Goal: Information Seeking & Learning: Find contact information

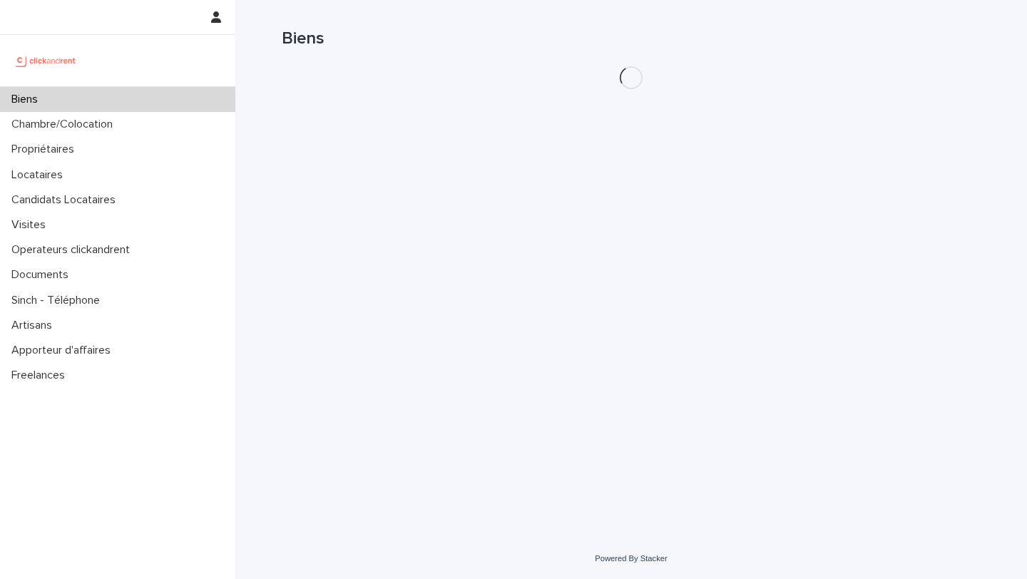
click at [820, 41] on h1 "Biens" at bounding box center [631, 39] width 699 height 21
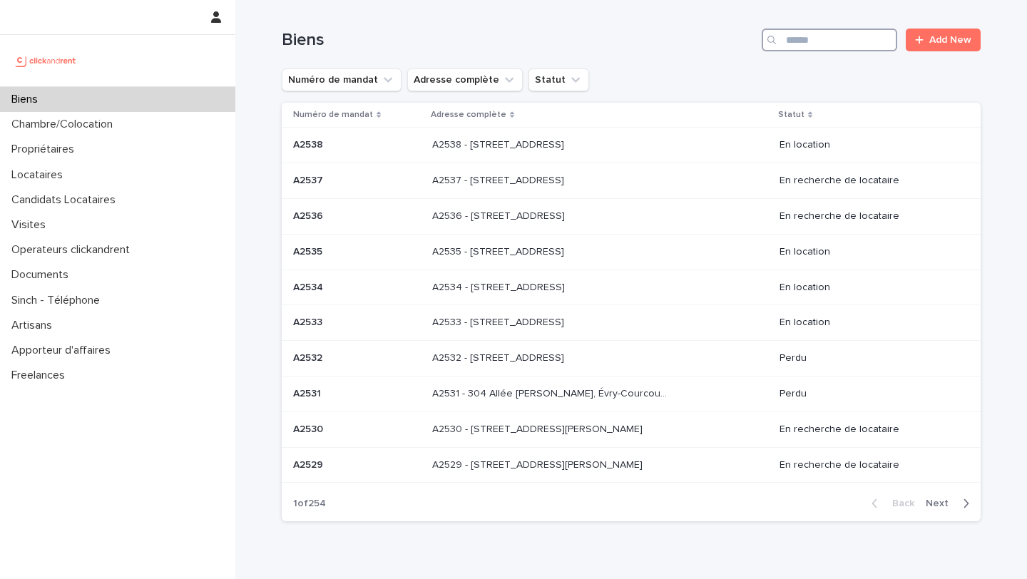
click at [820, 41] on input "Search" at bounding box center [830, 40] width 136 height 23
type input "*****"
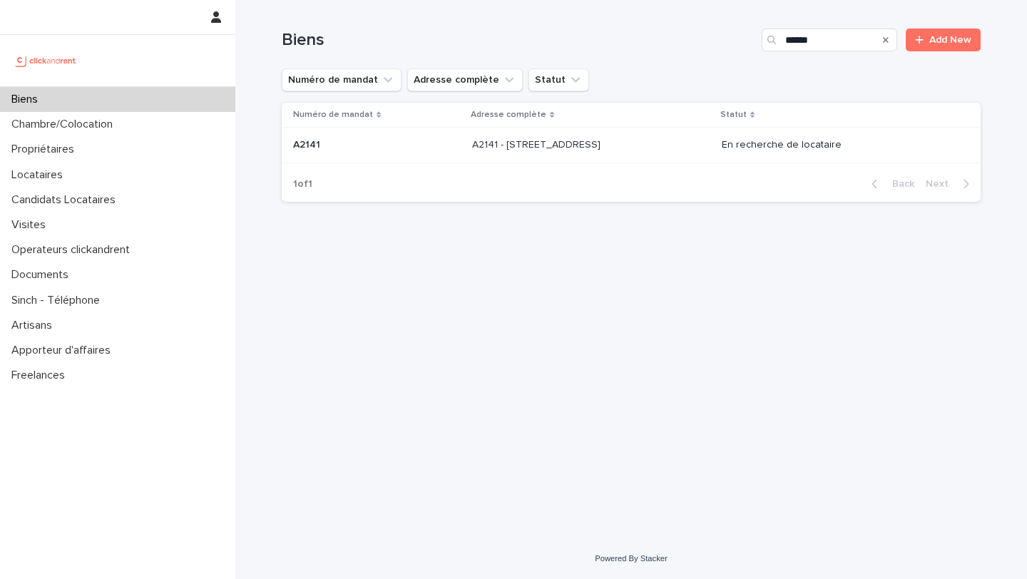
click at [591, 146] on p "A2141 - 113 Avenue Du Général Foy, Amiens 80000" at bounding box center [537, 143] width 131 height 15
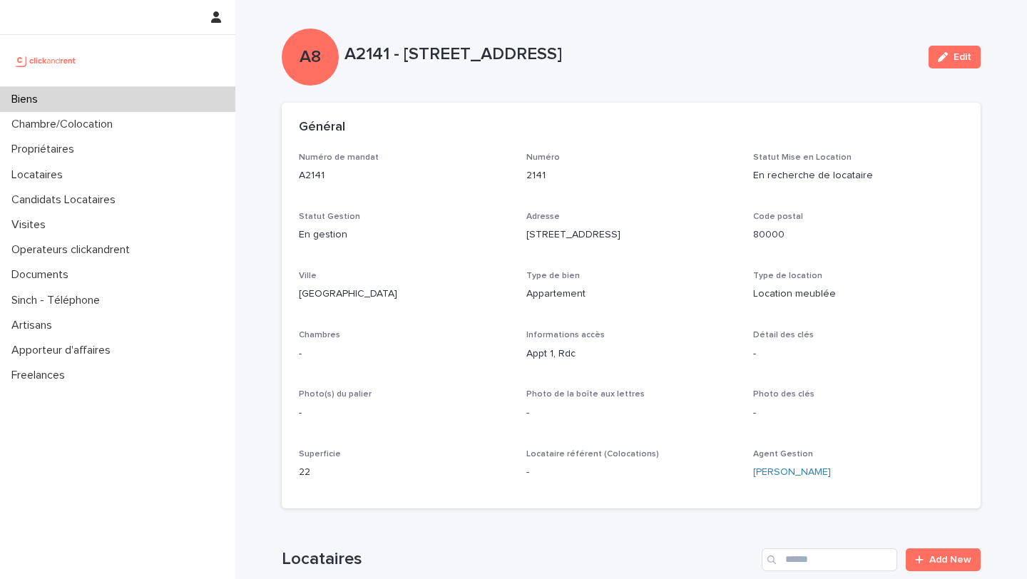
drag, startPoint x: 345, startPoint y: 54, endPoint x: 738, endPoint y: 53, distance: 393.1
click at [738, 54] on p "A2141 - 113 Avenue Du Général Foy, Amiens 80000" at bounding box center [631, 54] width 573 height 21
copy p "A2141 - 113 Avenue Du Général Foy, Amiens 80000"
click at [163, 90] on div "Biens" at bounding box center [117, 99] width 235 height 25
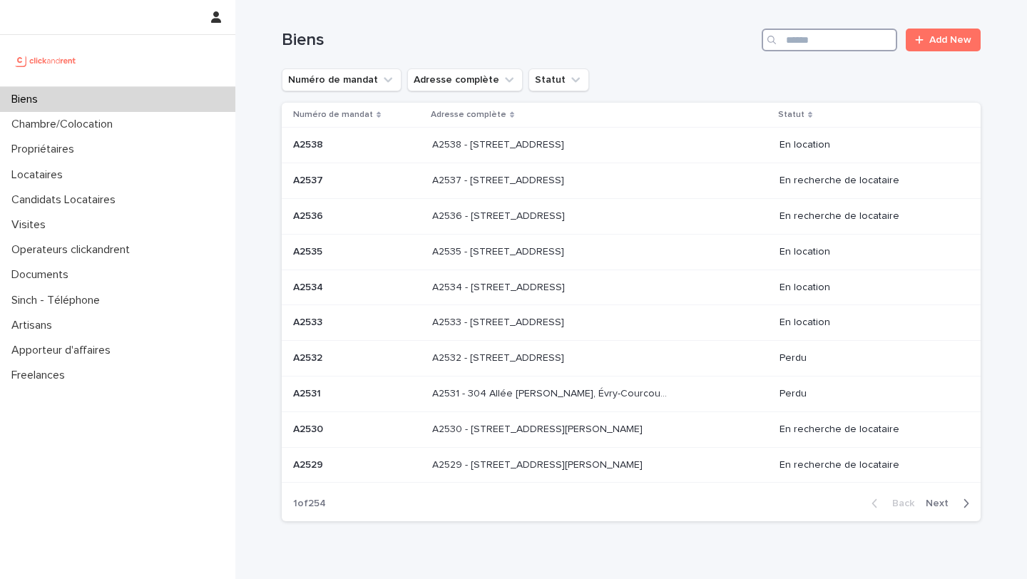
click at [818, 44] on input "Search" at bounding box center [830, 40] width 136 height 23
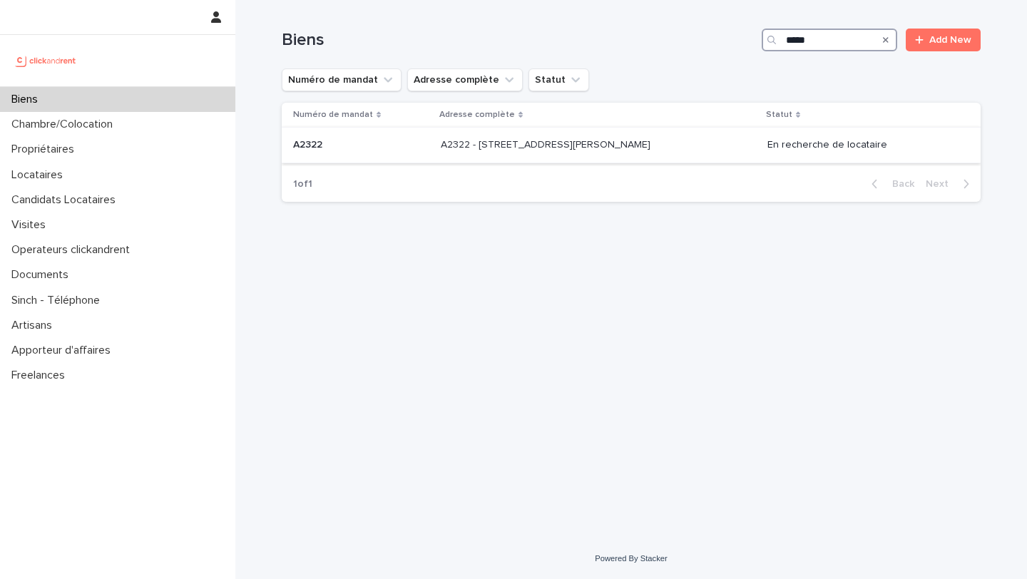
type input "*****"
click at [651, 147] on p "A2322 - 3 rue du Général Leclerc, Amiens 80000" at bounding box center [547, 143] width 213 height 15
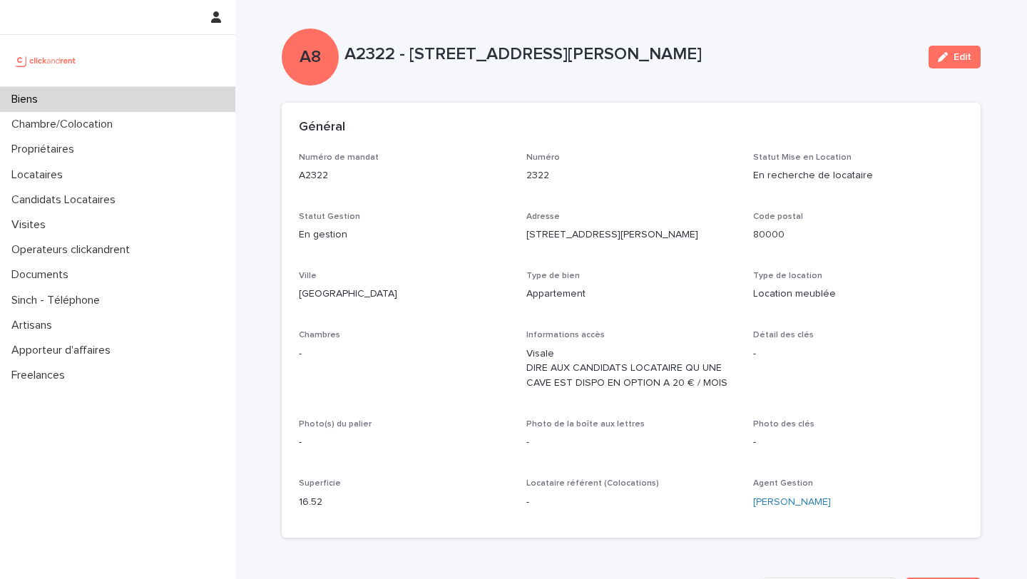
drag, startPoint x: 345, startPoint y: 55, endPoint x: 780, endPoint y: 66, distance: 434.7
click at [780, 66] on div "A2322 - 3 rue du Général Leclerc, Amiens 80000" at bounding box center [631, 57] width 573 height 26
copy p "A2322 - 3 rue du Général Leclerc, Amiens 80000"
click at [195, 107] on div "Biens" at bounding box center [117, 99] width 235 height 25
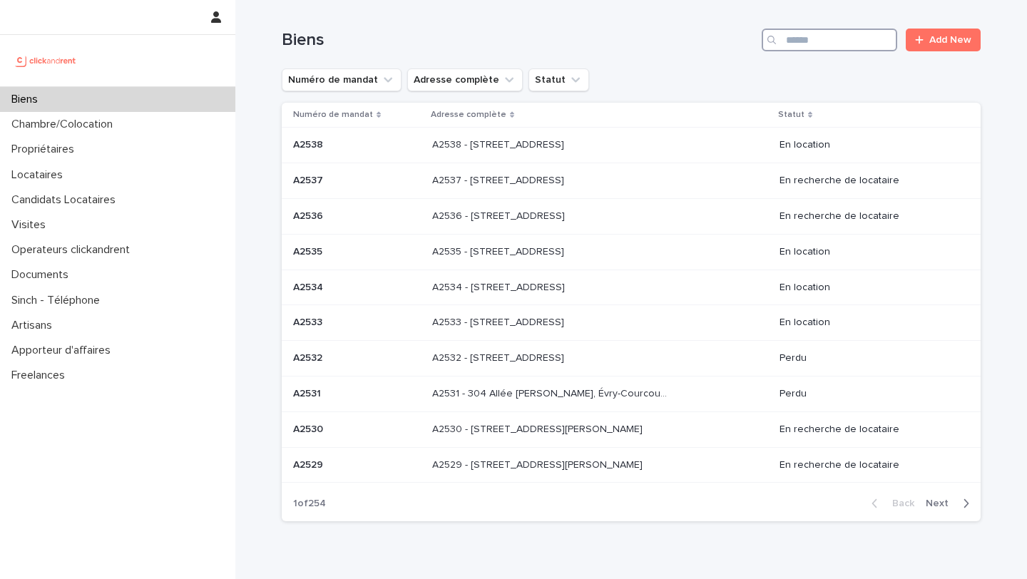
click at [842, 47] on input "Search" at bounding box center [830, 40] width 136 height 23
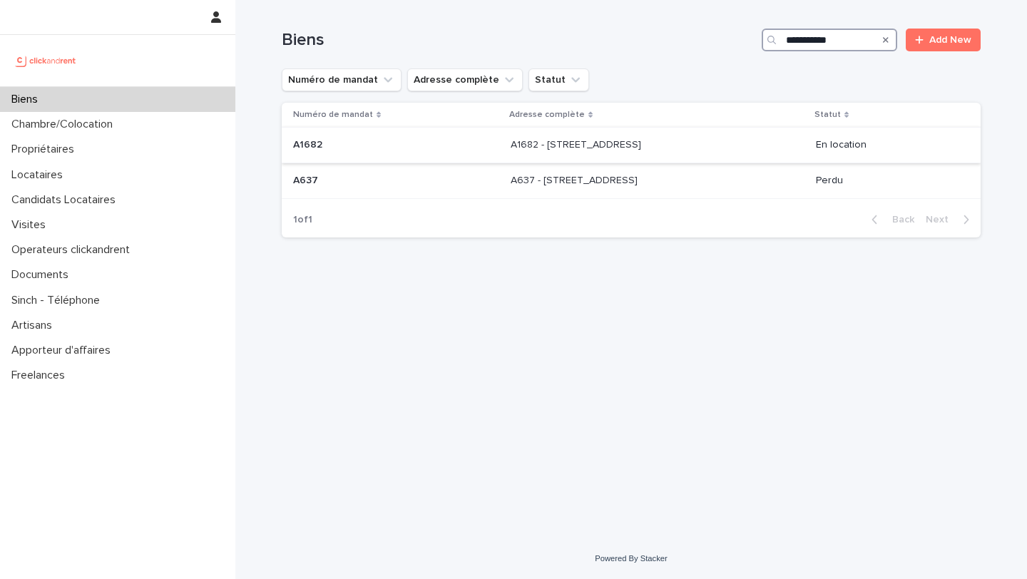
type input "**********"
click at [625, 145] on p "A1682 - 15 rue des Boulets, Paris 75011" at bounding box center [577, 143] width 133 height 15
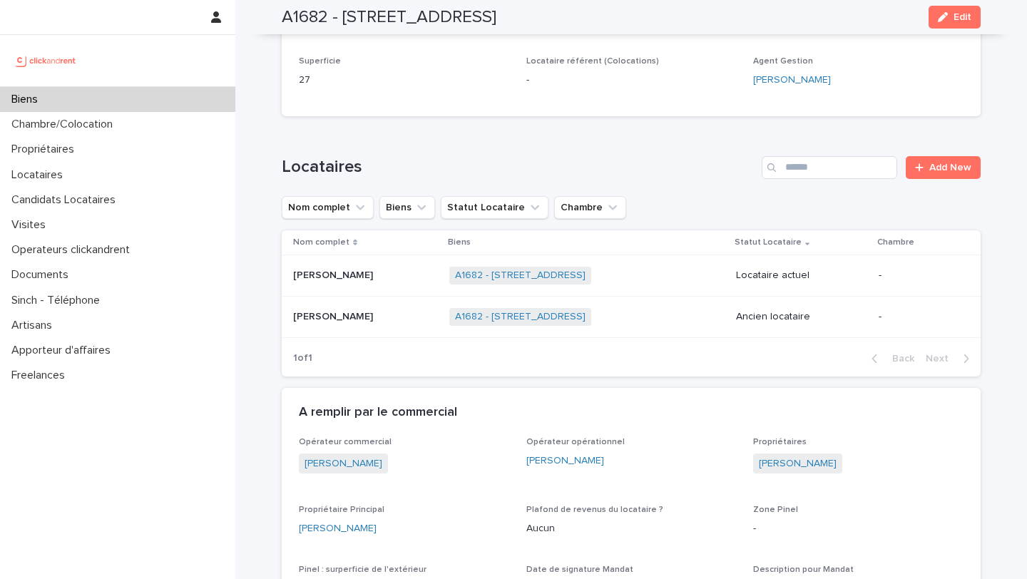
scroll to position [803, 0]
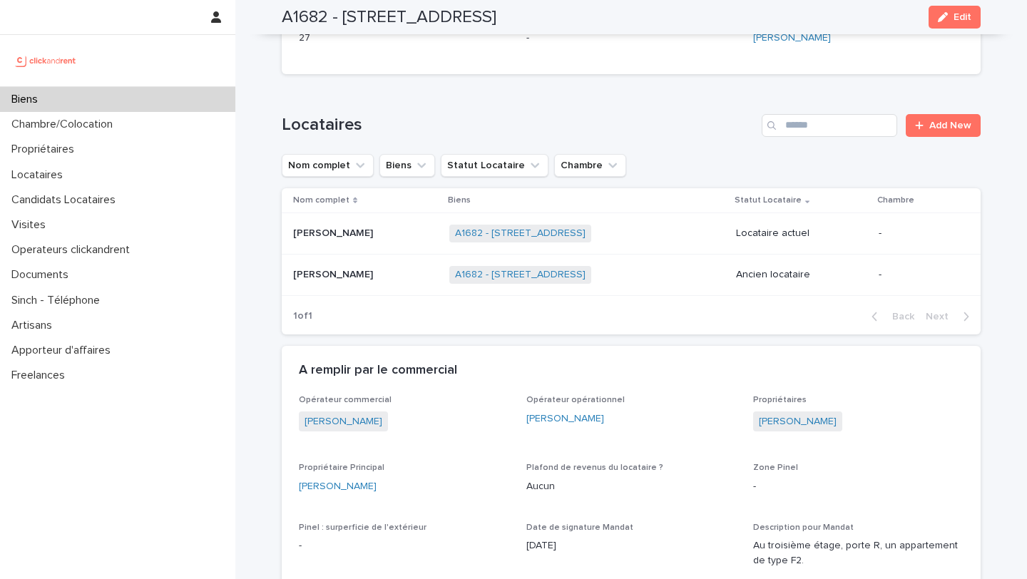
click at [382, 247] on td "Alexis Abescat-hardy Alexis Abescat-hardy" at bounding box center [363, 233] width 162 height 41
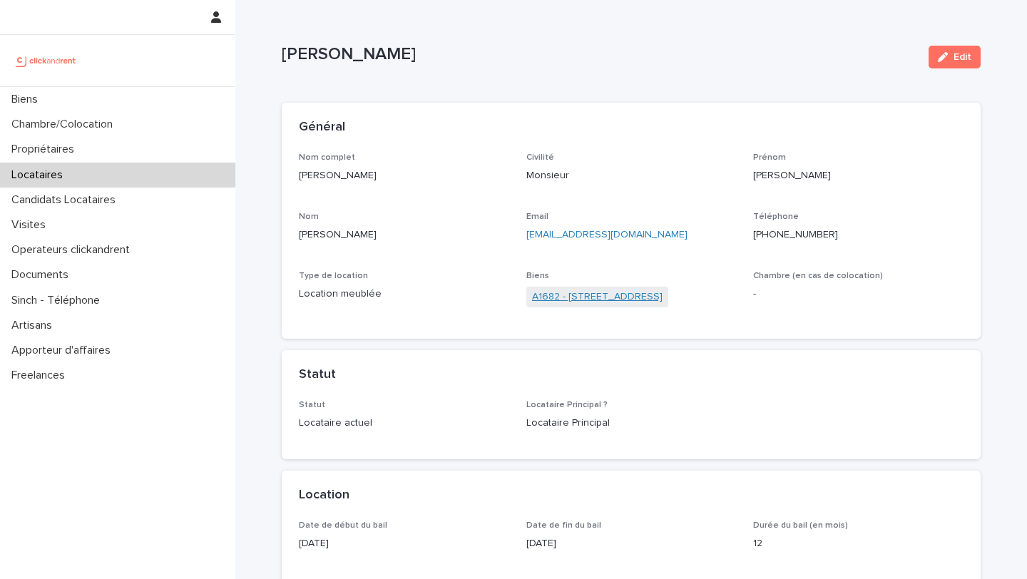
click at [586, 302] on link "A1682 - 15 rue des Boulets, Paris 75011" at bounding box center [597, 297] width 131 height 15
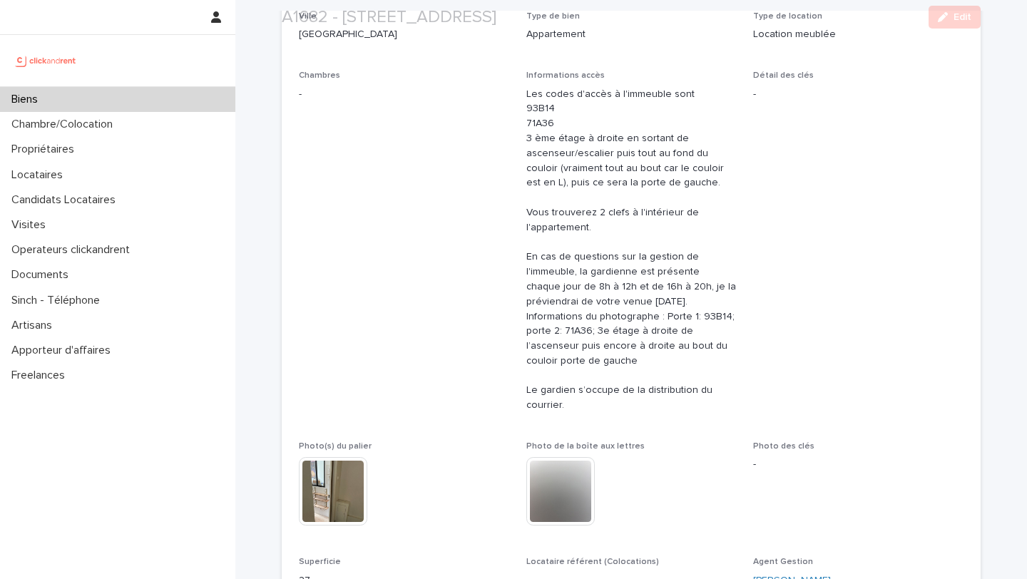
scroll to position [783, 0]
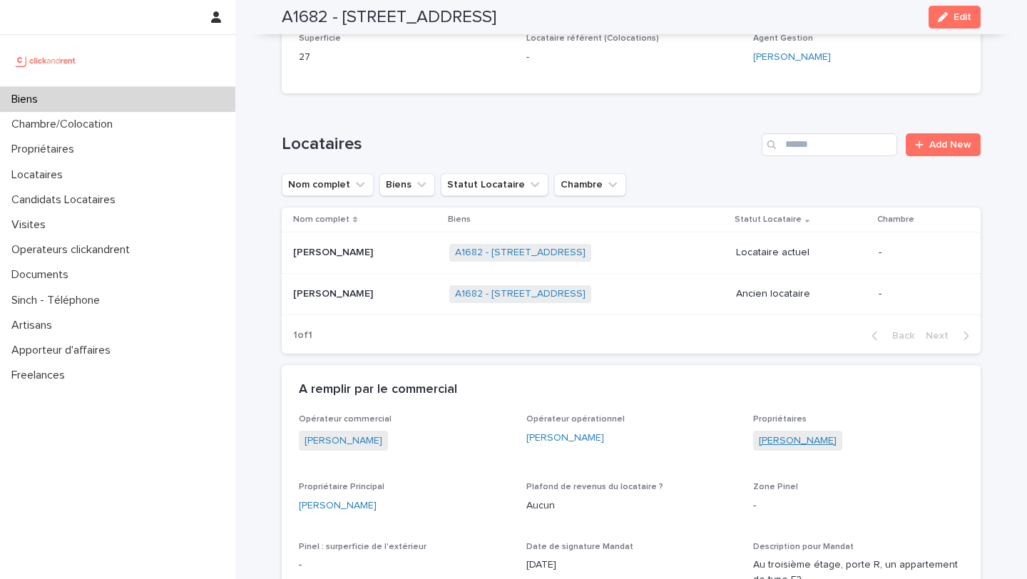
click at [796, 446] on link "Julie Catrin" at bounding box center [798, 441] width 78 height 15
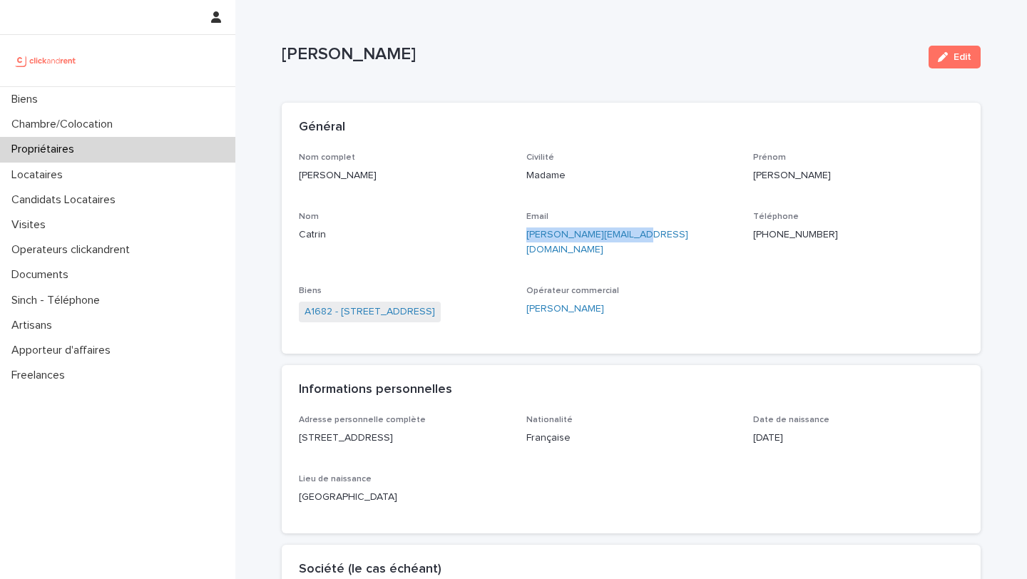
drag, startPoint x: 683, startPoint y: 233, endPoint x: 523, endPoint y: 234, distance: 159.8
click at [523, 233] on div "Nom complet Julie Catrin Civilité Madame Prénom Julie Nom Catrin Email julie.ca…" at bounding box center [631, 245] width 665 height 184
copy link "julie.catrin@gmail.com"
click at [427, 307] on span "A1682 - 15 rue des Boulets, Paris 75011" at bounding box center [370, 312] width 142 height 21
click at [427, 305] on link "A1682 - 15 rue des Boulets, Paris 75011" at bounding box center [370, 312] width 131 height 15
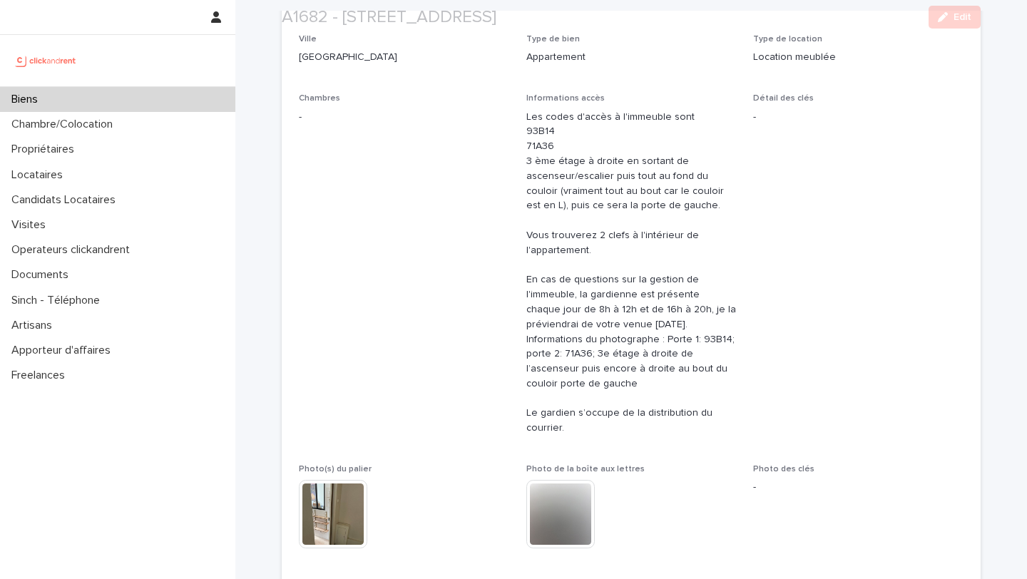
scroll to position [580, 0]
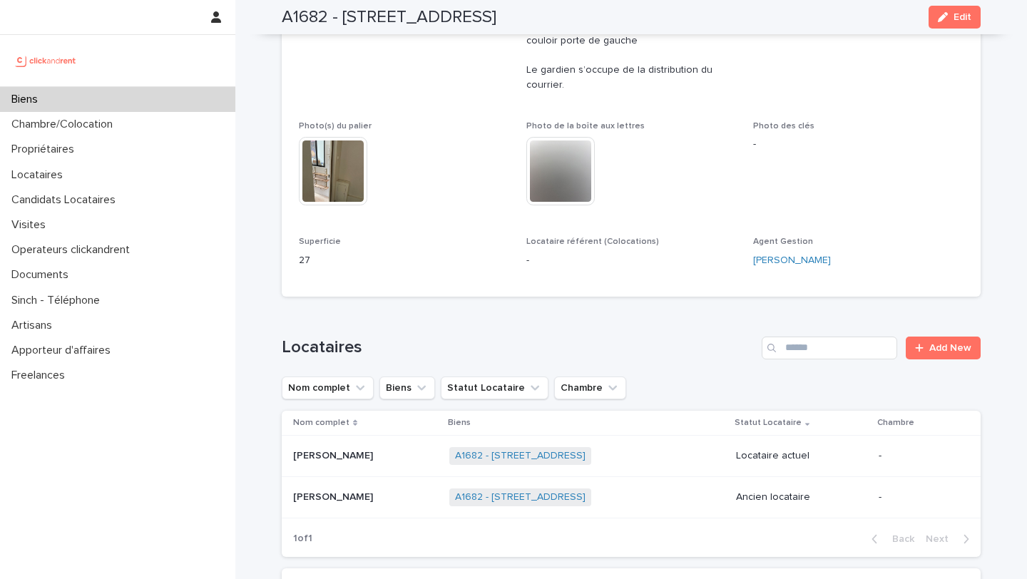
click at [427, 459] on p at bounding box center [365, 456] width 145 height 12
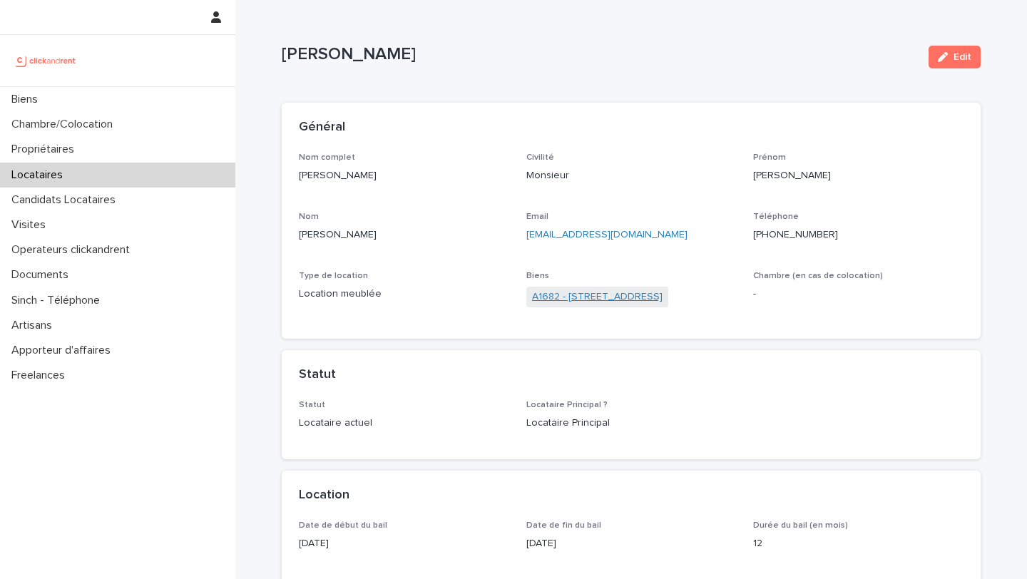
click at [601, 296] on link "A1682 - 15 rue des Boulets, Paris 75011" at bounding box center [597, 297] width 131 height 15
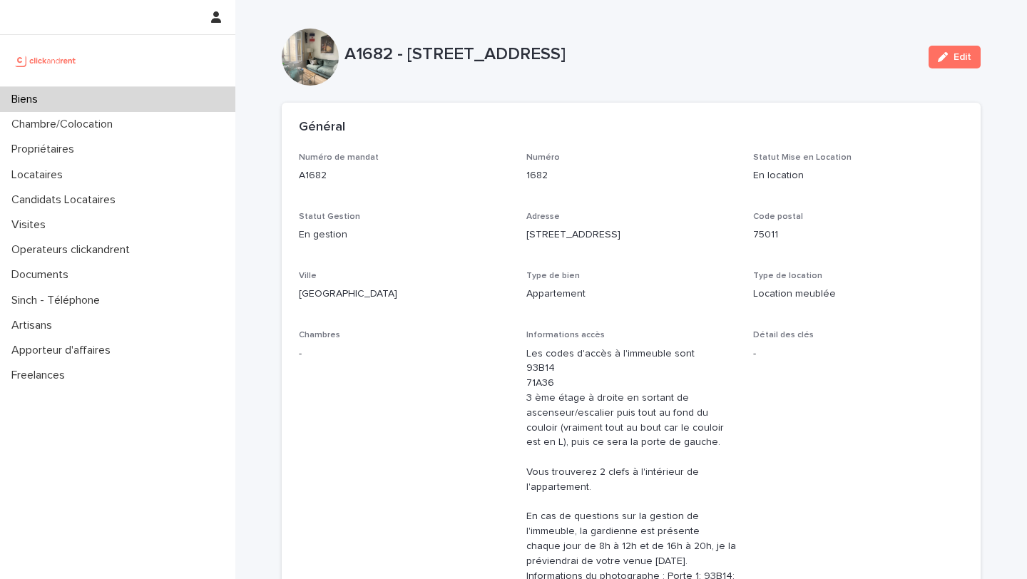
click at [178, 93] on div "Biens" at bounding box center [117, 99] width 235 height 25
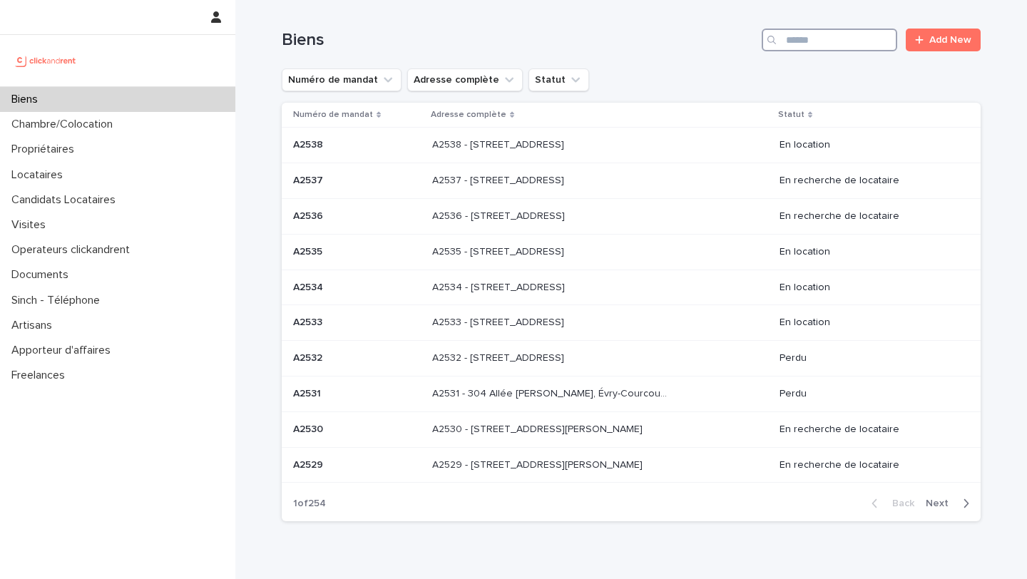
click at [820, 39] on input "Search" at bounding box center [830, 40] width 136 height 23
type input "****"
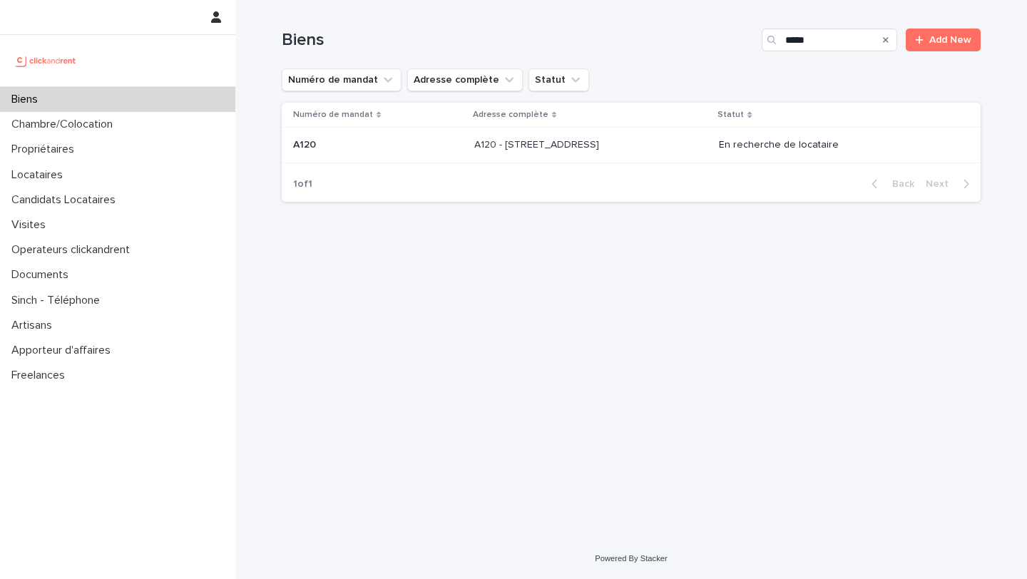
click at [602, 141] on p "A120 - 6 rue Saint-Mathieu, Paris 75018" at bounding box center [538, 143] width 128 height 15
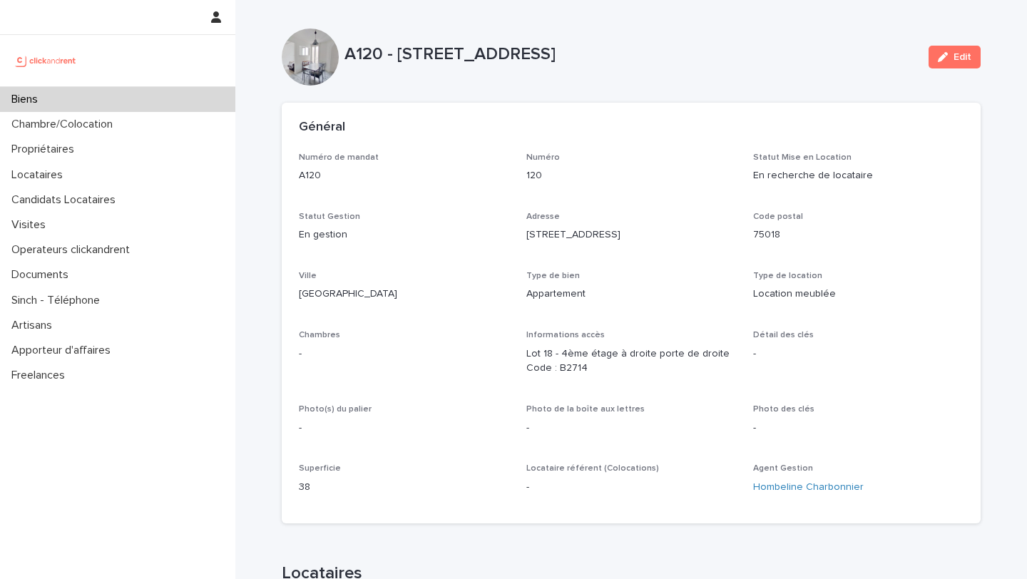
scroll to position [574, 0]
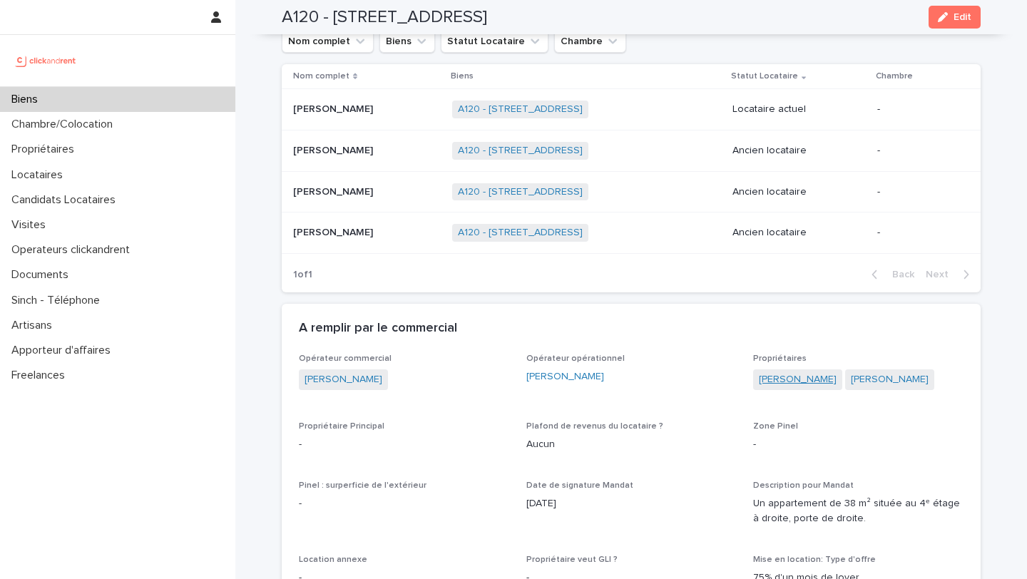
click at [772, 383] on link "Pascale Lebrun" at bounding box center [798, 379] width 78 height 15
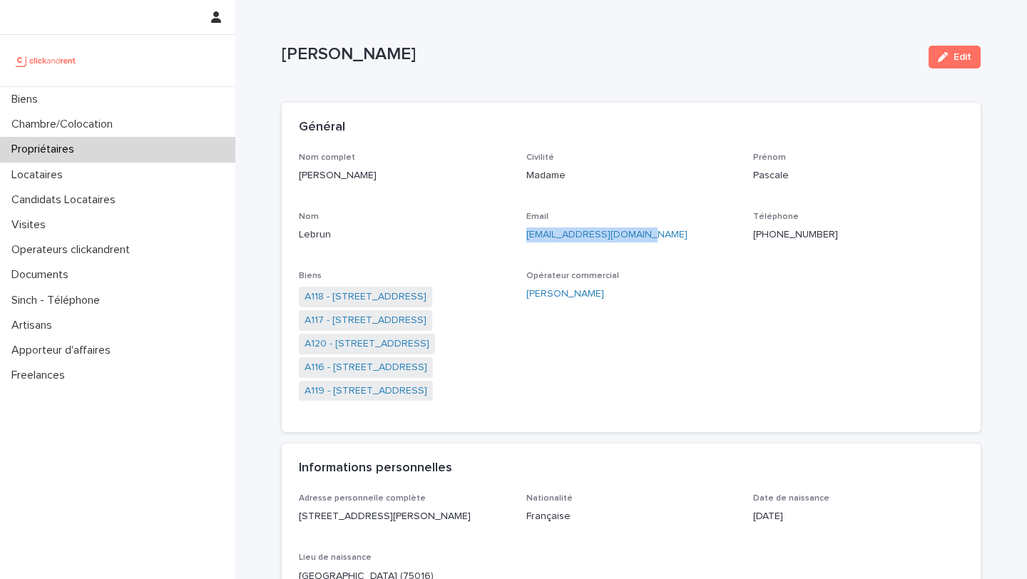
drag, startPoint x: 684, startPoint y: 230, endPoint x: 524, endPoint y: 233, distance: 160.6
click at [524, 233] on div "Nom complet Pascale Lebrun Civilité Madame Prénom Pascale Nom Lebrun Email pasc…" at bounding box center [631, 284] width 665 height 263
copy link "pascalelebrun@orange.fr"
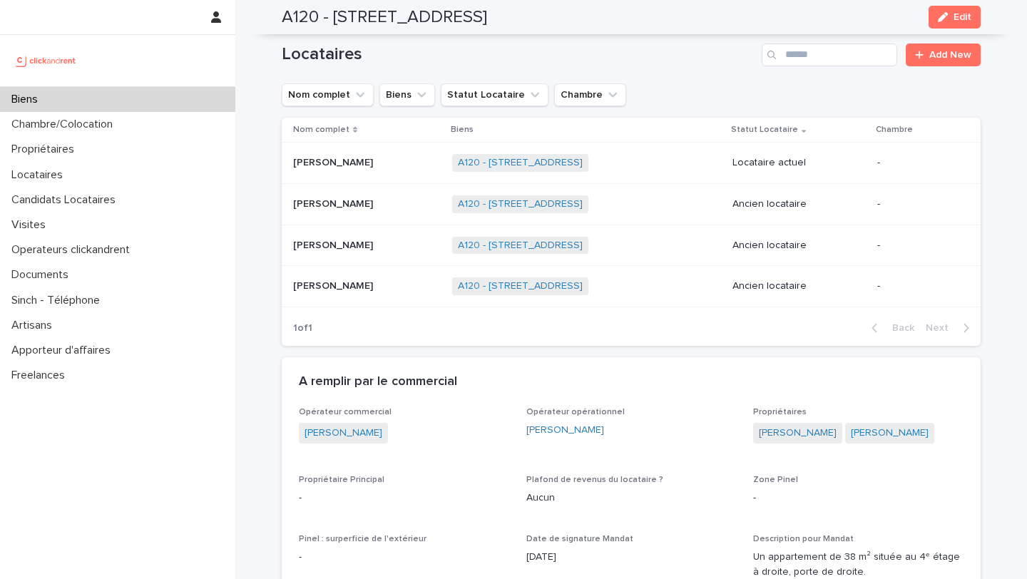
scroll to position [544, 0]
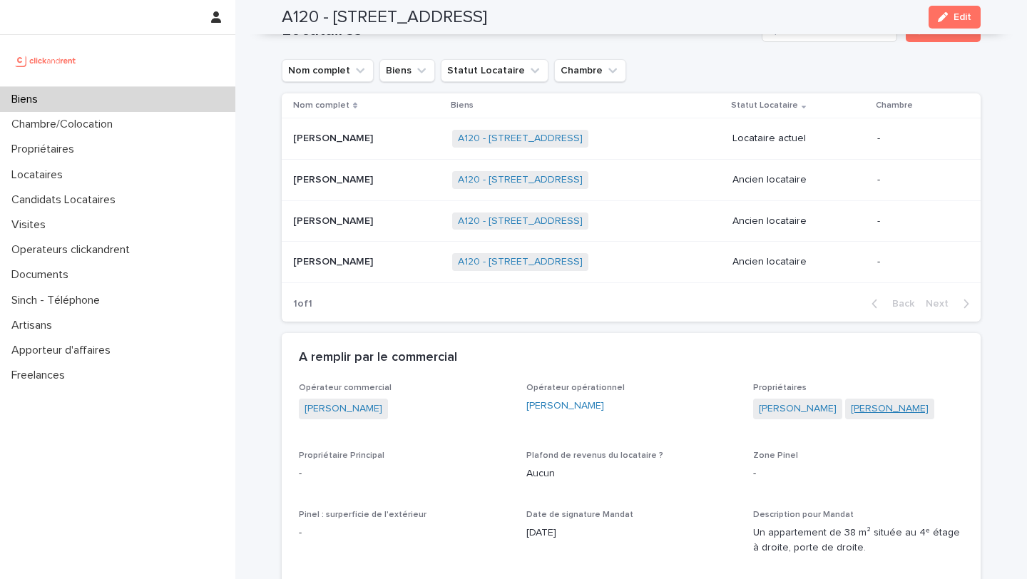
click at [863, 409] on link "Marc Lebrun" at bounding box center [890, 409] width 78 height 15
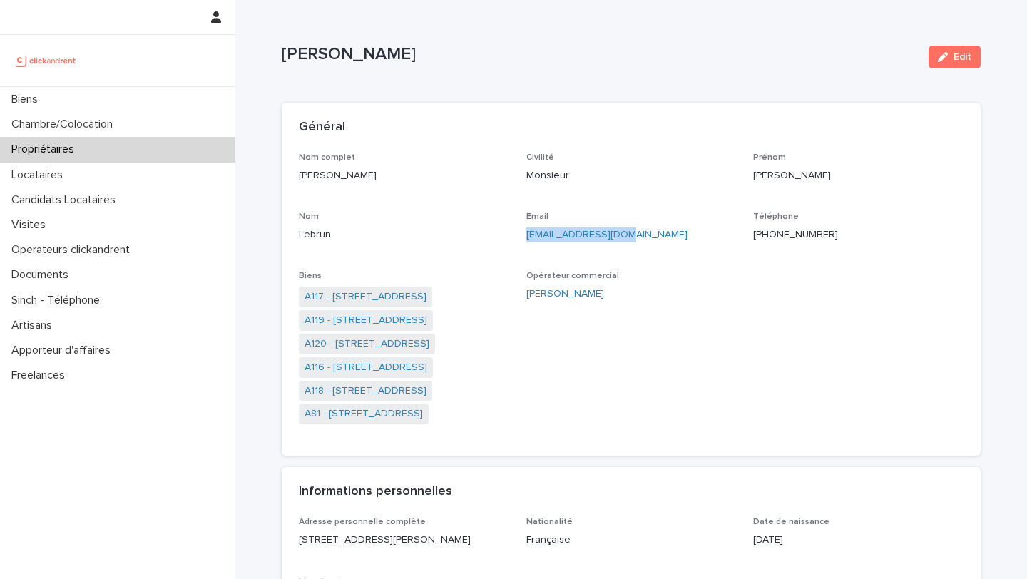
drag, startPoint x: 647, startPoint y: 235, endPoint x: 524, endPoint y: 239, distance: 123.5
click at [524, 239] on div "Nom complet Marc Lebrun Civilité Monsieur Prénom Marc Nom Lebrun Email mlebrun9…" at bounding box center [631, 296] width 665 height 287
copy link "mlebrun91@orange.fr"
click at [123, 173] on div "Locataires" at bounding box center [117, 175] width 235 height 25
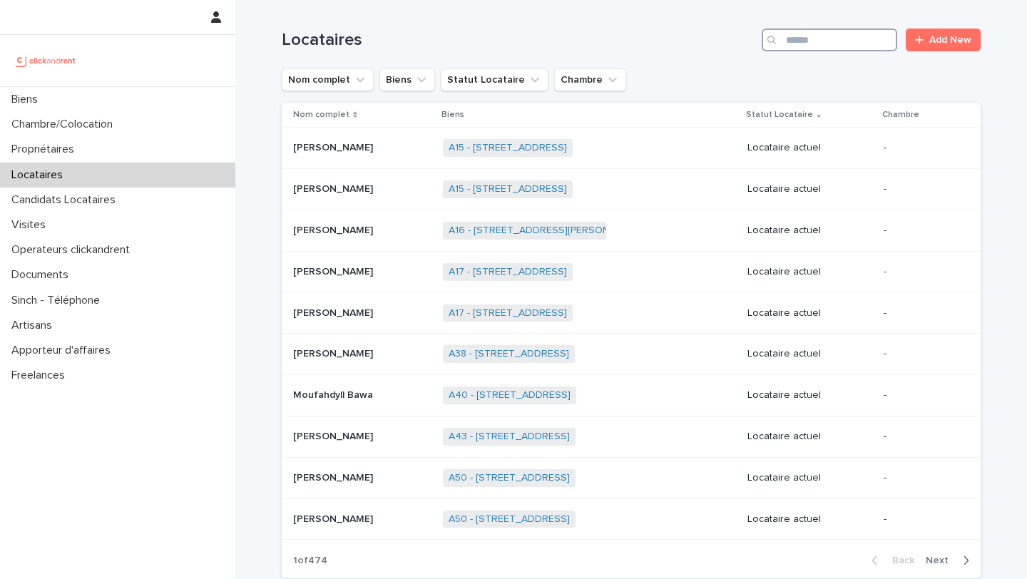
click at [853, 48] on input "Search" at bounding box center [830, 40] width 136 height 23
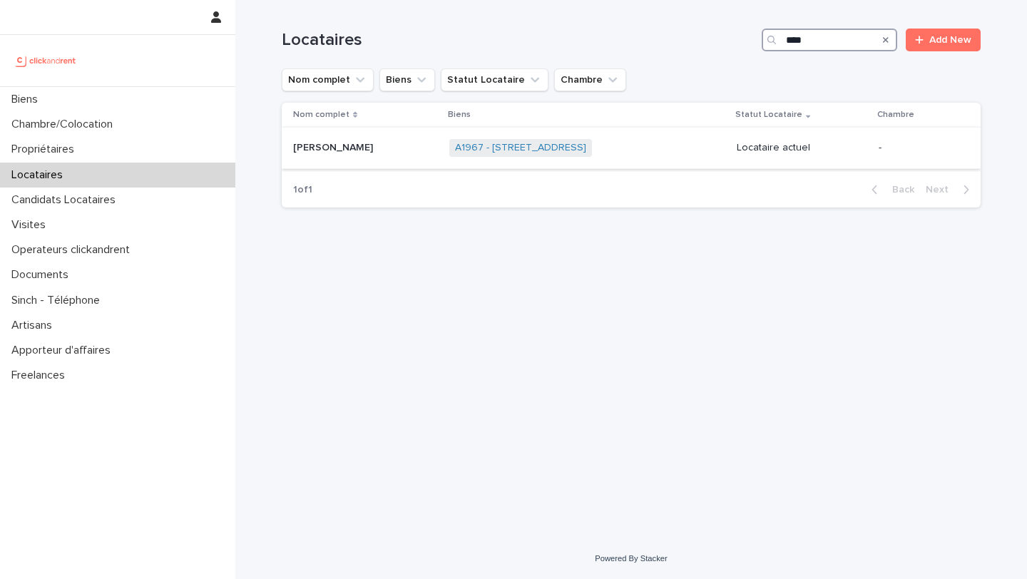
type input "****"
click at [366, 159] on div "Chloé Mota Chloé Mota" at bounding box center [365, 148] width 145 height 24
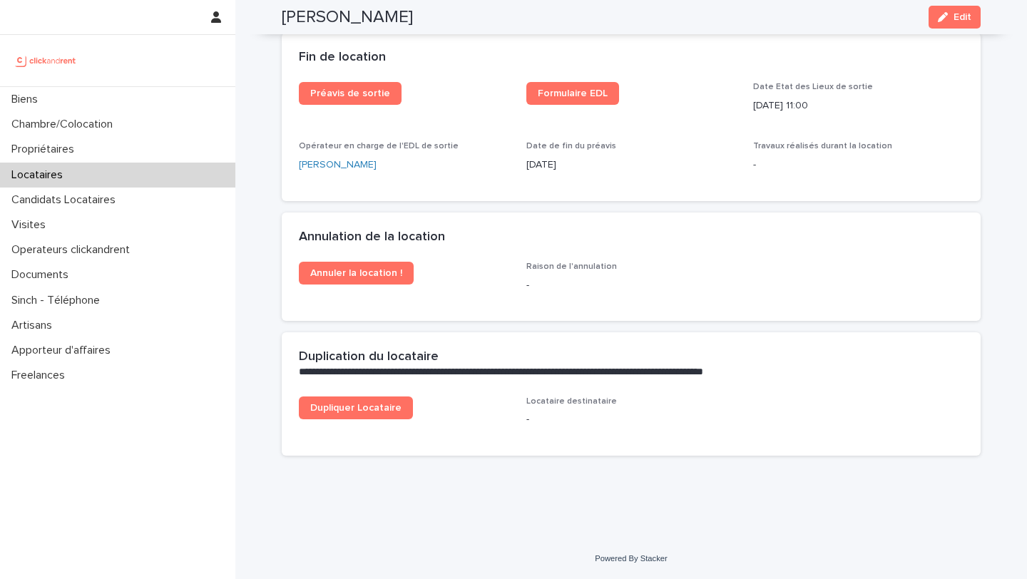
scroll to position [1868, 0]
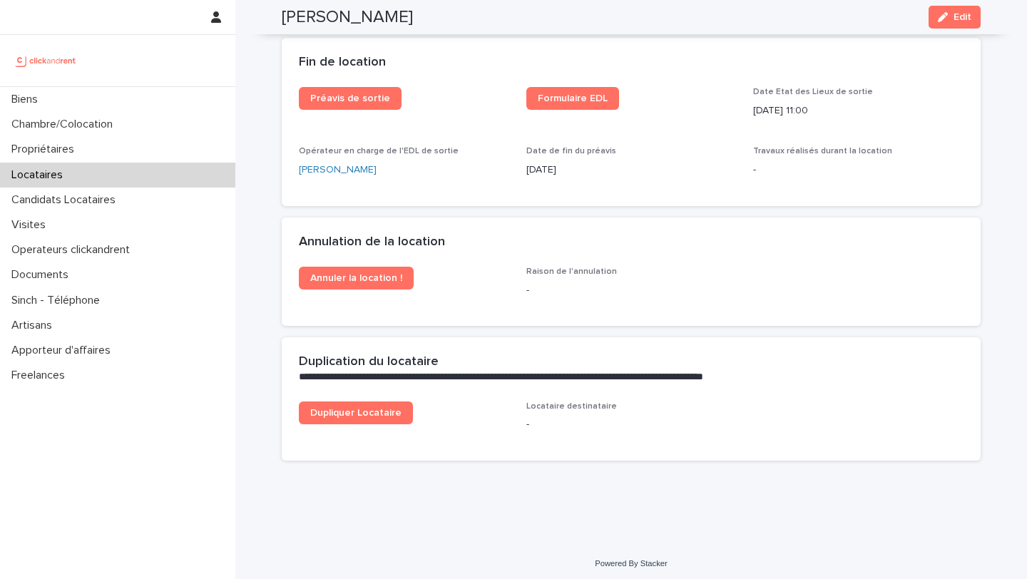
click at [116, 181] on div "Locataires" at bounding box center [117, 175] width 235 height 25
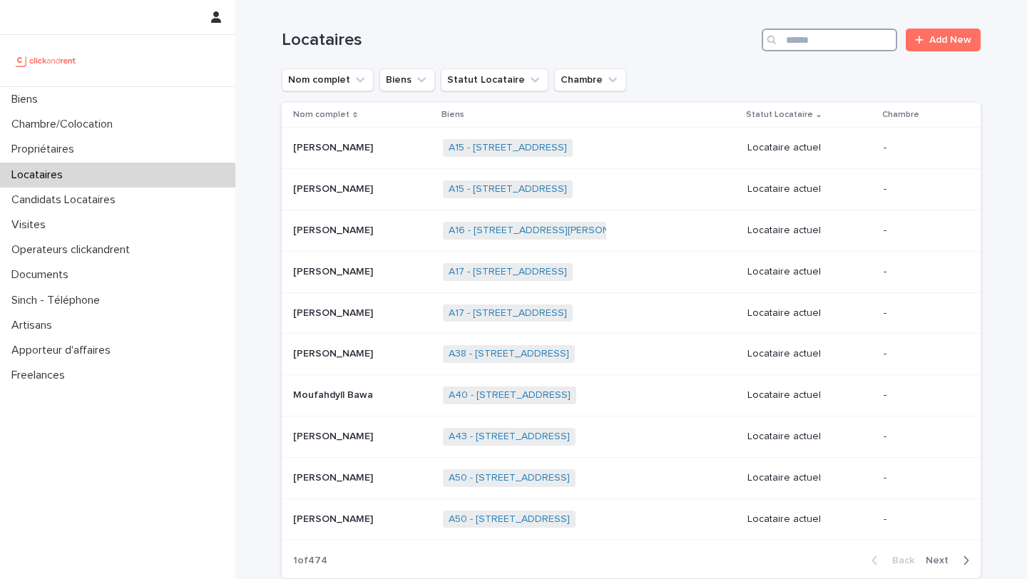
click at [839, 51] on input "Search" at bounding box center [830, 40] width 136 height 23
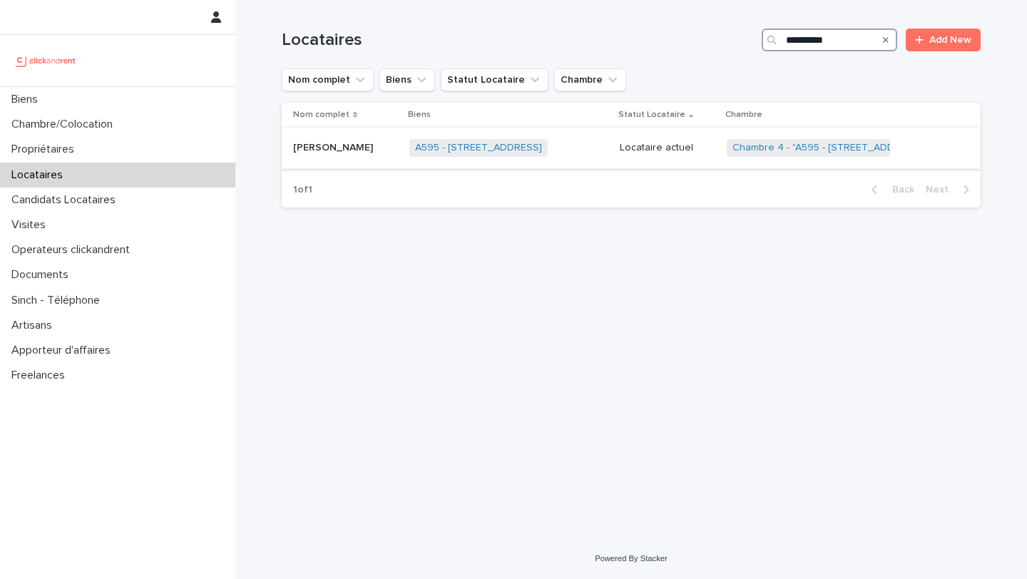
type input "**********"
click at [320, 154] on p "Blandine Alexis" at bounding box center [334, 146] width 83 height 15
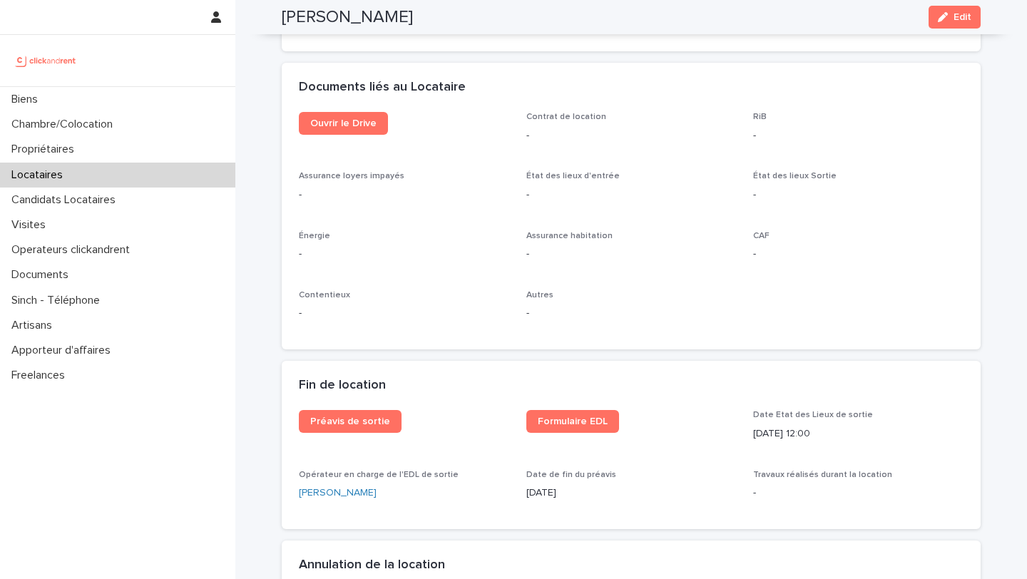
scroll to position [1534, 0]
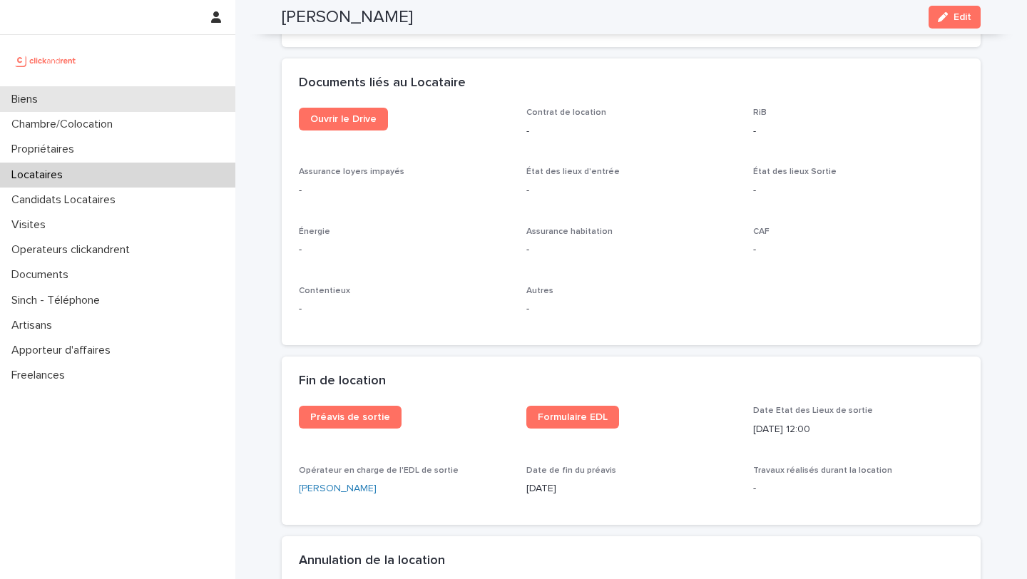
click at [203, 100] on div "Biens" at bounding box center [117, 99] width 235 height 25
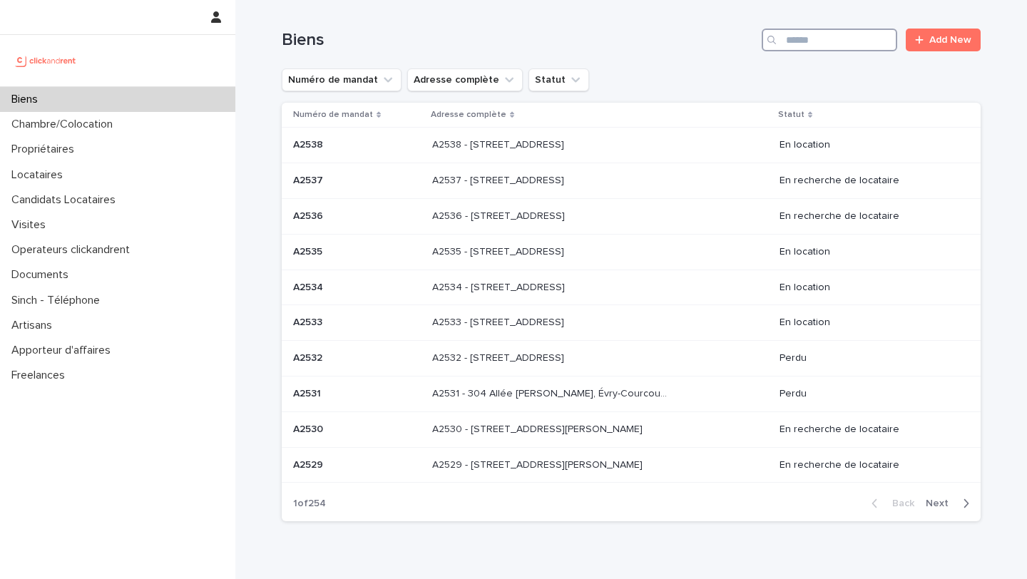
click at [854, 42] on input "Search" at bounding box center [830, 40] width 136 height 23
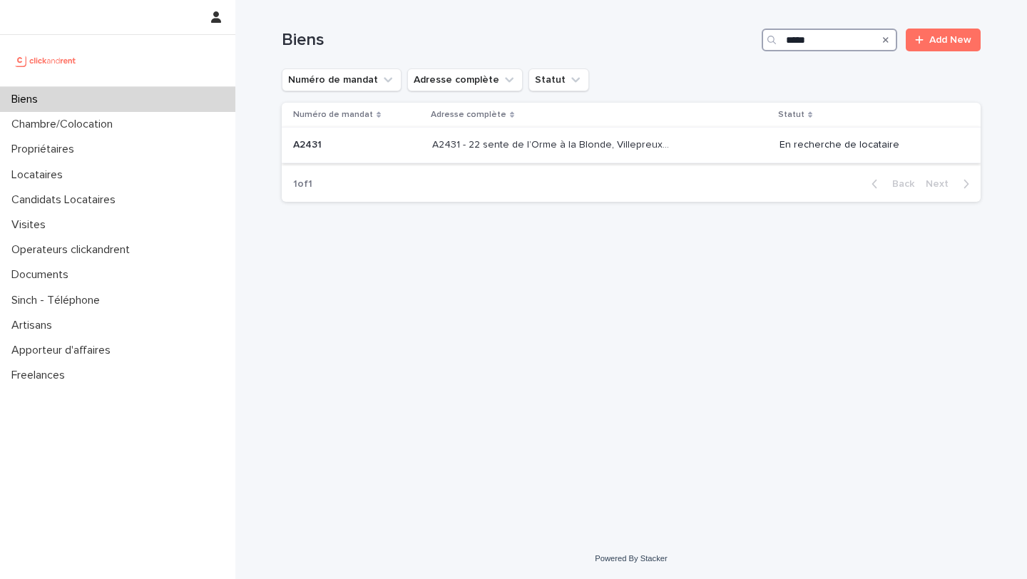
type input "*****"
click at [644, 148] on p "A2431 - 22 sente de l’Orme à la Blonde, Villepreux 78450" at bounding box center [552, 143] width 240 height 15
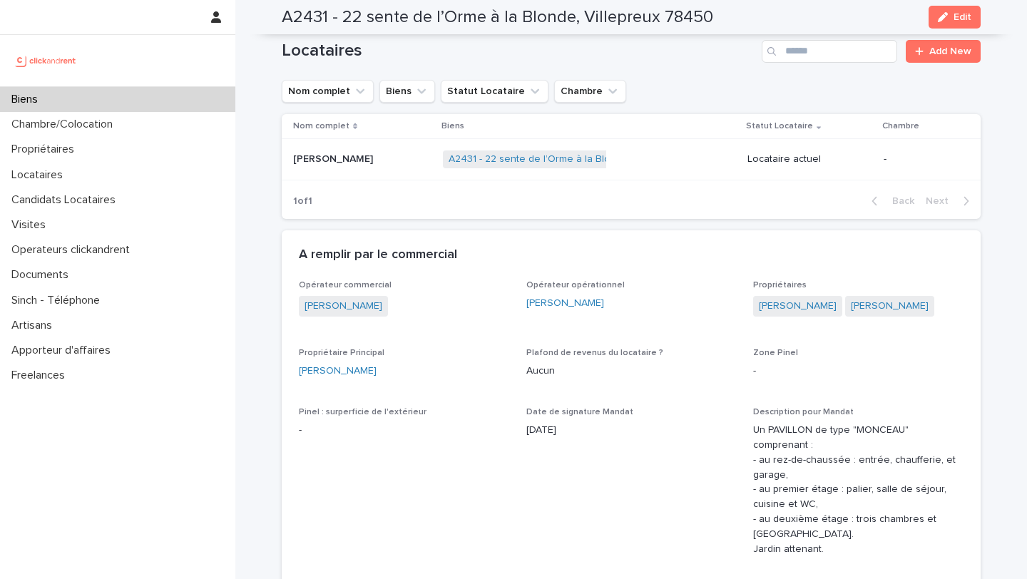
scroll to position [471, 0]
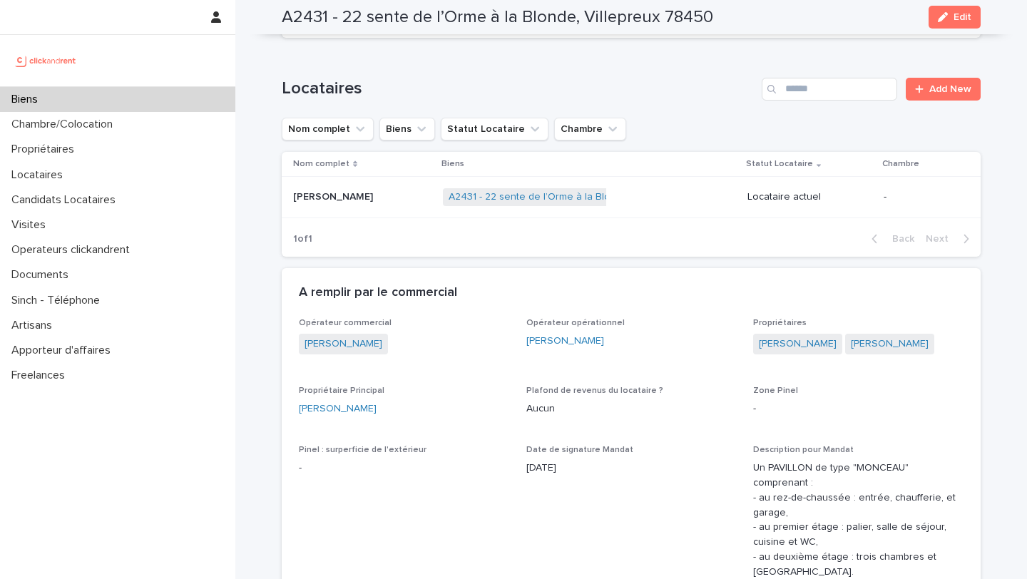
click at [367, 201] on p "Abdelkader Mekkaoui" at bounding box center [334, 195] width 83 height 15
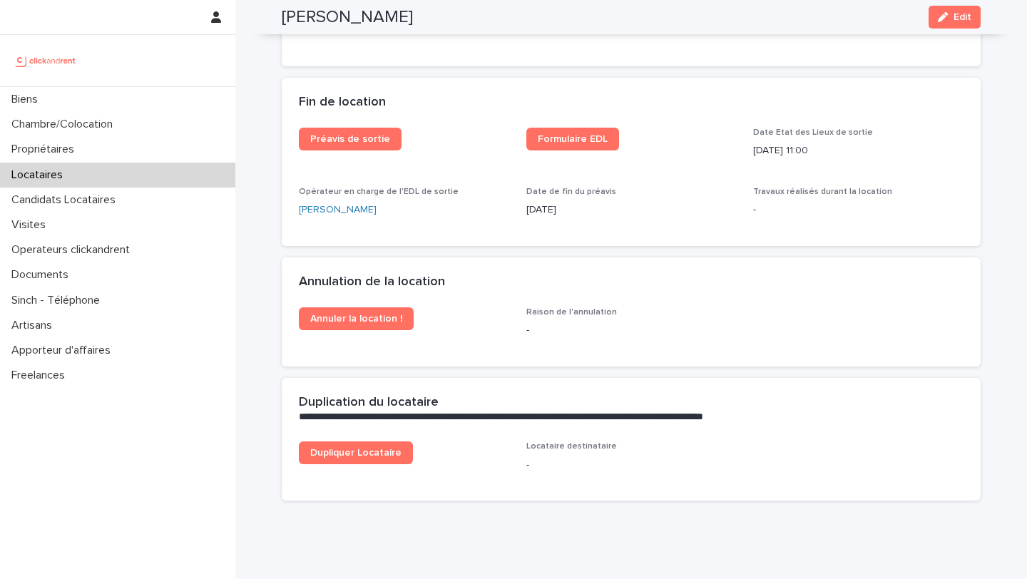
scroll to position [1799, 0]
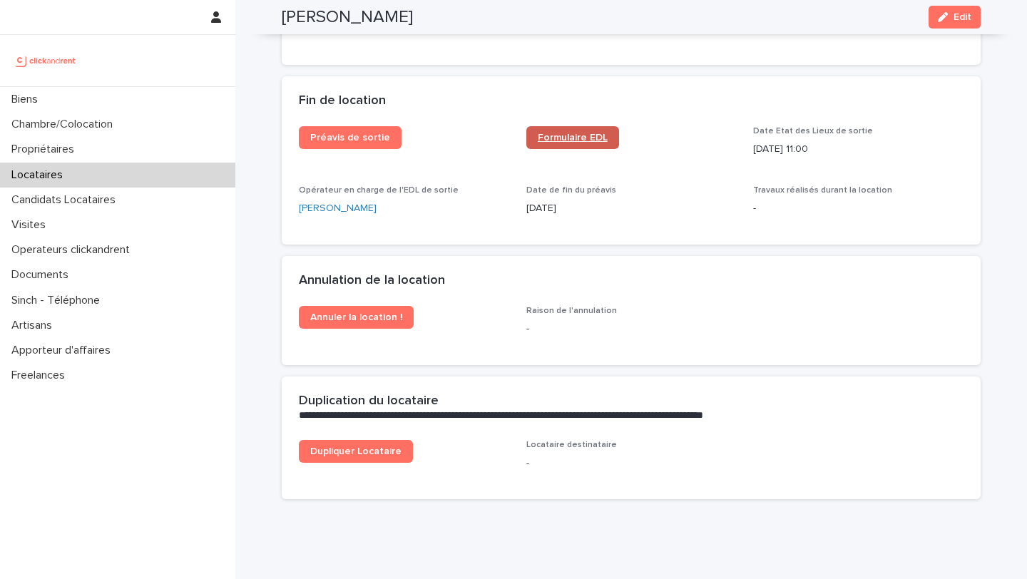
click at [562, 135] on span "Formulaire EDL" at bounding box center [573, 138] width 70 height 10
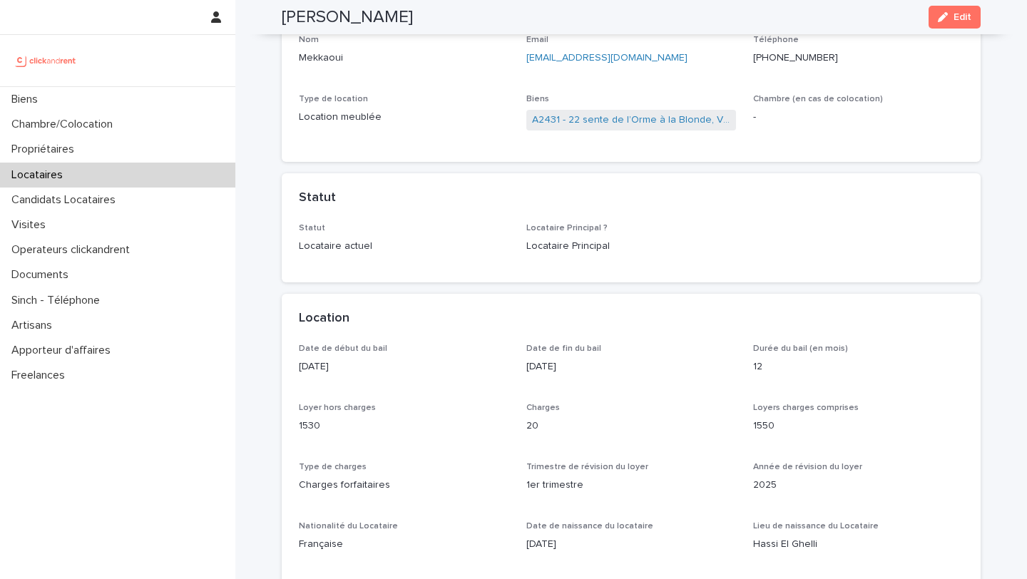
scroll to position [0, 0]
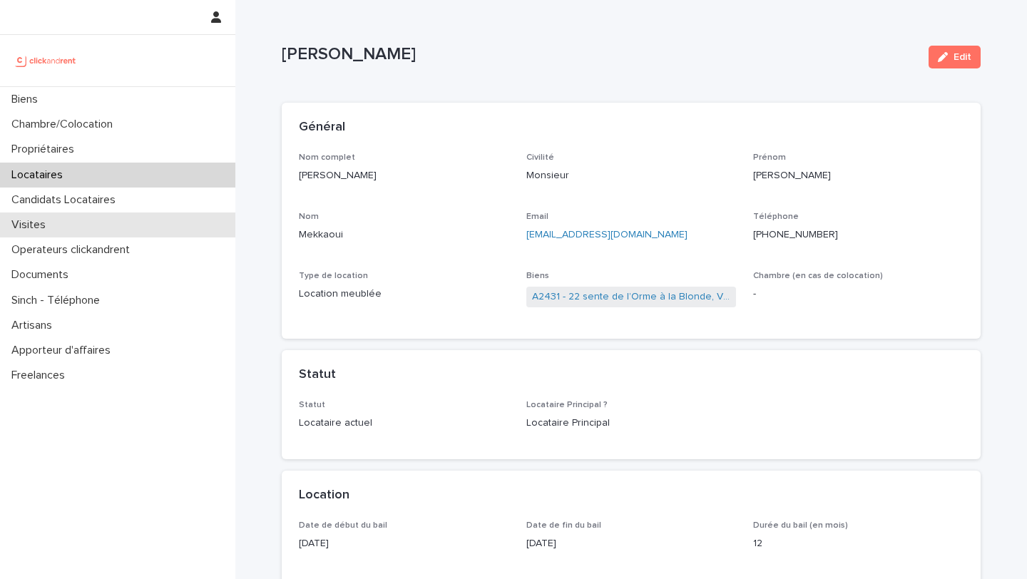
click at [91, 224] on div "Visites" at bounding box center [117, 225] width 235 height 25
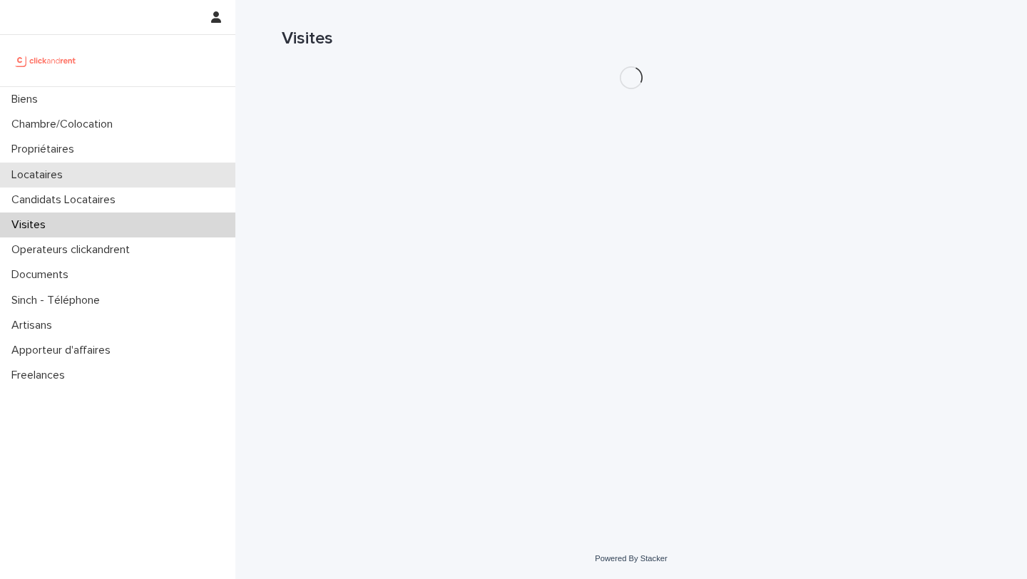
click at [81, 176] on div "Locataires" at bounding box center [117, 175] width 235 height 25
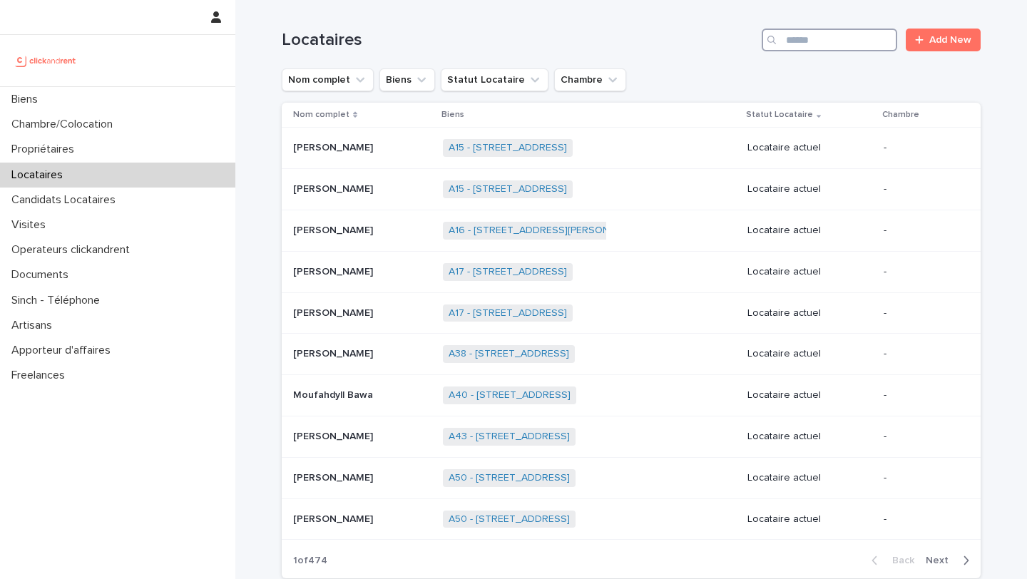
click at [841, 46] on input "Search" at bounding box center [830, 40] width 136 height 23
paste input "**********"
type input "**********"
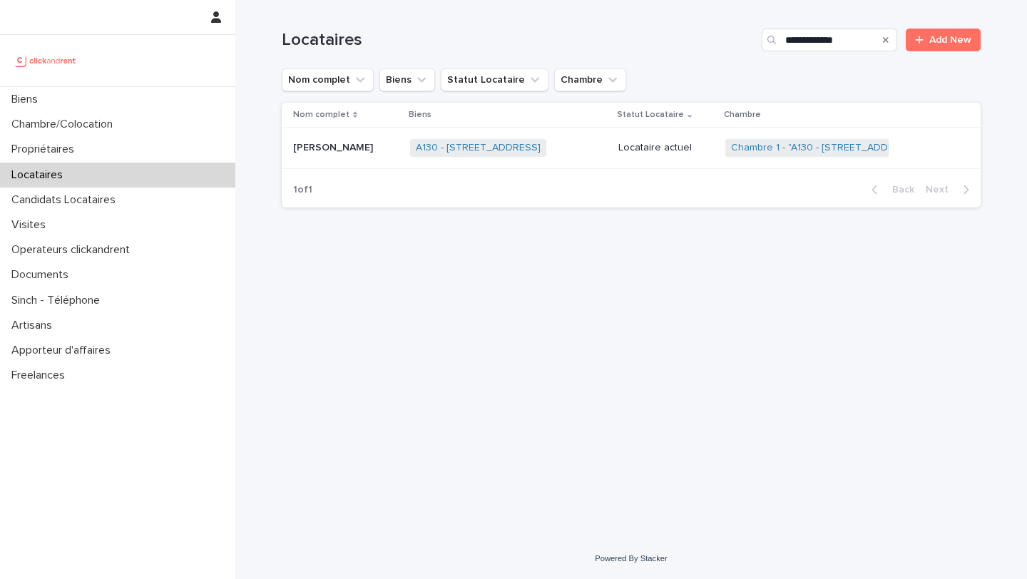
click at [348, 152] on p "Mattéo Saurat" at bounding box center [334, 146] width 83 height 15
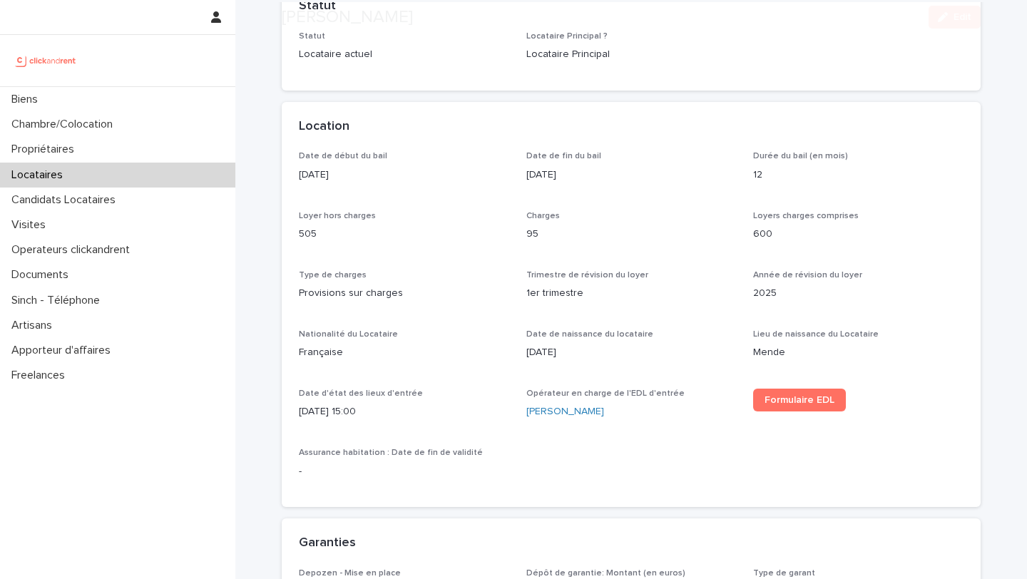
scroll to position [643, 0]
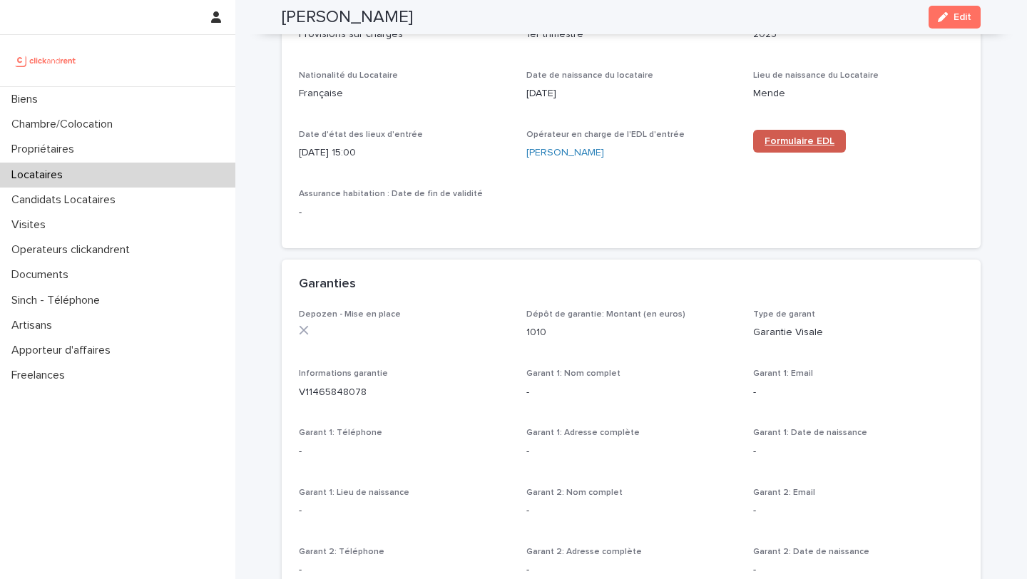
click at [802, 136] on span "Formulaire EDL" at bounding box center [800, 141] width 70 height 10
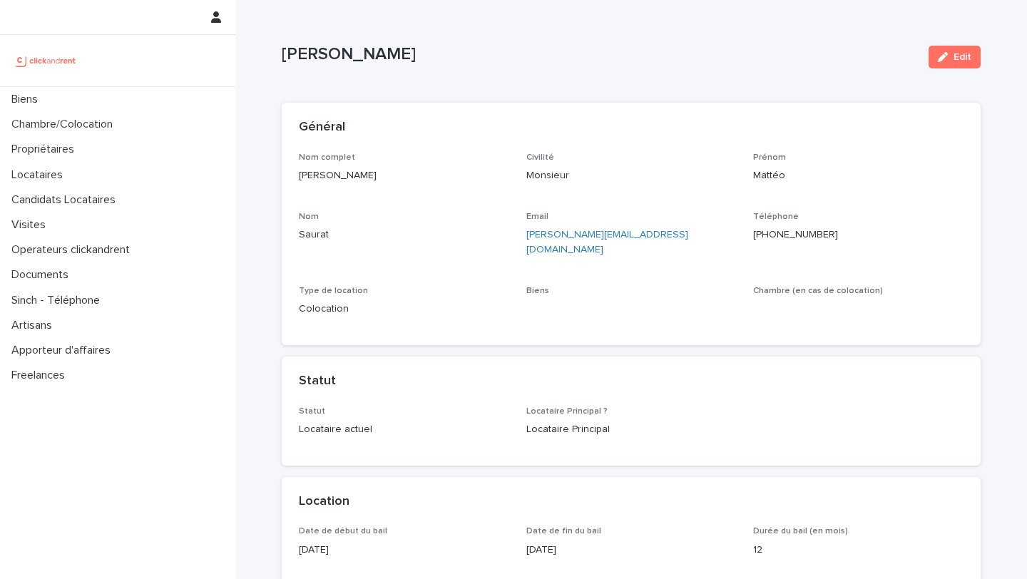
scroll to position [450, 0]
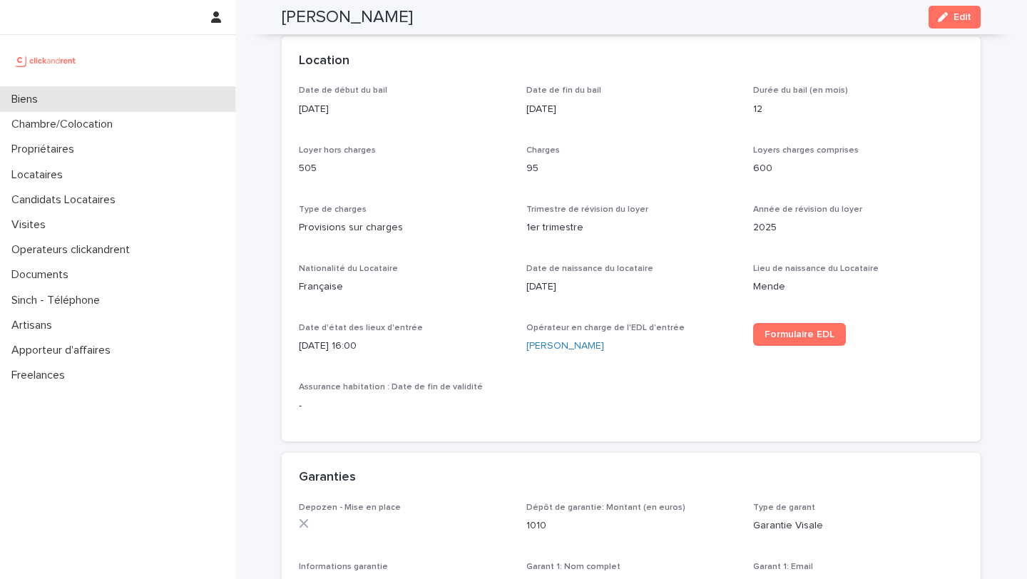
click at [153, 101] on div "Biens" at bounding box center [117, 99] width 235 height 25
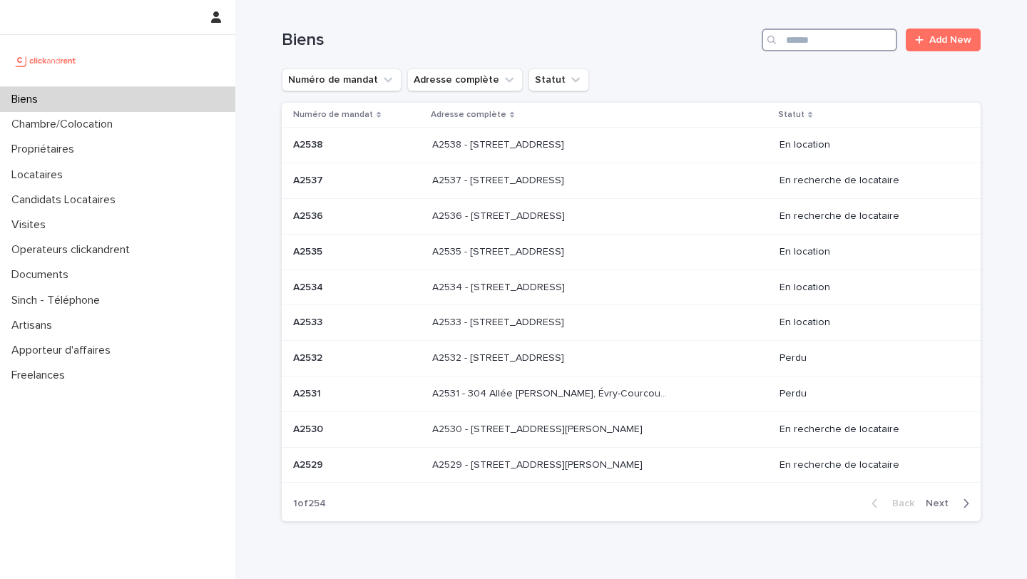
click at [836, 29] on input "Search" at bounding box center [830, 40] width 136 height 23
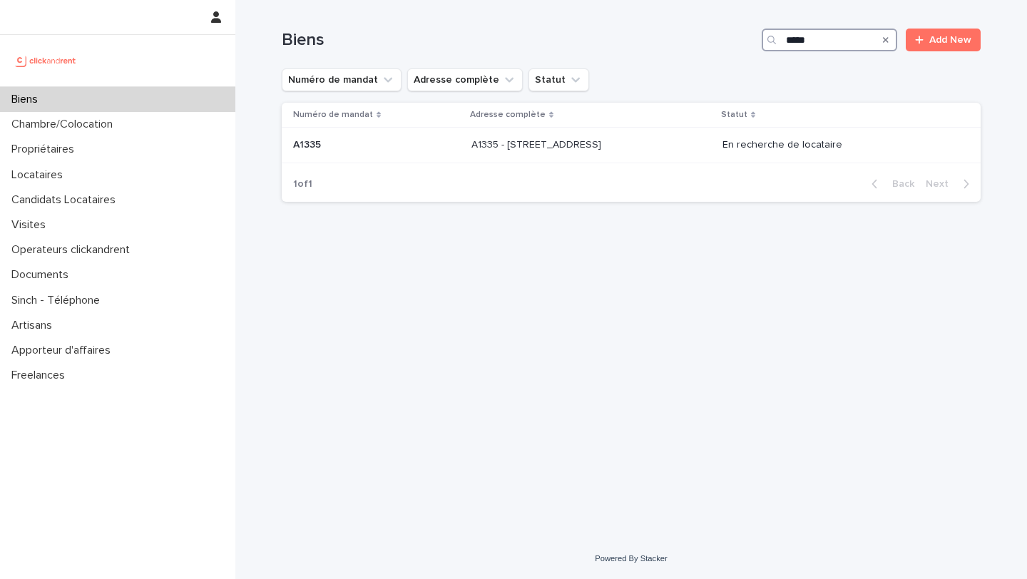
type input "*****"
click at [604, 144] on p "A1335 - 48 bis rue Custine, Paris 75018" at bounding box center [538, 143] width 133 height 15
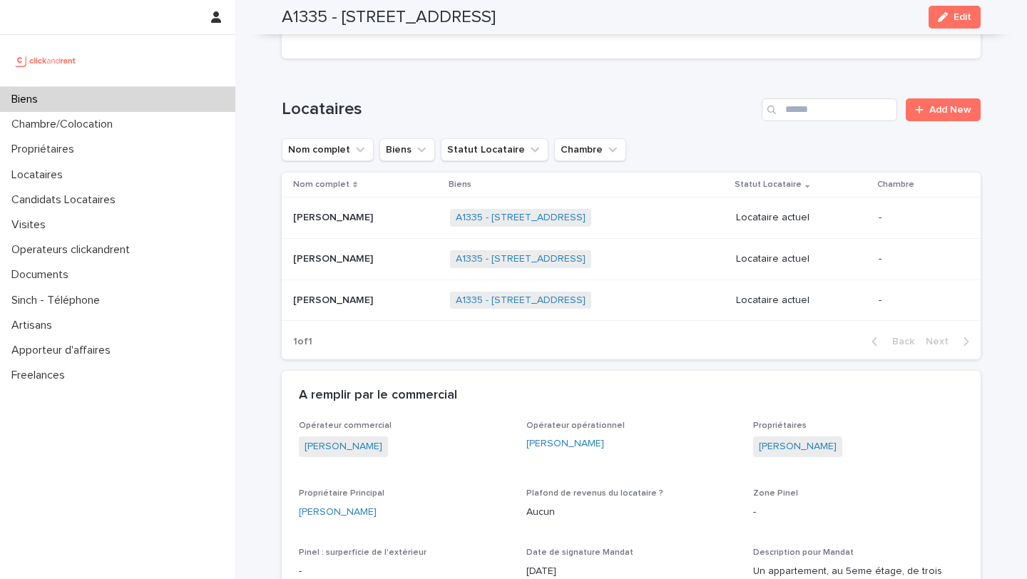
scroll to position [816, 0]
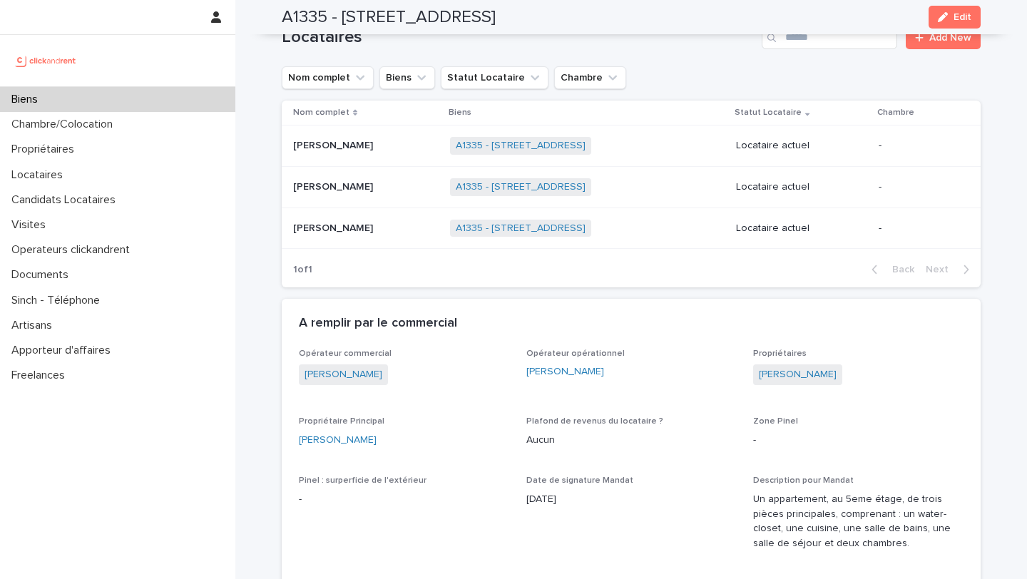
click at [356, 179] on div "Juliette Jacot Juliette Jacot" at bounding box center [366, 188] width 146 height 24
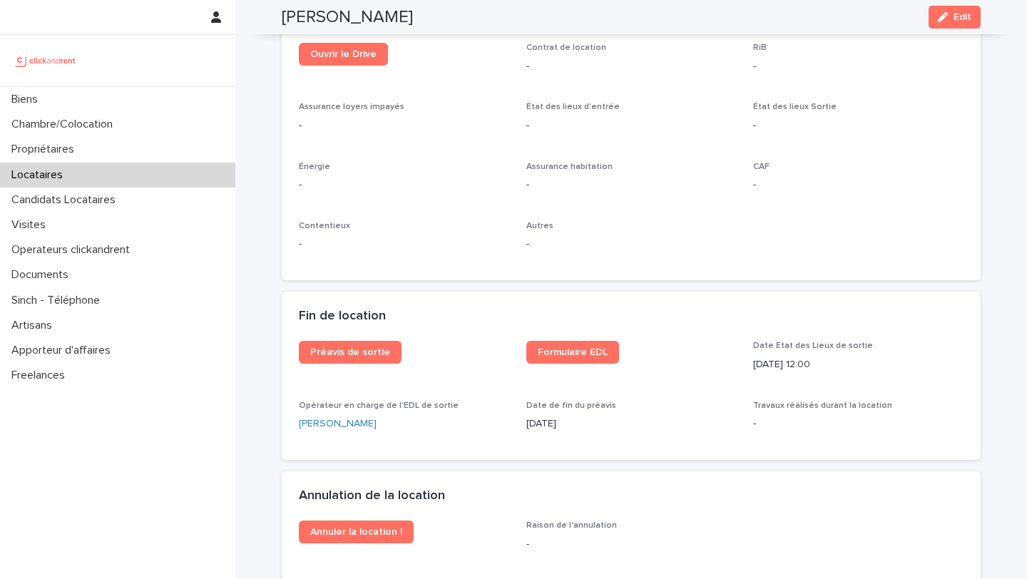
scroll to position [1618, 0]
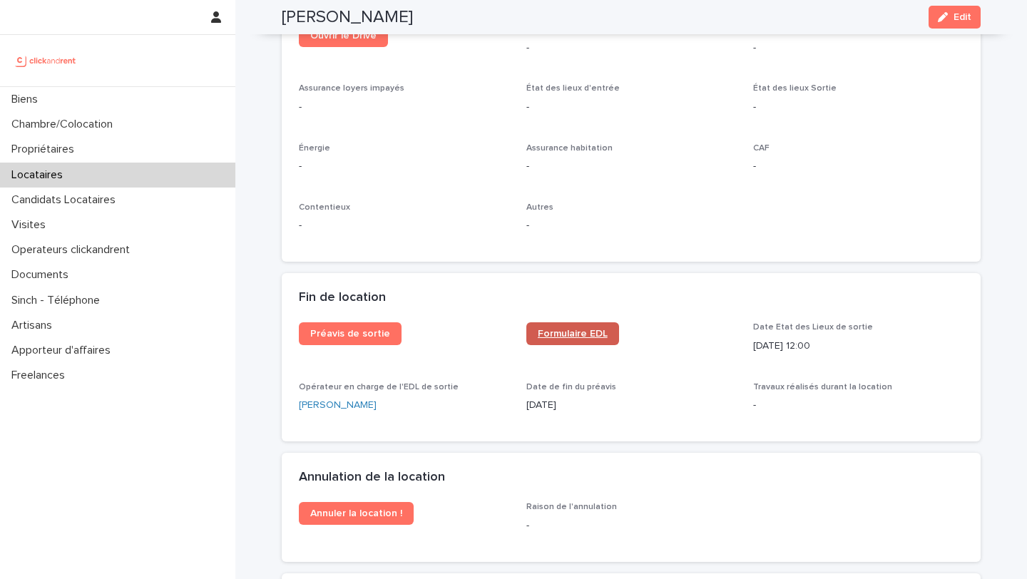
click at [604, 329] on span "Formulaire EDL" at bounding box center [573, 334] width 70 height 10
click at [559, 325] on link "Formulaire EDL" at bounding box center [573, 334] width 93 height 23
click at [111, 161] on div "Propriétaires" at bounding box center [117, 149] width 235 height 25
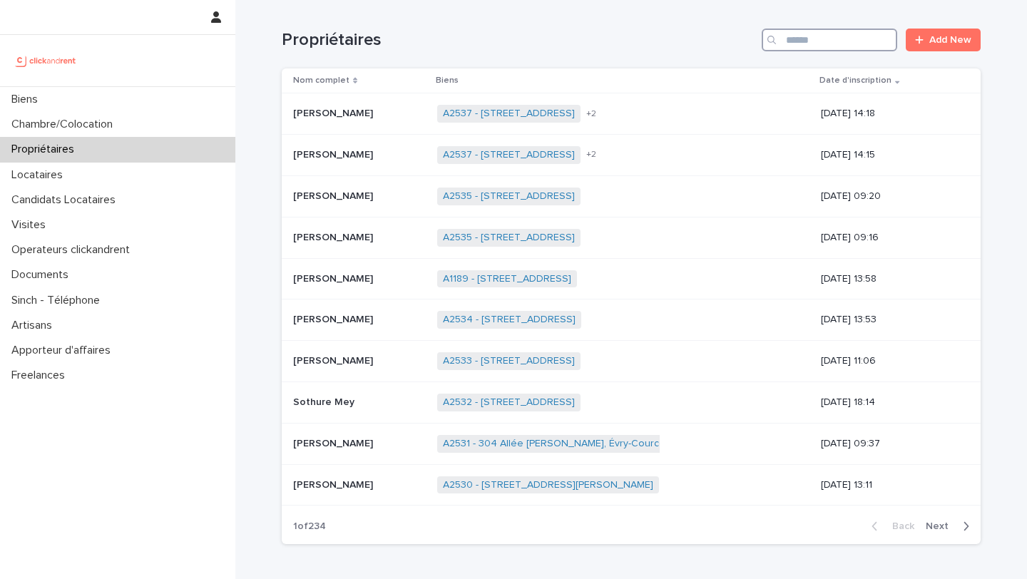
click at [826, 44] on input "Search" at bounding box center [830, 40] width 136 height 23
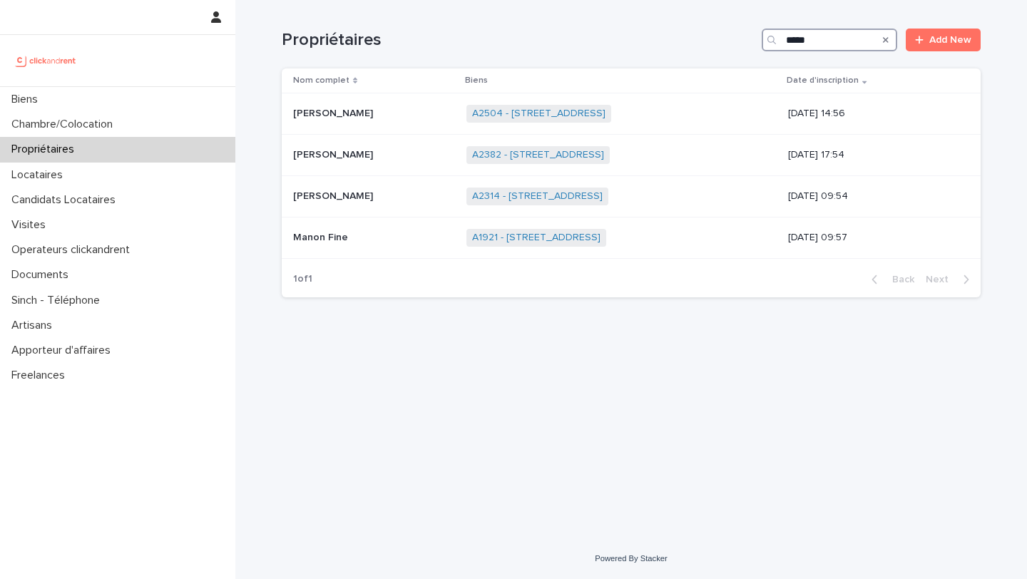
type input "*****"
click at [501, 115] on link "A2504 - 30 rue Belgrand, Paris 75020" at bounding box center [538, 114] width 133 height 12
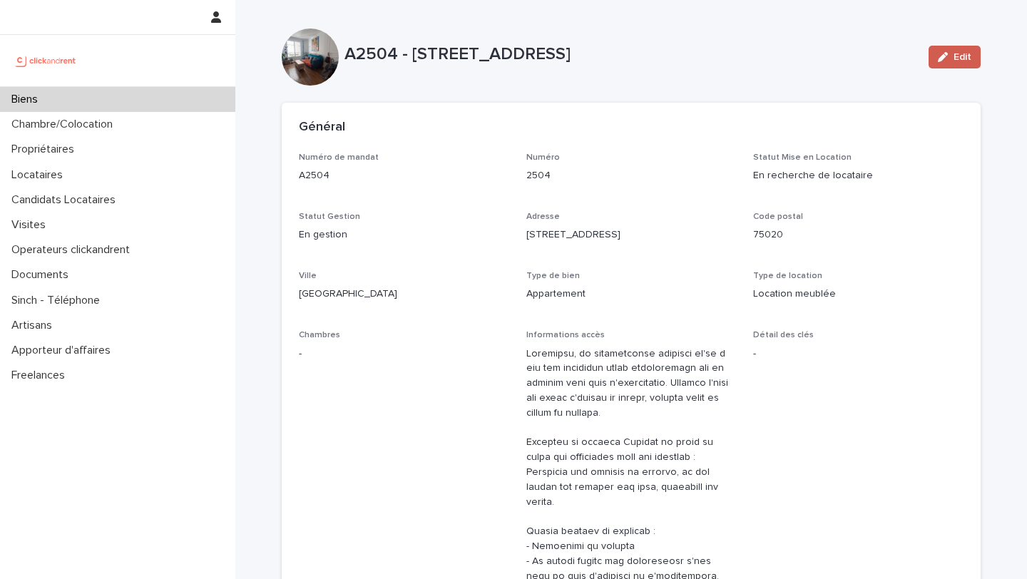
click at [970, 61] on span "Edit" at bounding box center [963, 57] width 18 height 10
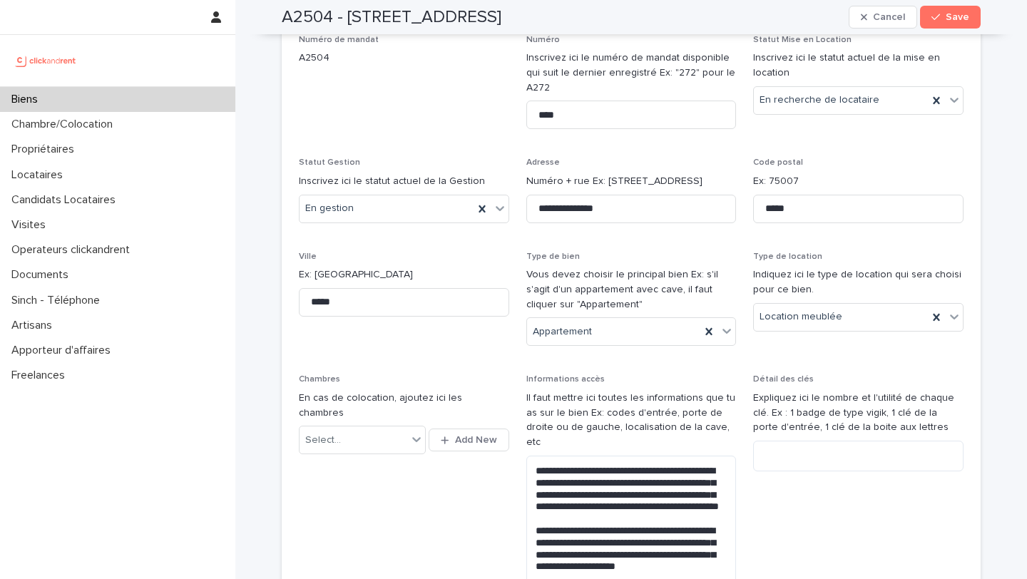
scroll to position [4670, 0]
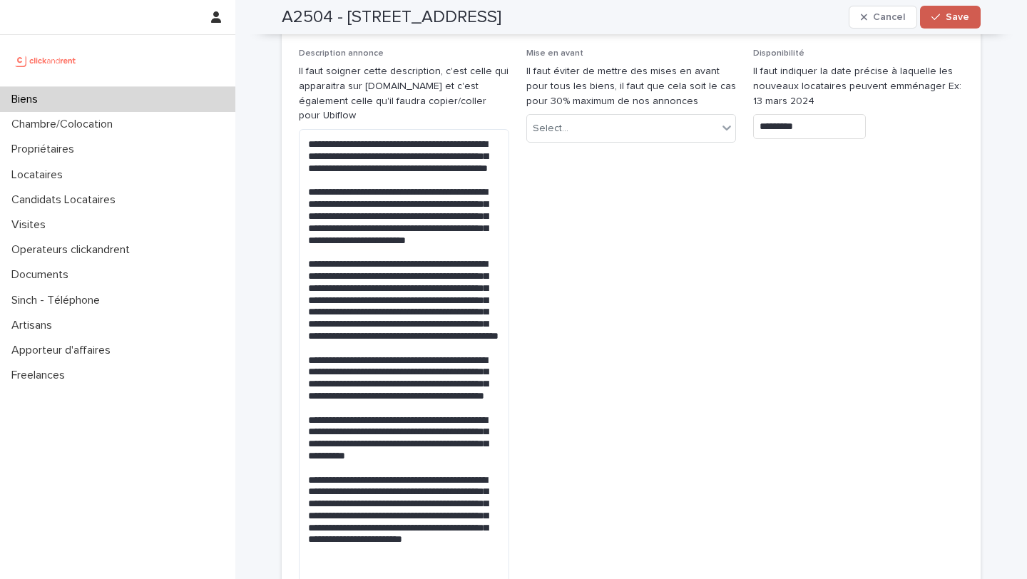
click at [945, 11] on button "Save" at bounding box center [950, 17] width 61 height 23
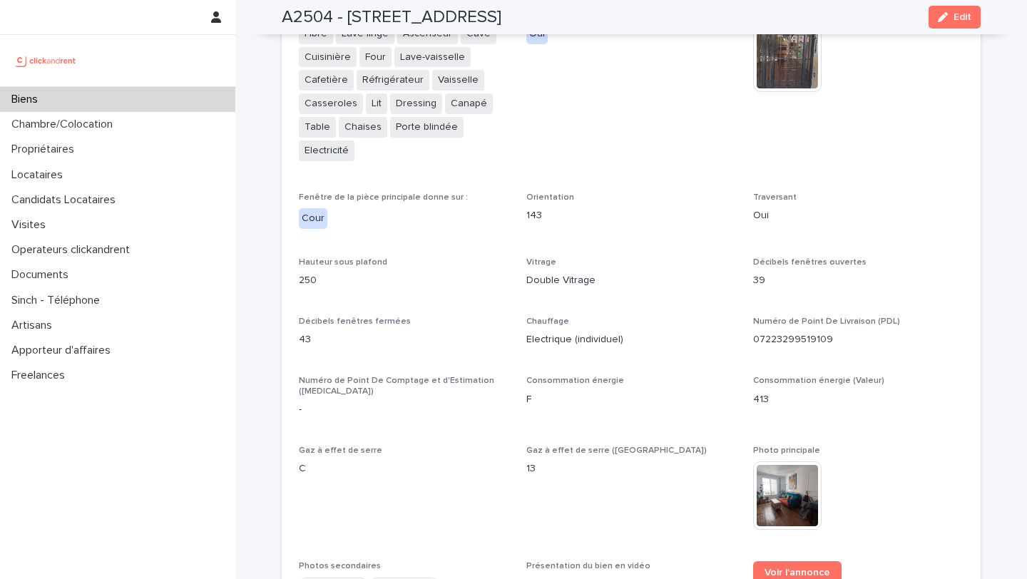
scroll to position [3887, 0]
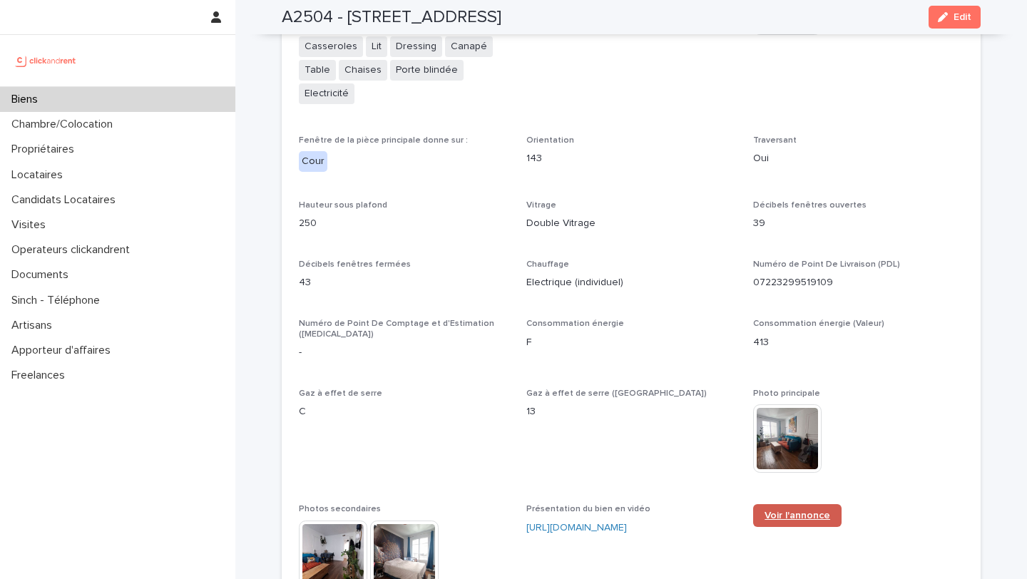
click at [804, 511] on span "Voir l'annonce" at bounding box center [798, 516] width 66 height 10
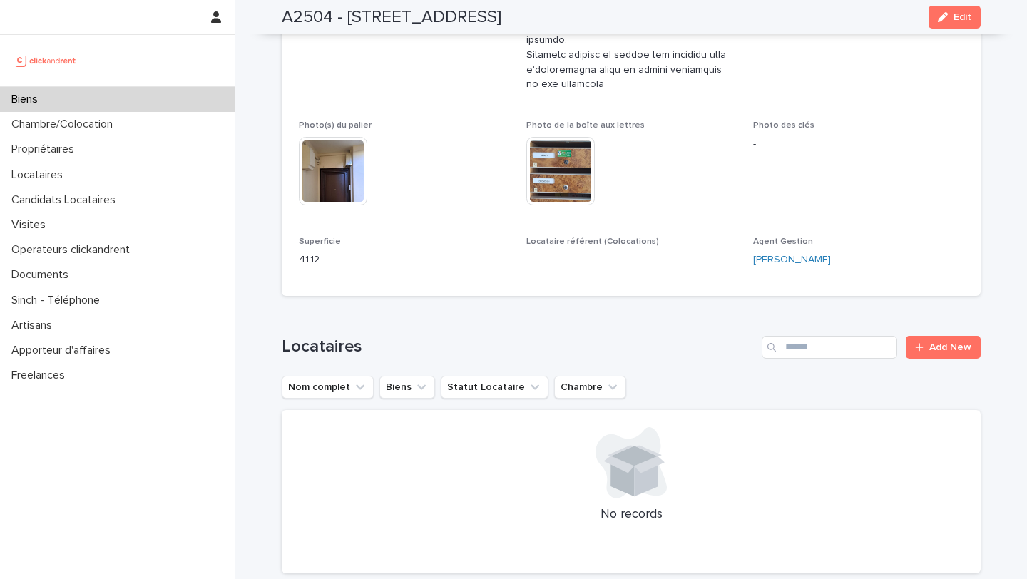
scroll to position [1051, 0]
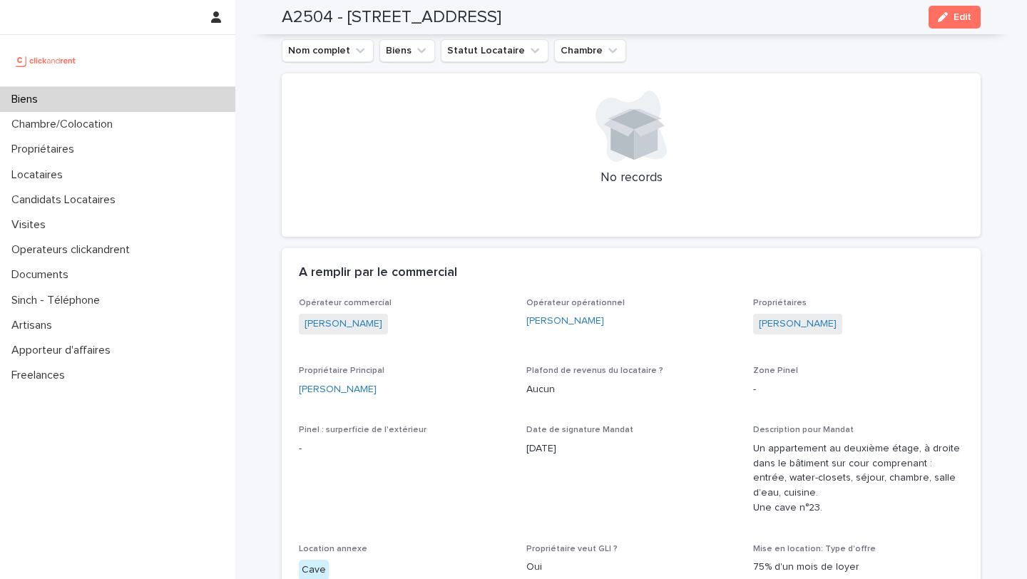
click at [810, 477] on p "Un appartement au deuxième étage, à droite dans le bâtiment sur cour comprenant…" at bounding box center [858, 479] width 210 height 74
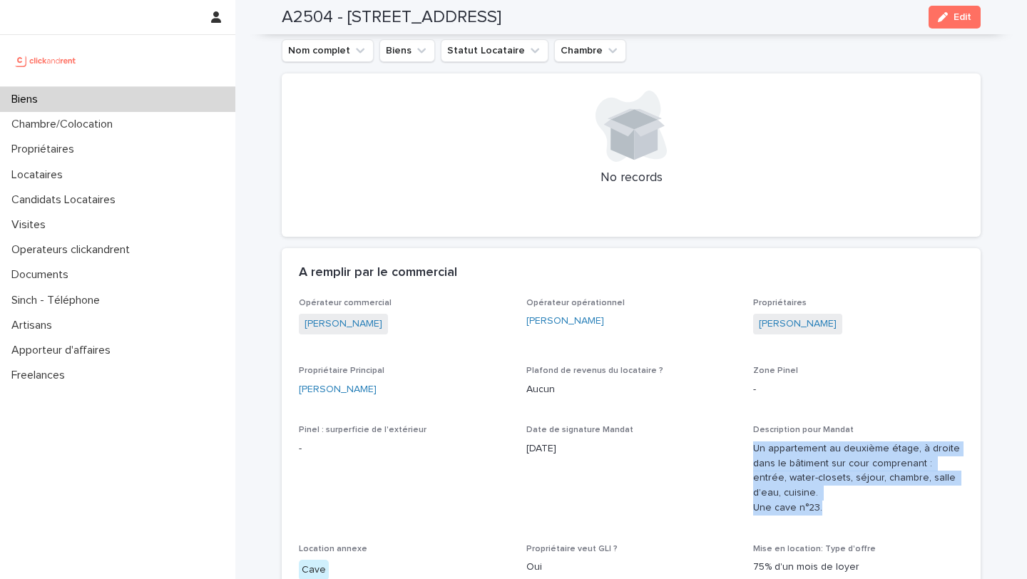
drag, startPoint x: 838, startPoint y: 477, endPoint x: 753, endPoint y: 420, distance: 102.7
click at [753, 442] on p "Un appartement au deuxième étage, à droite dans le bâtiment sur cour comprenant…" at bounding box center [858, 479] width 210 height 74
copy p "Un appartement au deuxième étage, à droite dans le bâtiment sur cour comprenant…"
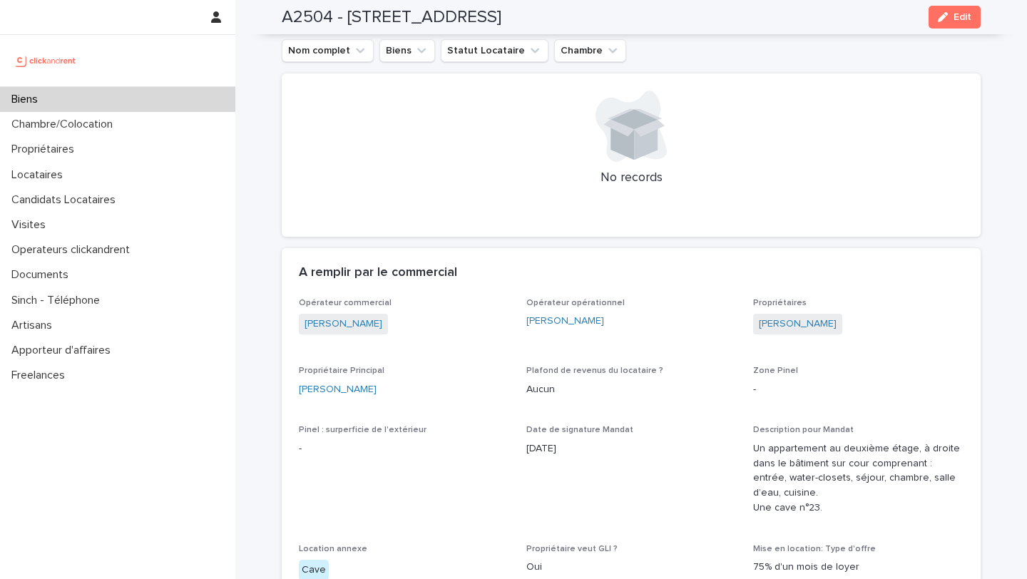
click at [447, 102] on div at bounding box center [631, 126] width 665 height 71
drag, startPoint x: 345, startPoint y: 16, endPoint x: 635, endPoint y: 20, distance: 290.4
click at [635, 21] on div "A2504 - 30 rue Belgrand, Paris 75020 Edit" at bounding box center [631, 17] width 699 height 34
copy h2 "30 rue Belgrand, Paris 75020"
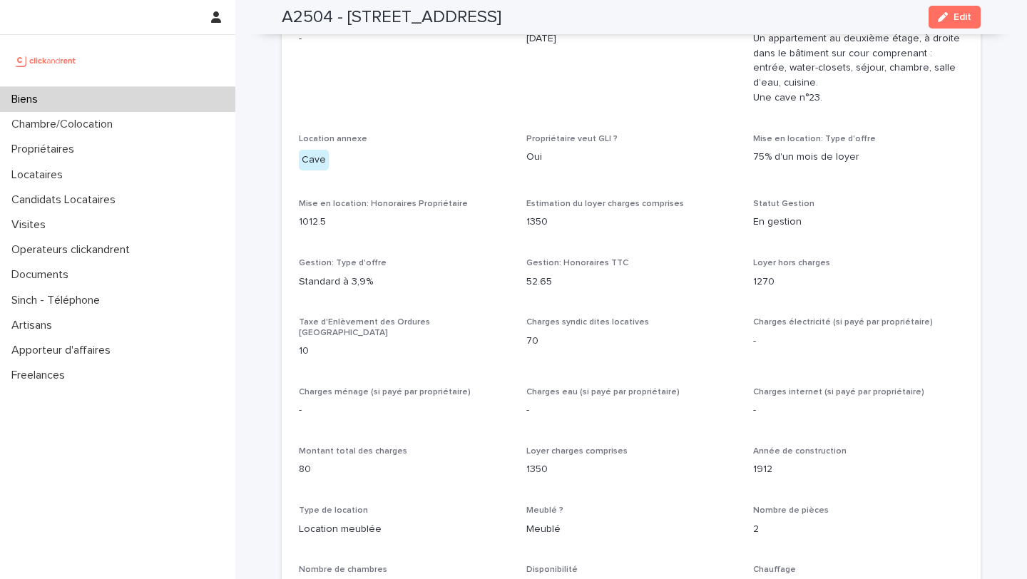
scroll to position [1463, 0]
click at [94, 106] on div "Biens" at bounding box center [117, 99] width 235 height 25
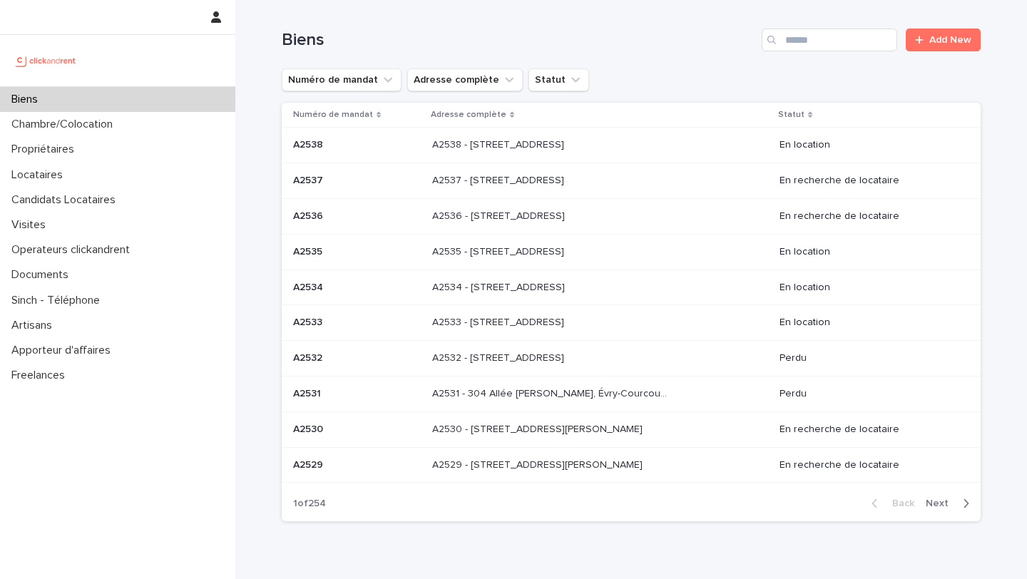
click at [844, 42] on input "Search" at bounding box center [830, 40] width 136 height 23
type input "****"
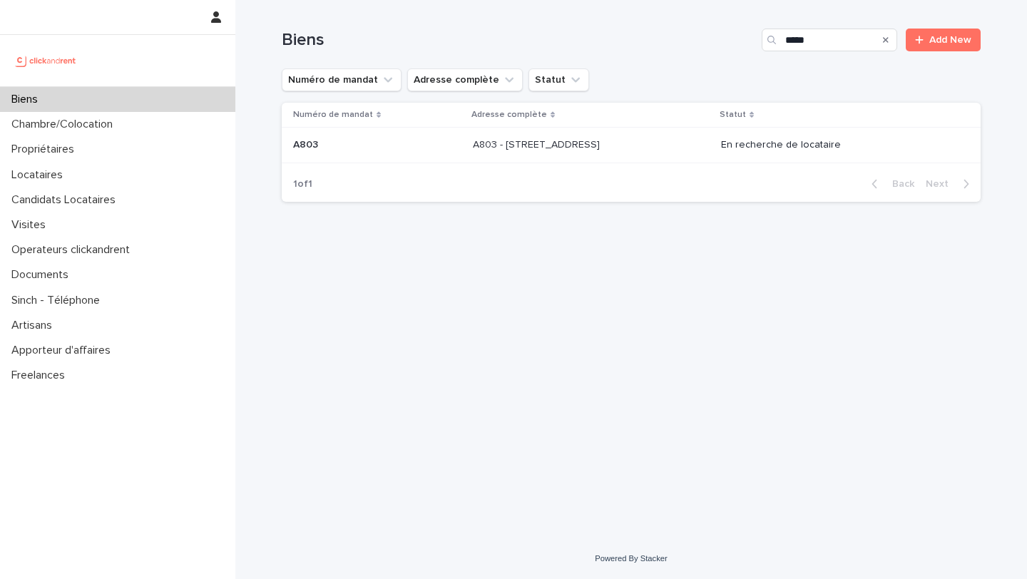
click at [603, 145] on p "A803 - 1 rue Château Payan, Marseille 13005" at bounding box center [538, 143] width 130 height 15
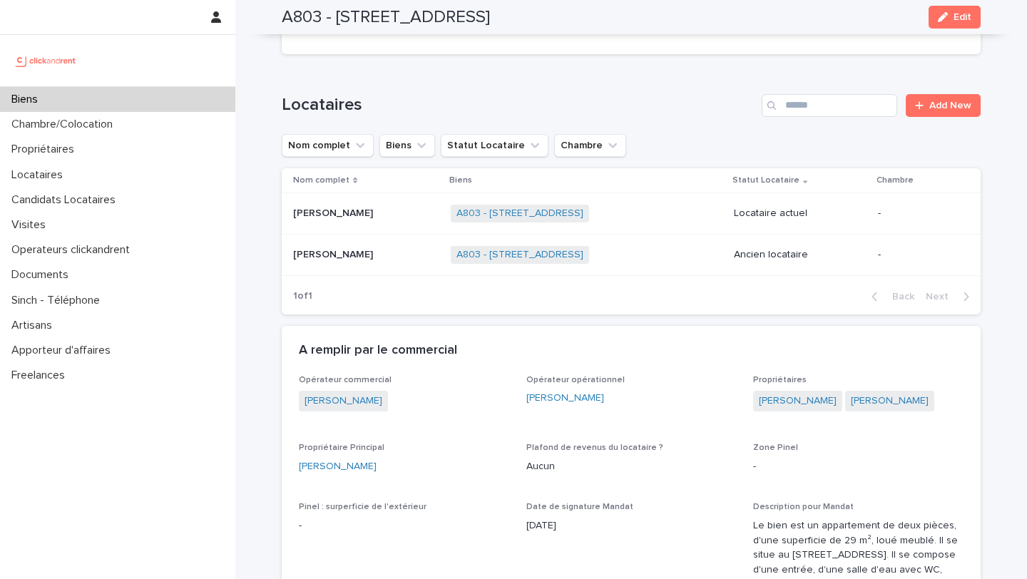
scroll to position [512, 0]
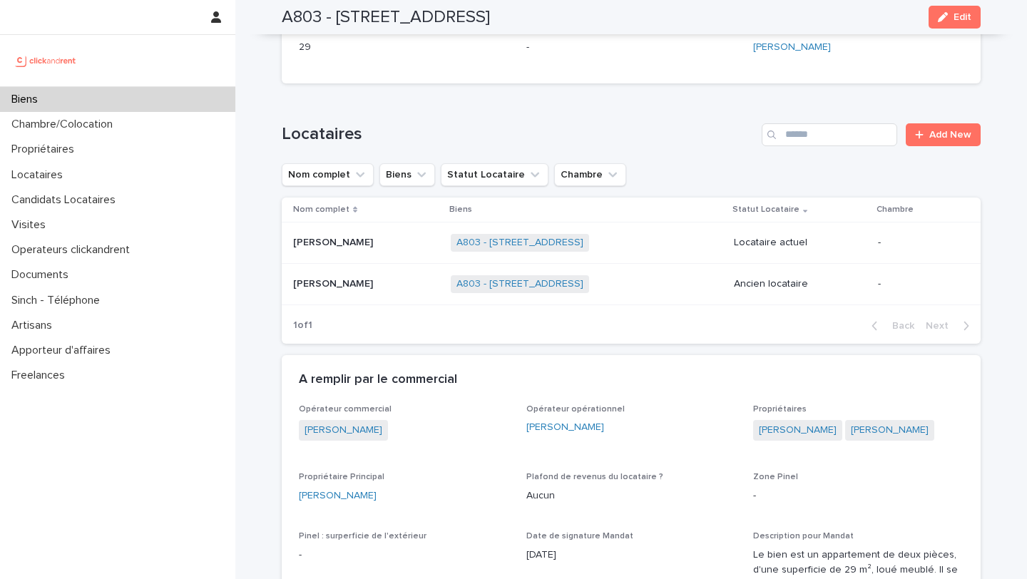
click at [385, 237] on p at bounding box center [366, 243] width 146 height 12
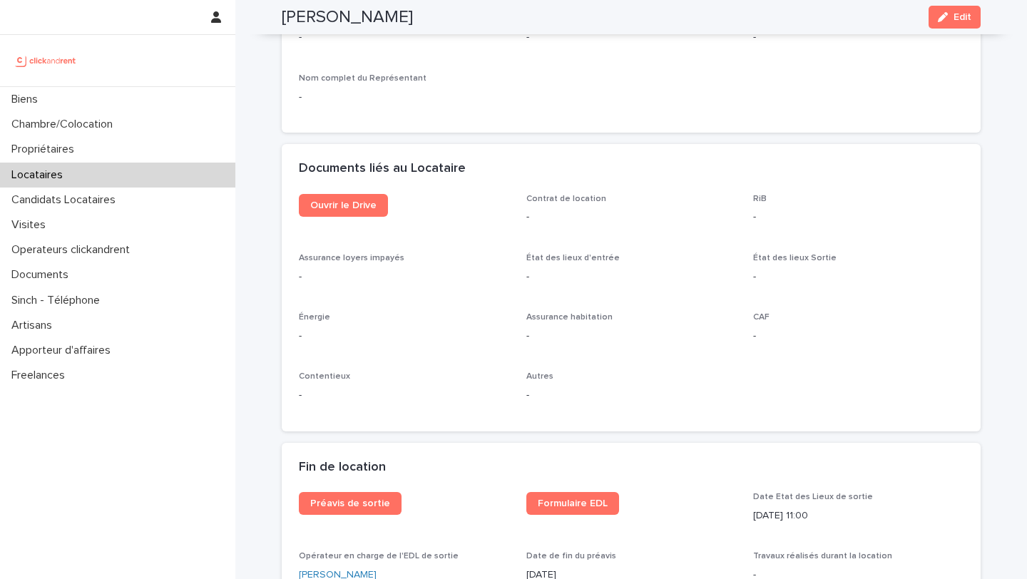
scroll to position [1654, 0]
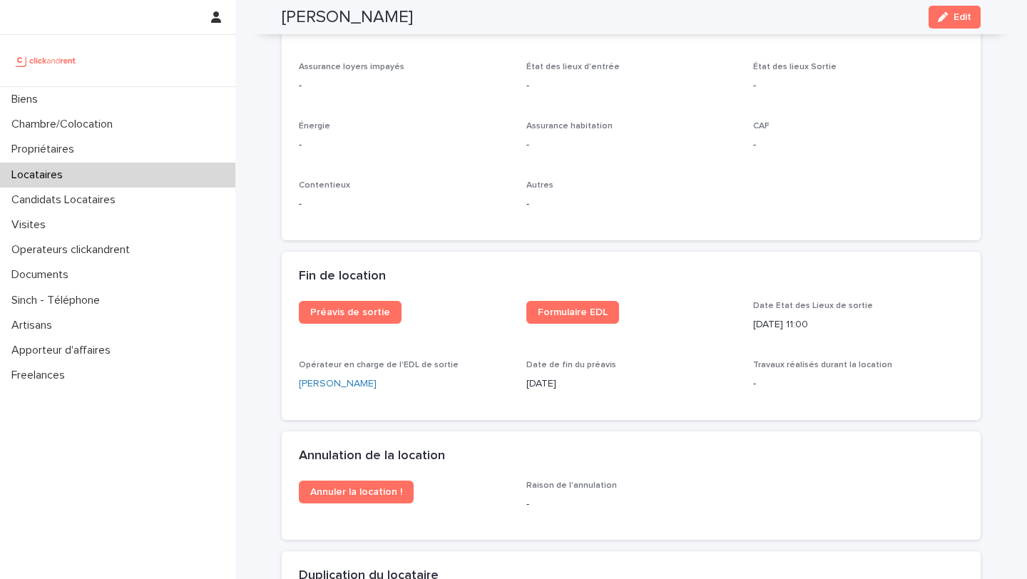
click at [106, 181] on div "Locataires" at bounding box center [117, 175] width 235 height 25
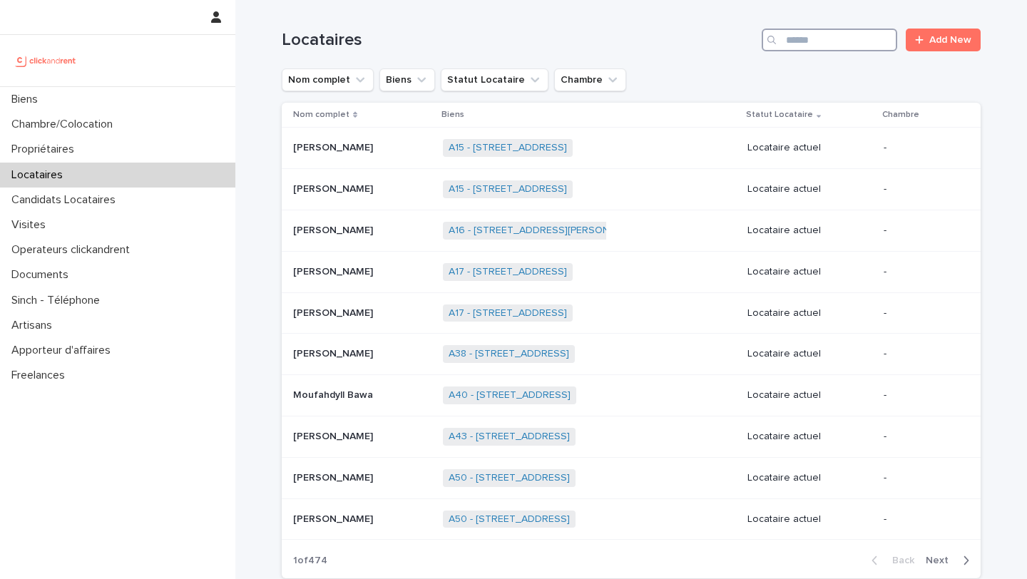
click at [850, 41] on input "Search" at bounding box center [830, 40] width 136 height 23
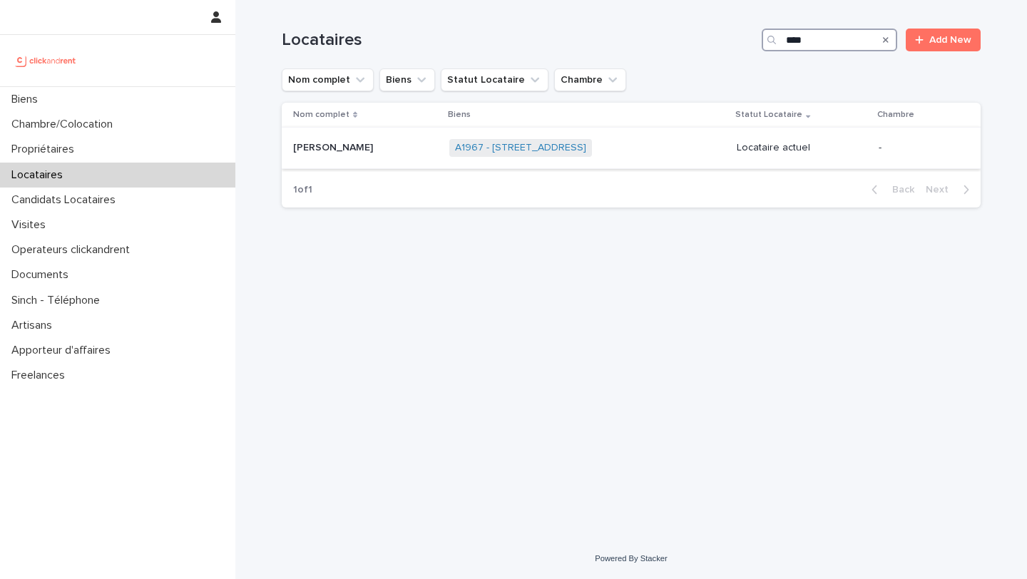
type input "****"
click at [383, 142] on p at bounding box center [365, 148] width 145 height 12
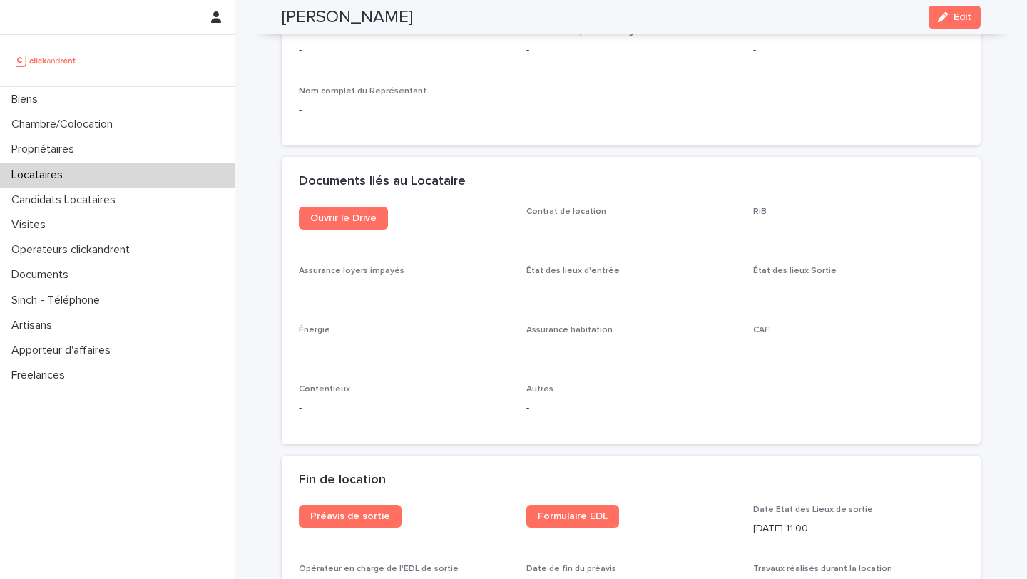
scroll to position [1760, 0]
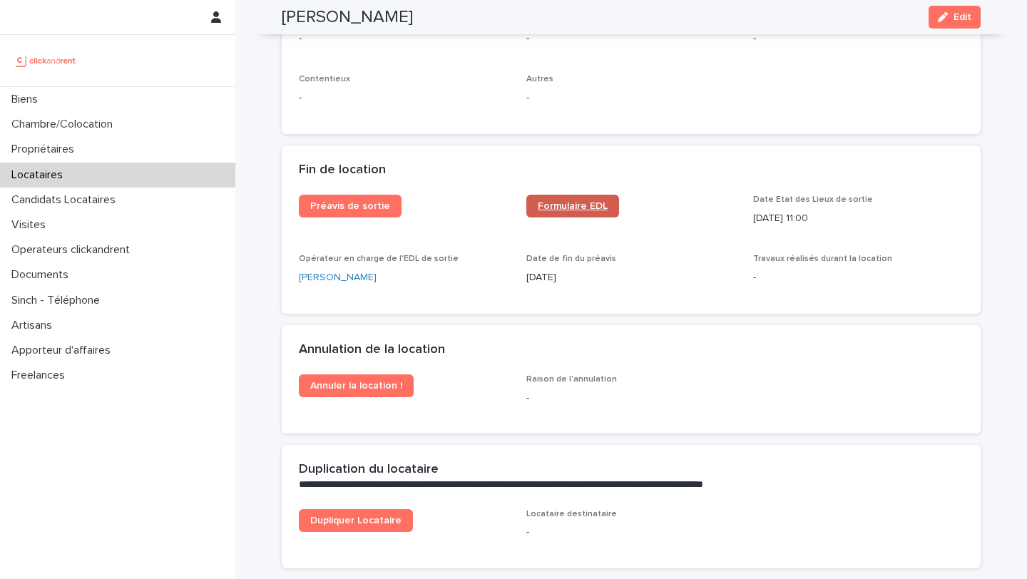
click at [584, 213] on link "Formulaire EDL" at bounding box center [573, 206] width 93 height 23
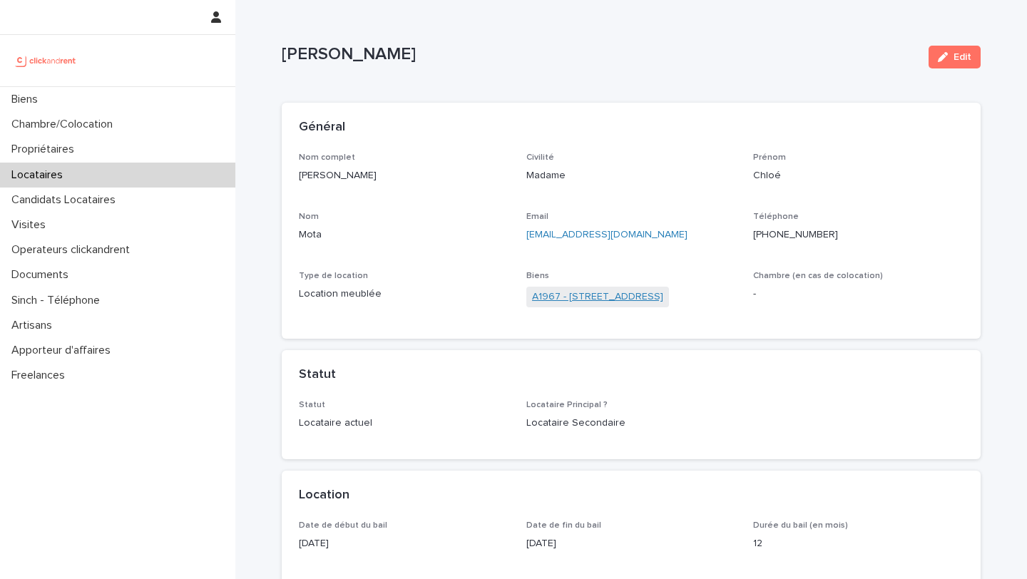
click at [596, 295] on link "A1967 - 209 Rue du Ménil, Asnières-sur-Seine 92600" at bounding box center [597, 297] width 131 height 15
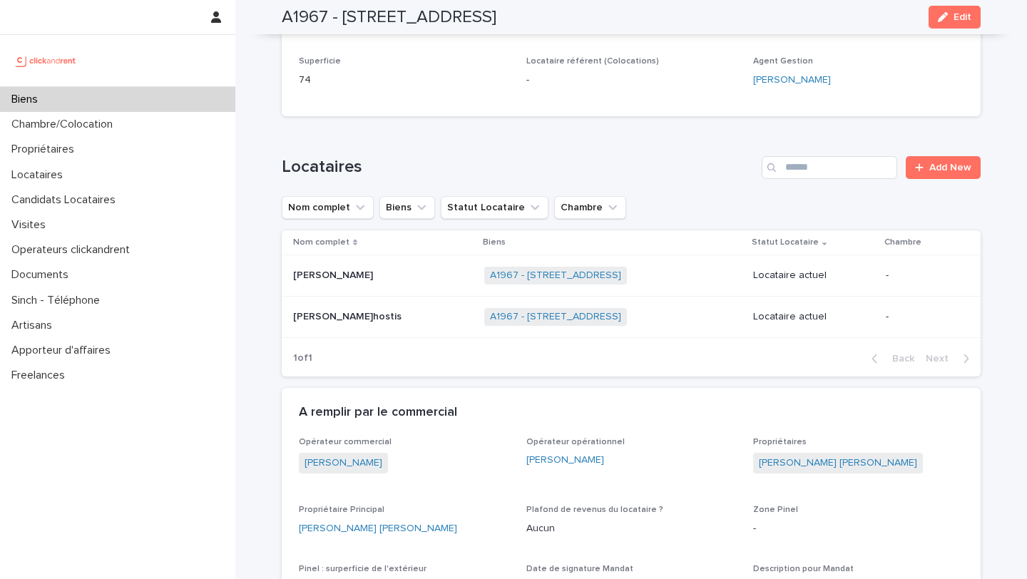
scroll to position [482, 0]
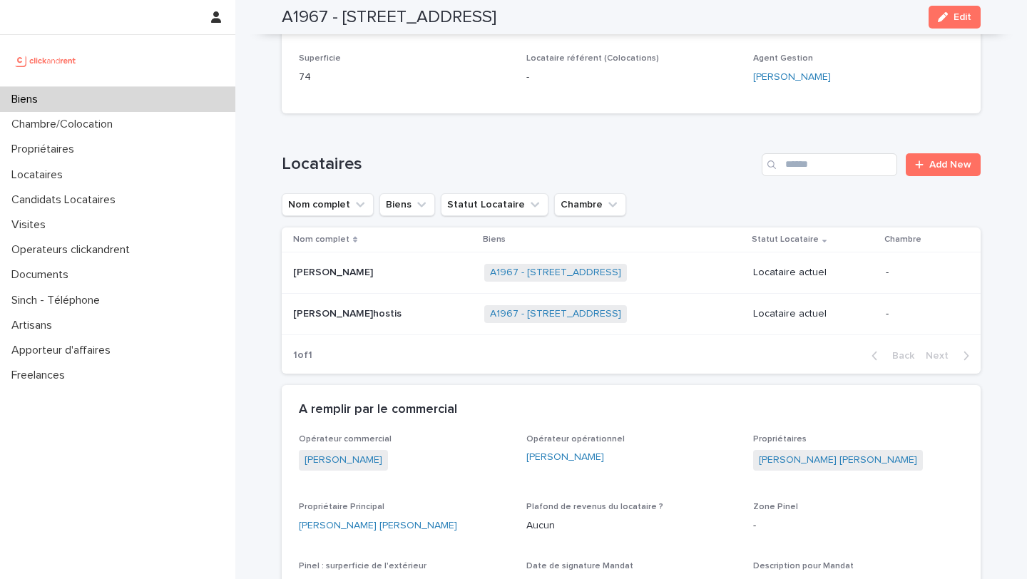
click at [183, 92] on div "Biens" at bounding box center [117, 99] width 235 height 25
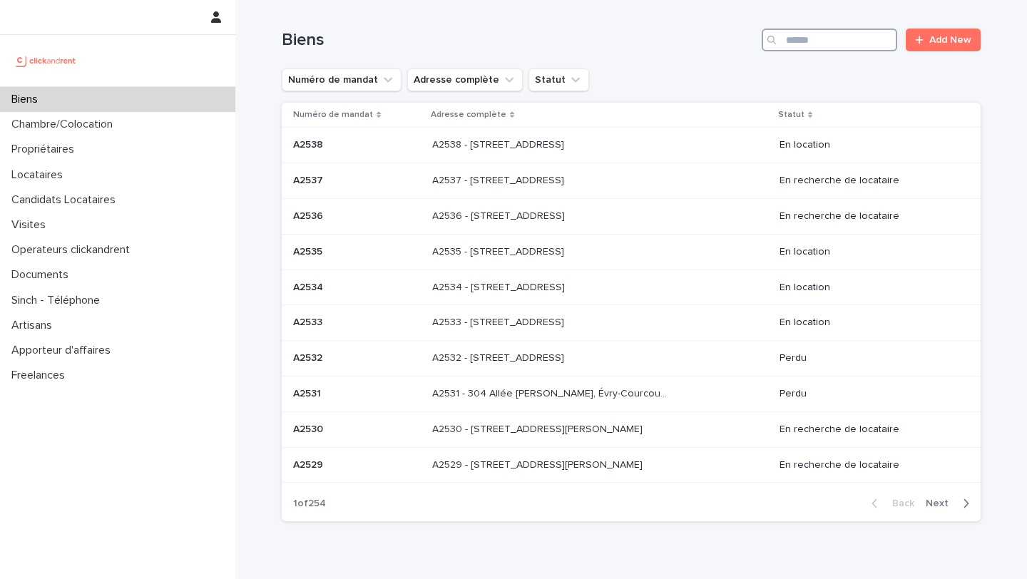
click at [840, 38] on input "Search" at bounding box center [830, 40] width 136 height 23
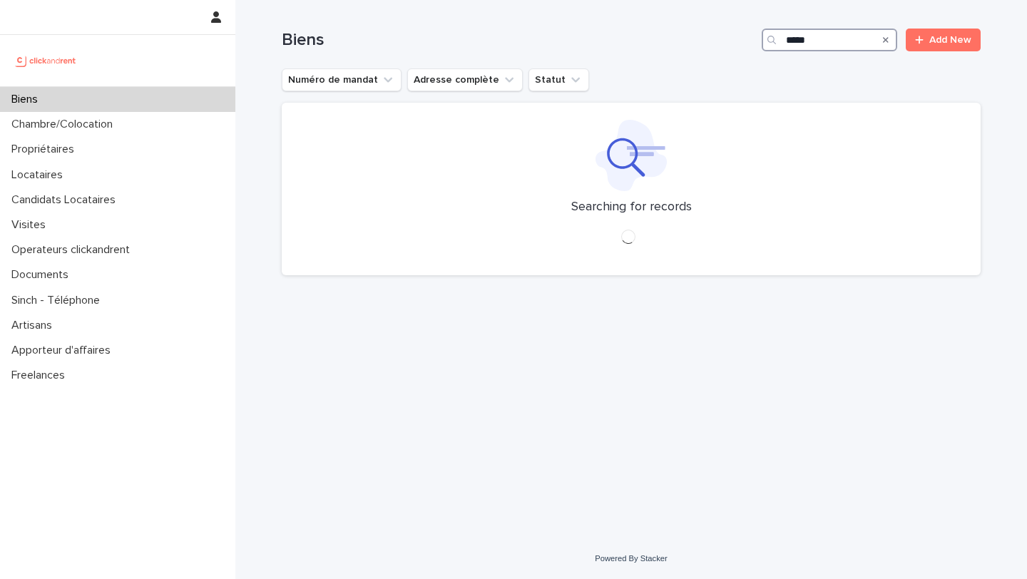
type input "****"
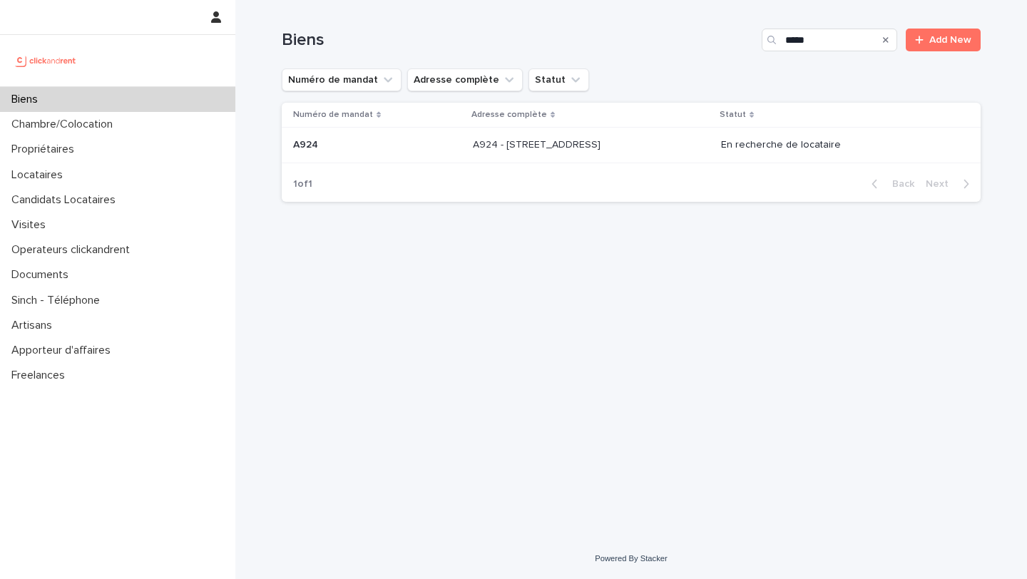
click at [573, 135] on div "A924 - 8-10 Place du Petit Martroy, Pontoise 95300 A924 - 8-10 Place du Petit M…" at bounding box center [592, 145] width 238 height 24
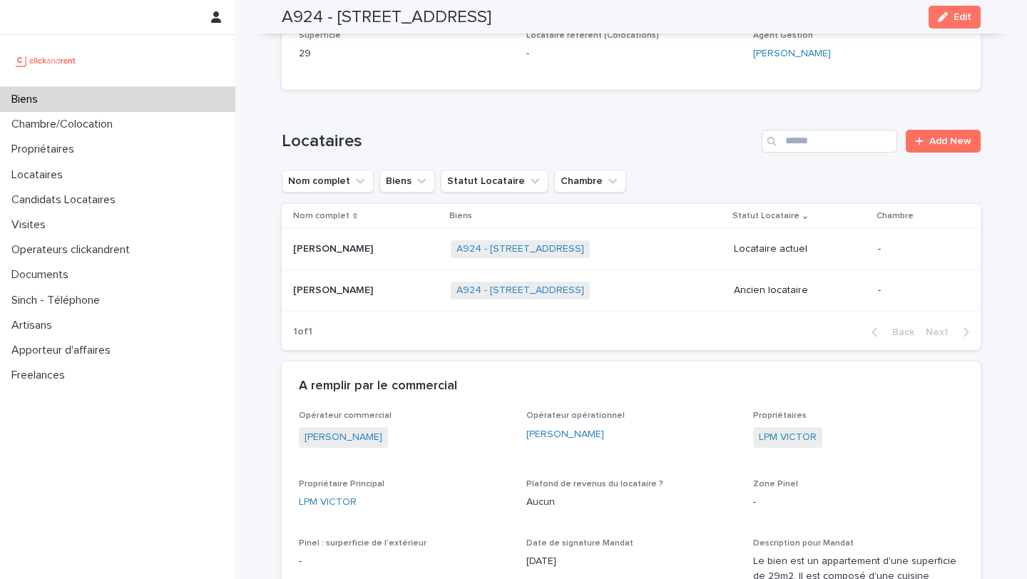
scroll to position [550, 0]
click at [387, 256] on div "Koami Dosseh Koami Dosseh" at bounding box center [366, 249] width 146 height 24
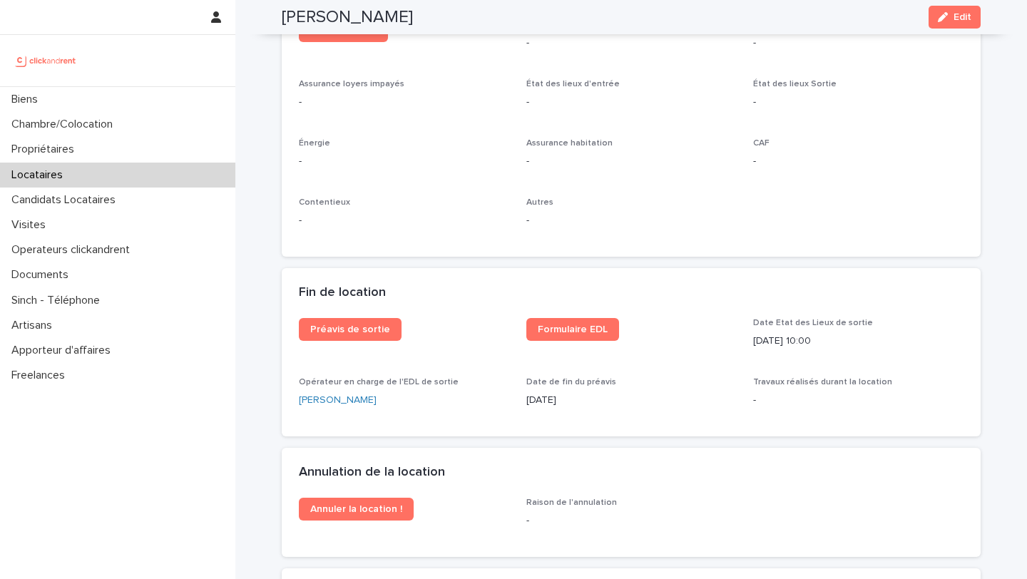
scroll to position [1621, 0]
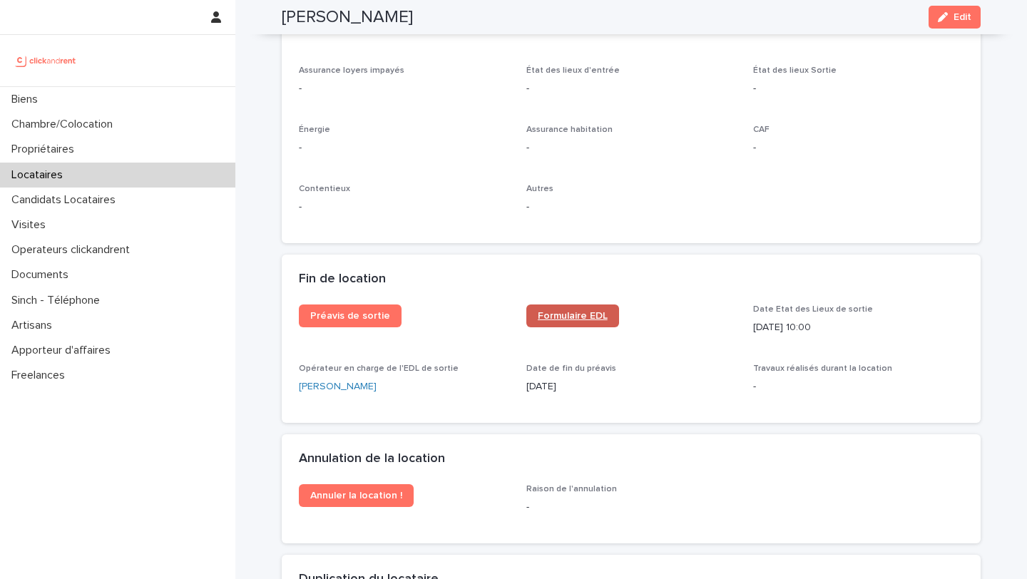
click at [578, 321] on span "Formulaire EDL" at bounding box center [573, 316] width 70 height 10
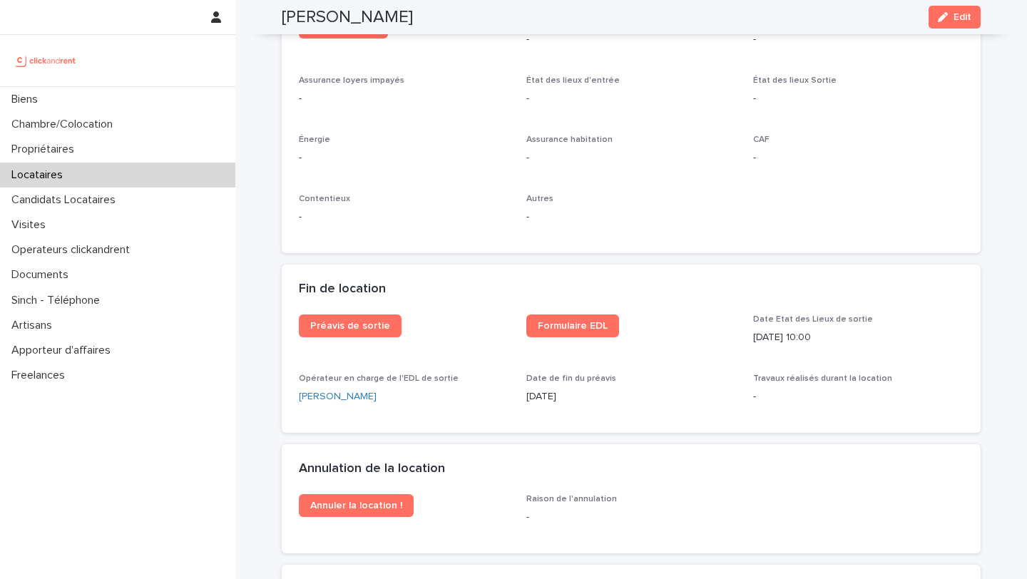
scroll to position [1730, 0]
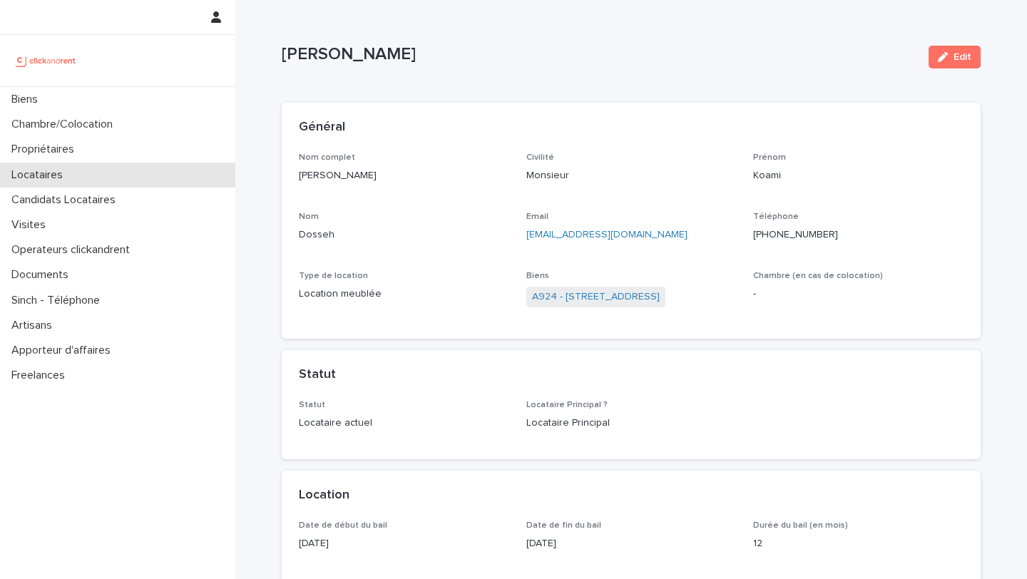
click at [103, 166] on div "Locataires" at bounding box center [117, 175] width 235 height 25
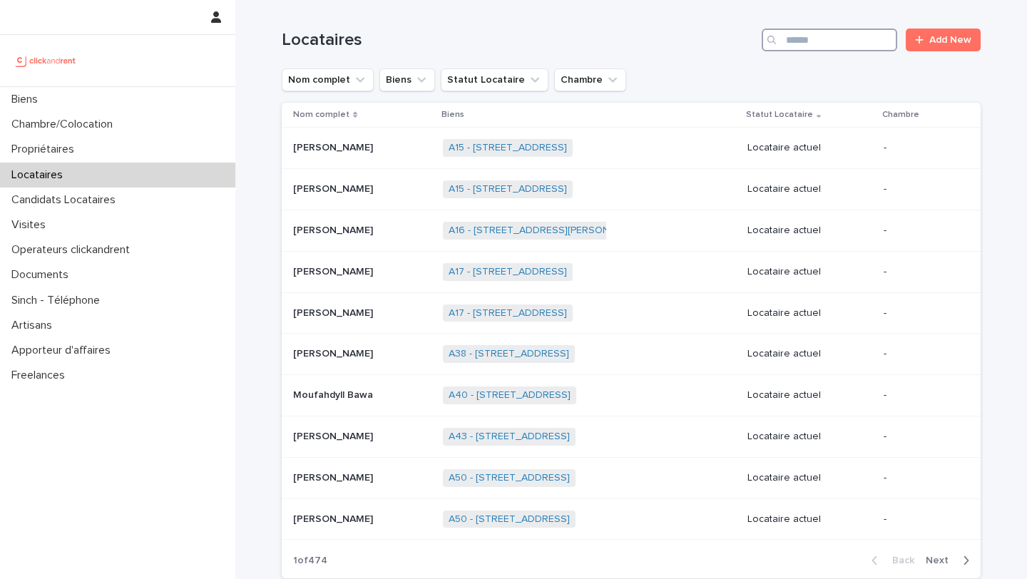
click at [821, 42] on input "Search" at bounding box center [830, 40] width 136 height 23
paste input "**********"
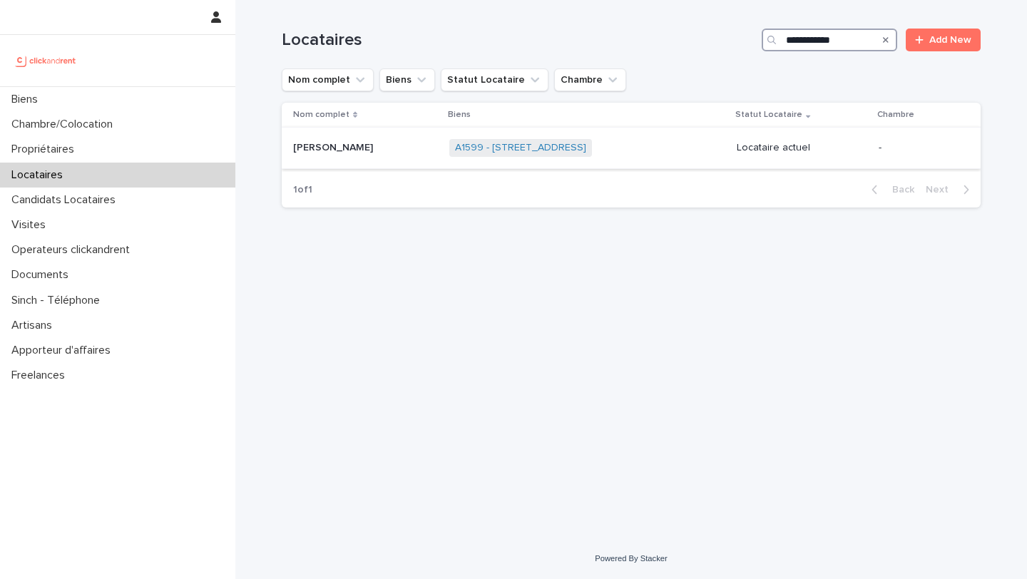
type input "**********"
click at [394, 154] on p at bounding box center [365, 148] width 145 height 12
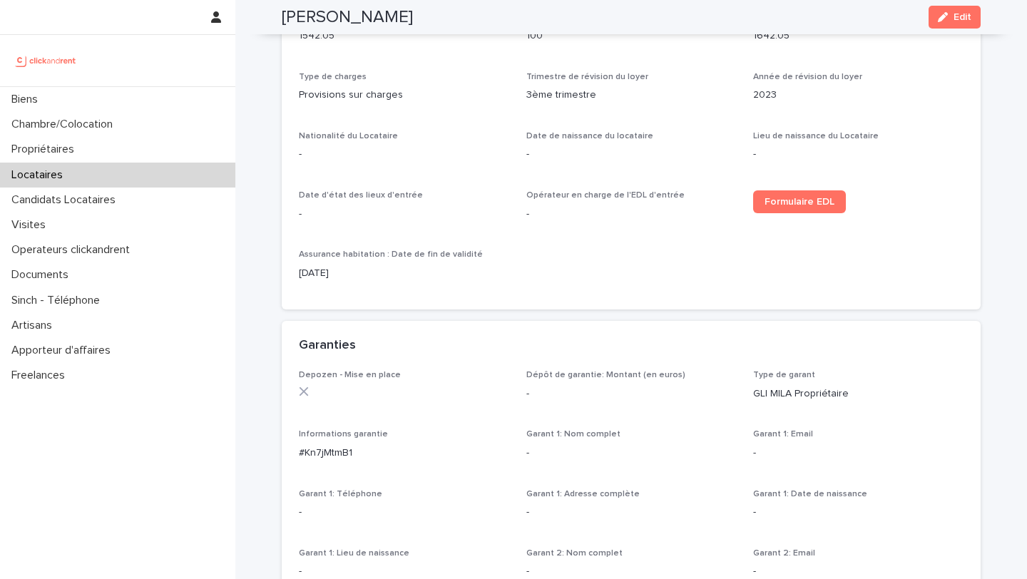
scroll to position [636, 0]
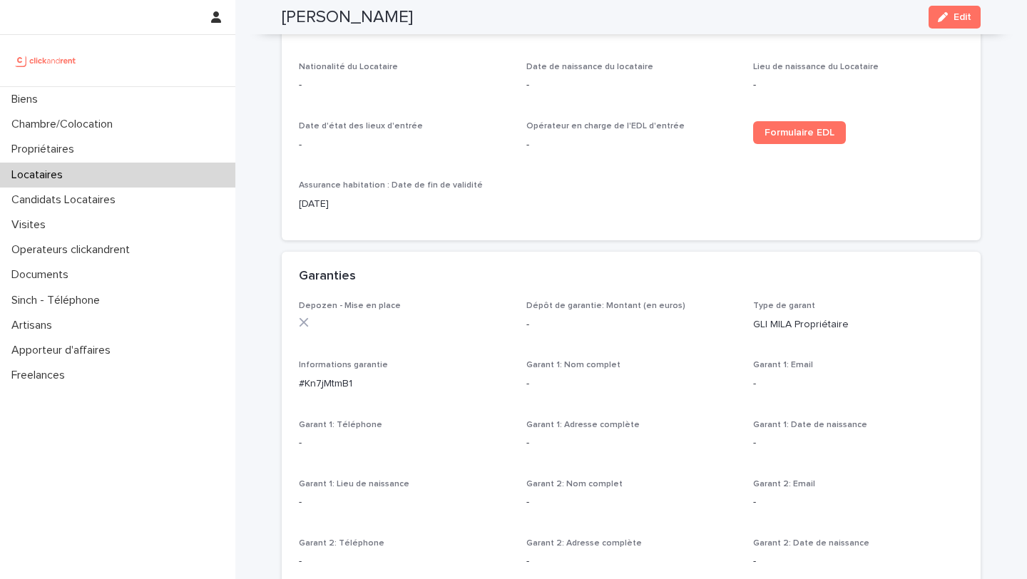
click at [489, 383] on p "#Kn7jMtmB1" at bounding box center [404, 384] width 210 height 15
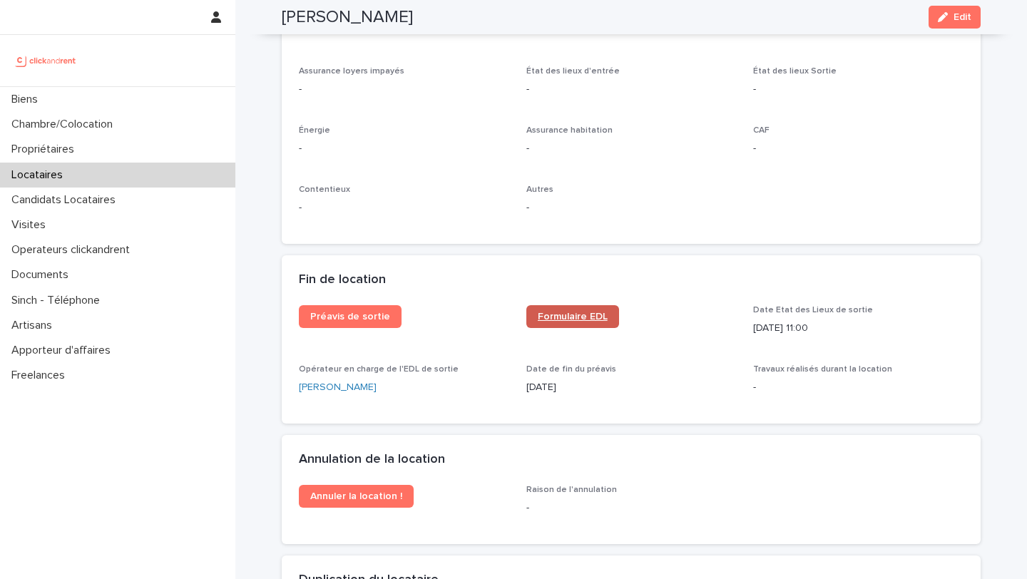
scroll to position [1632, 0]
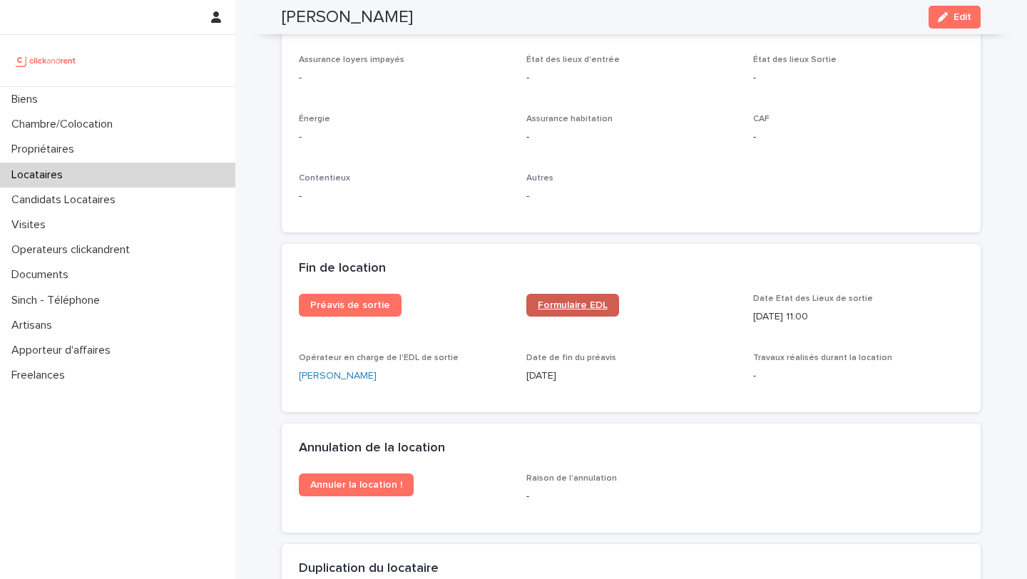
click at [576, 307] on span "Formulaire EDL" at bounding box center [573, 305] width 70 height 10
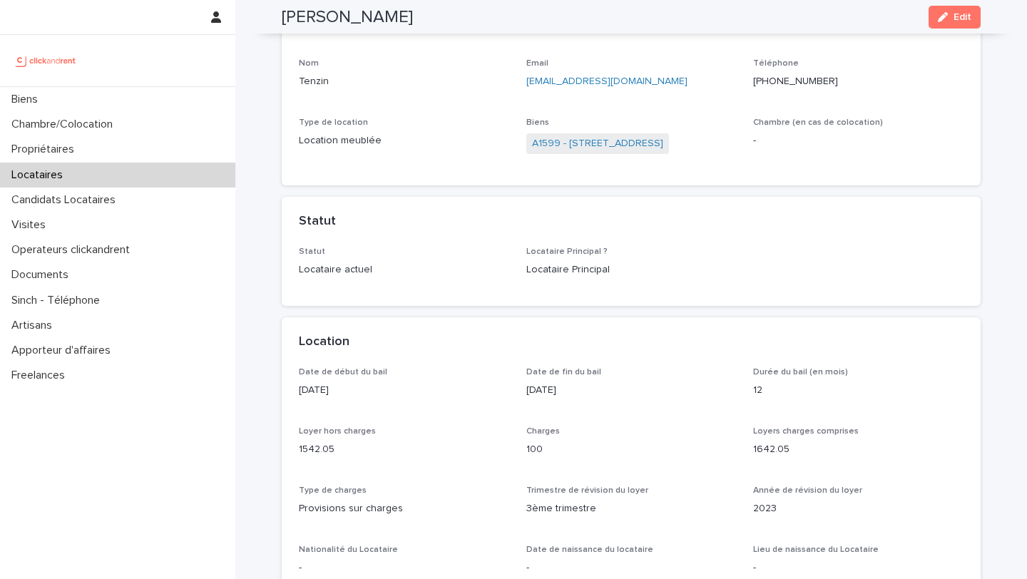
scroll to position [0, 0]
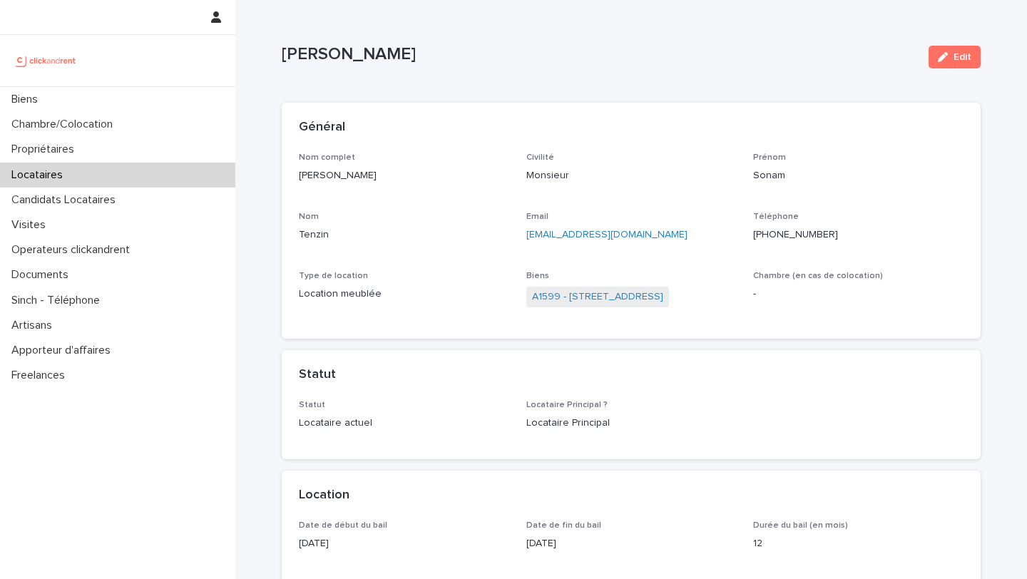
click at [108, 180] on div "Locataires" at bounding box center [117, 175] width 235 height 25
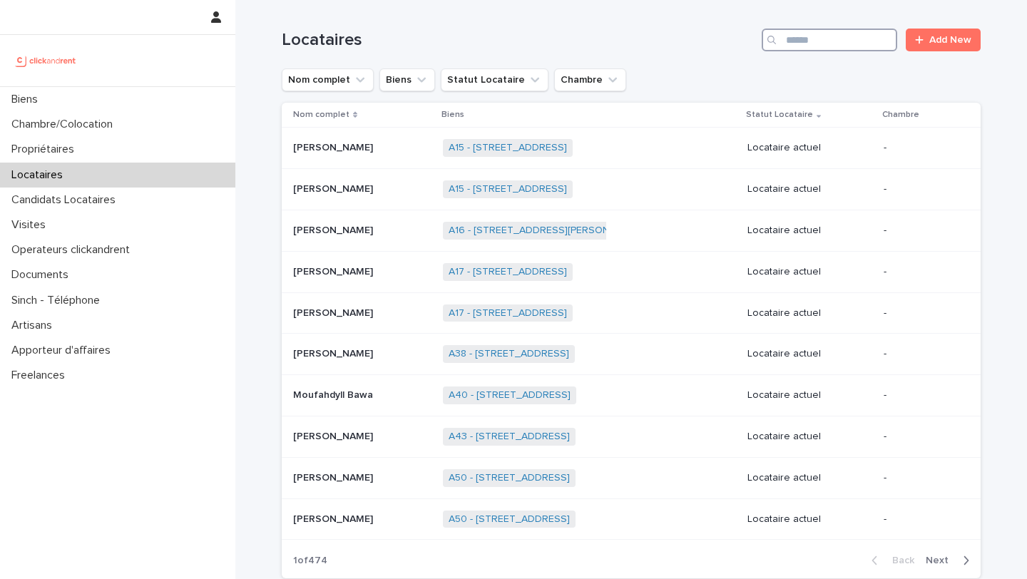
click at [845, 36] on input "Search" at bounding box center [830, 40] width 136 height 23
paste input "**********"
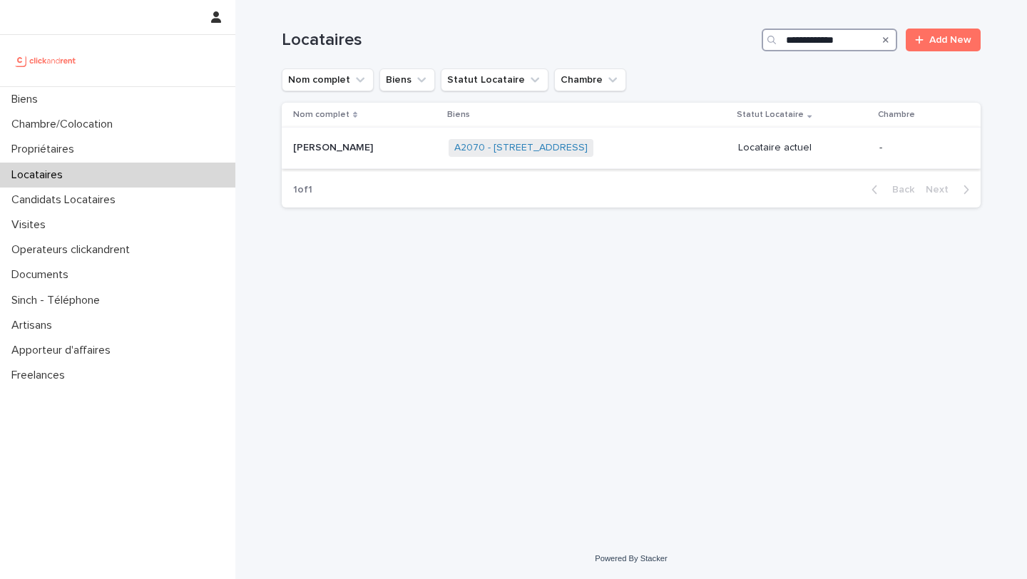
type input "**********"
click at [342, 167] on td "[PERSON_NAME] [PERSON_NAME]" at bounding box center [362, 148] width 161 height 41
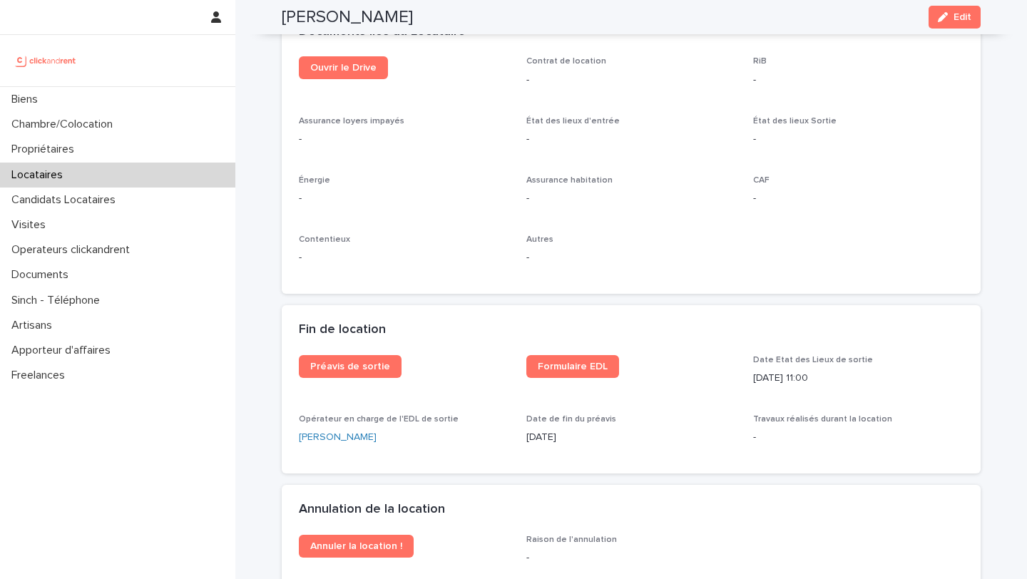
scroll to position [1560, 0]
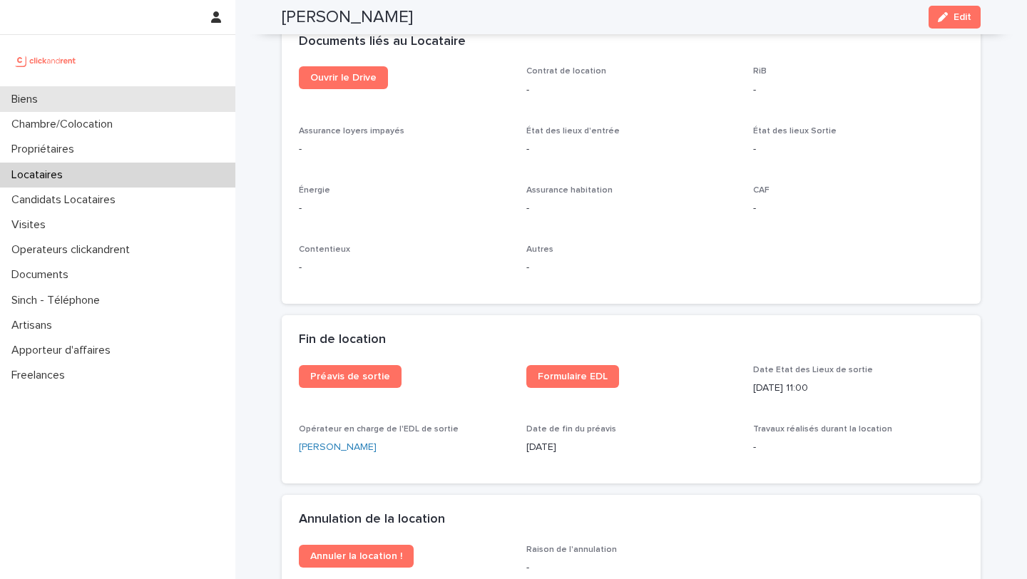
click at [100, 94] on div "Biens" at bounding box center [117, 99] width 235 height 25
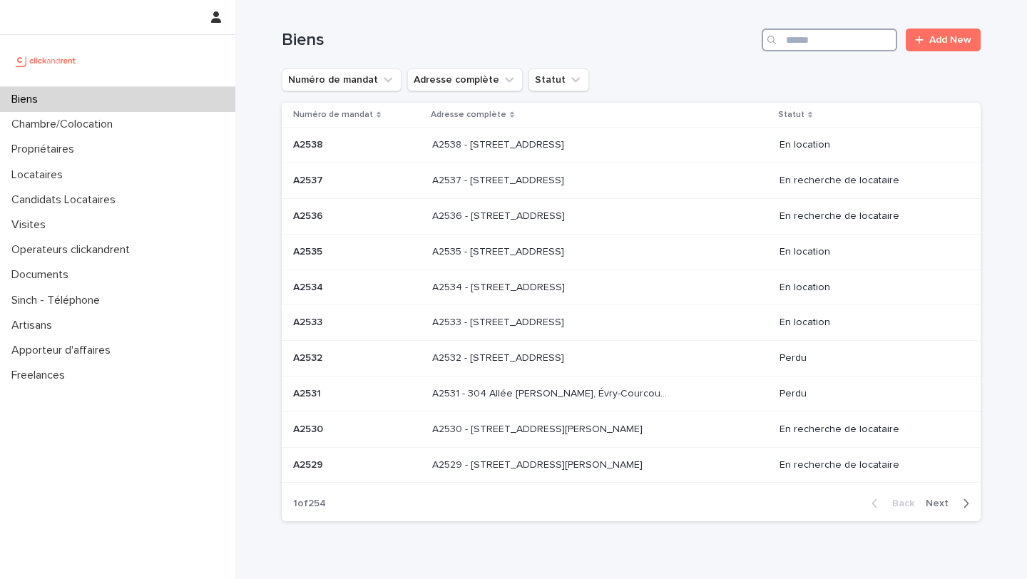
click at [819, 46] on input "Search" at bounding box center [830, 40] width 136 height 23
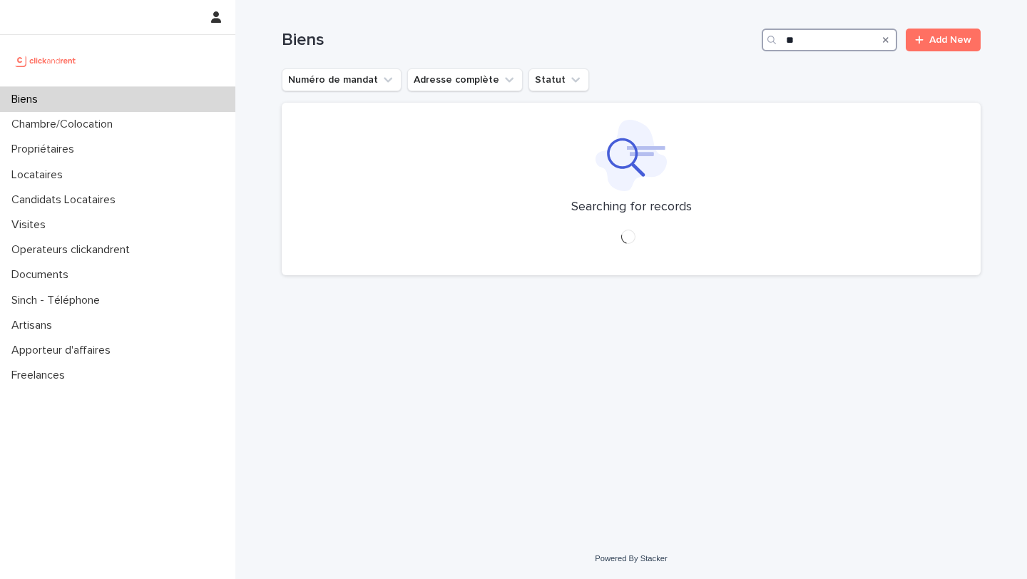
type input "*"
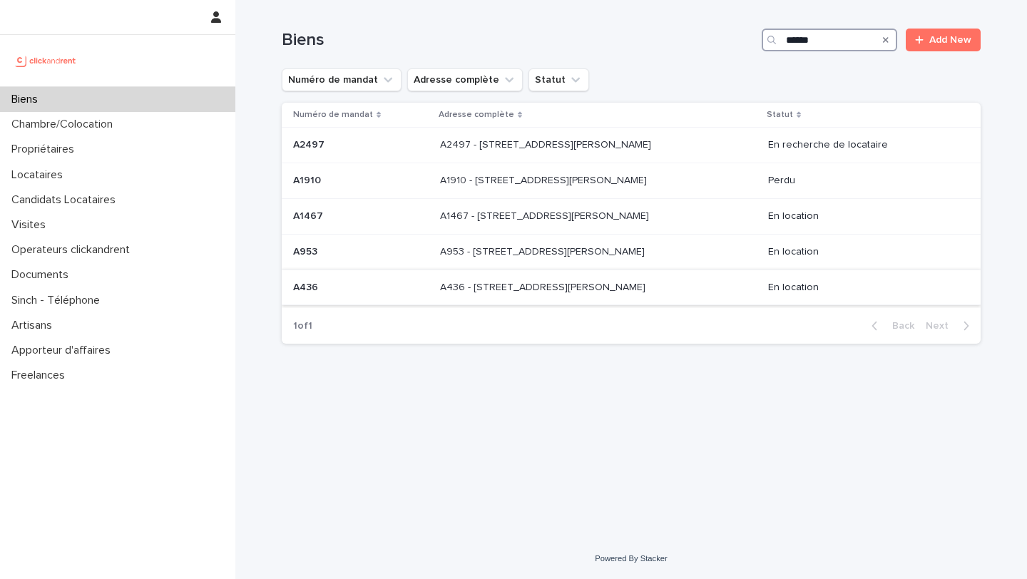
type input "******"
click at [599, 283] on p "A436 - [STREET_ADDRESS][PERSON_NAME]" at bounding box center [544, 286] width 208 height 15
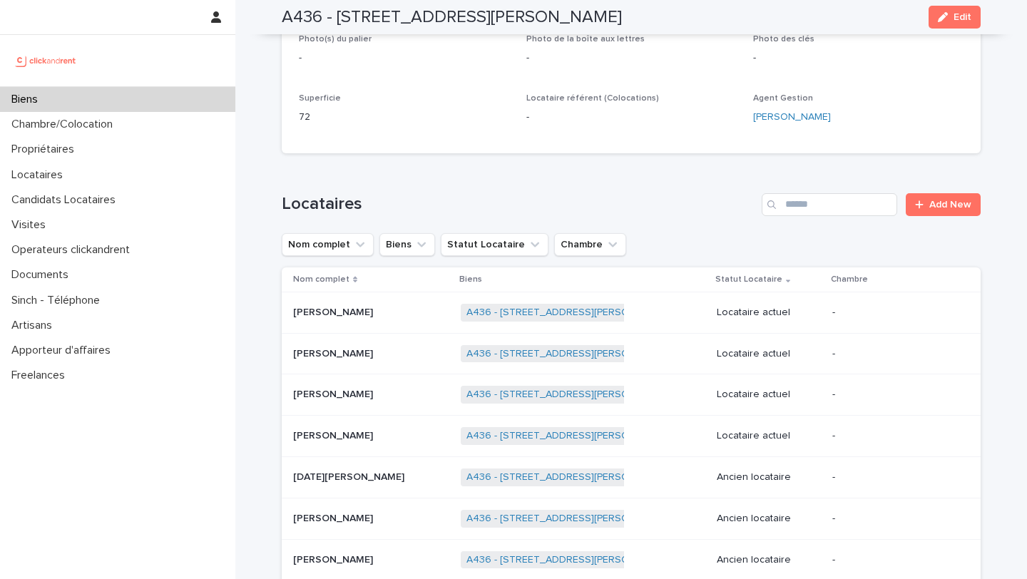
scroll to position [578, 0]
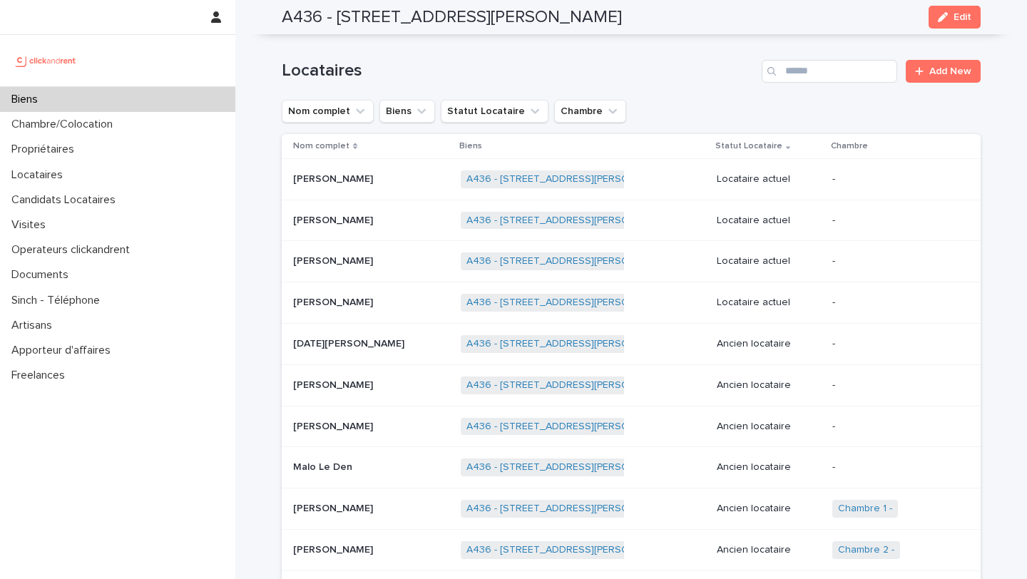
click at [352, 190] on div "[PERSON_NAME] [PERSON_NAME]" at bounding box center [371, 180] width 156 height 24
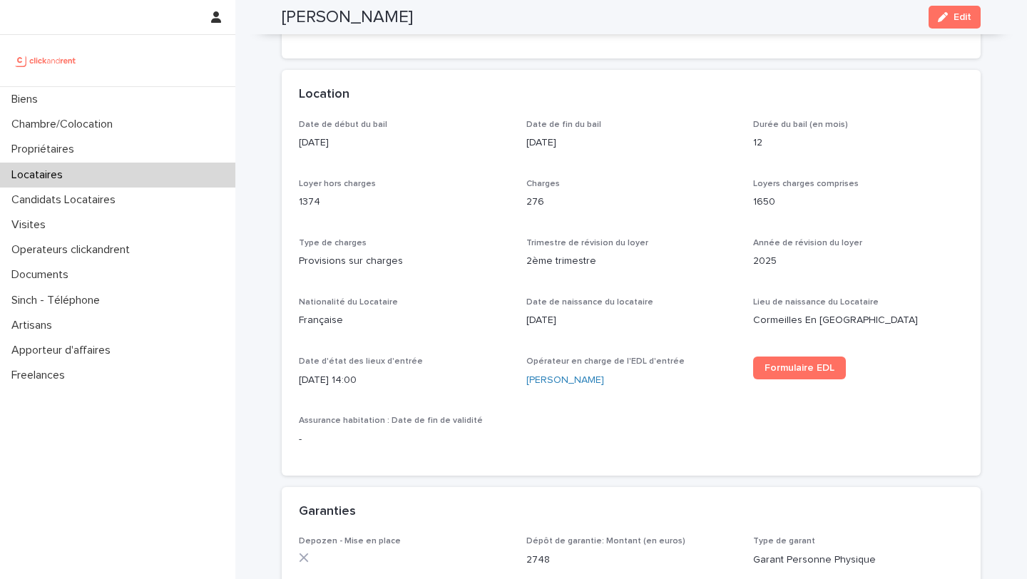
scroll to position [426, 0]
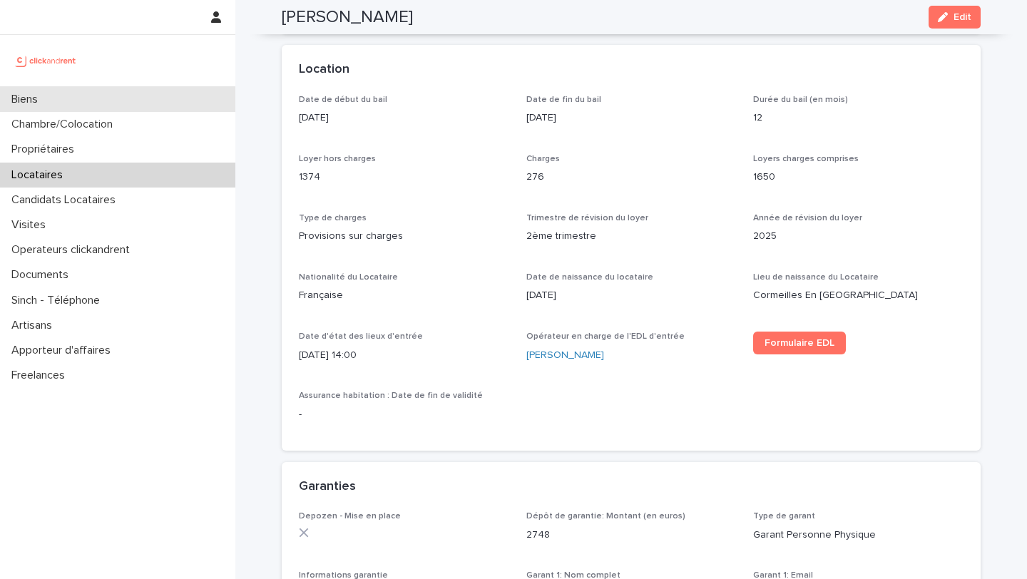
click at [188, 104] on div "Biens" at bounding box center [117, 99] width 235 height 25
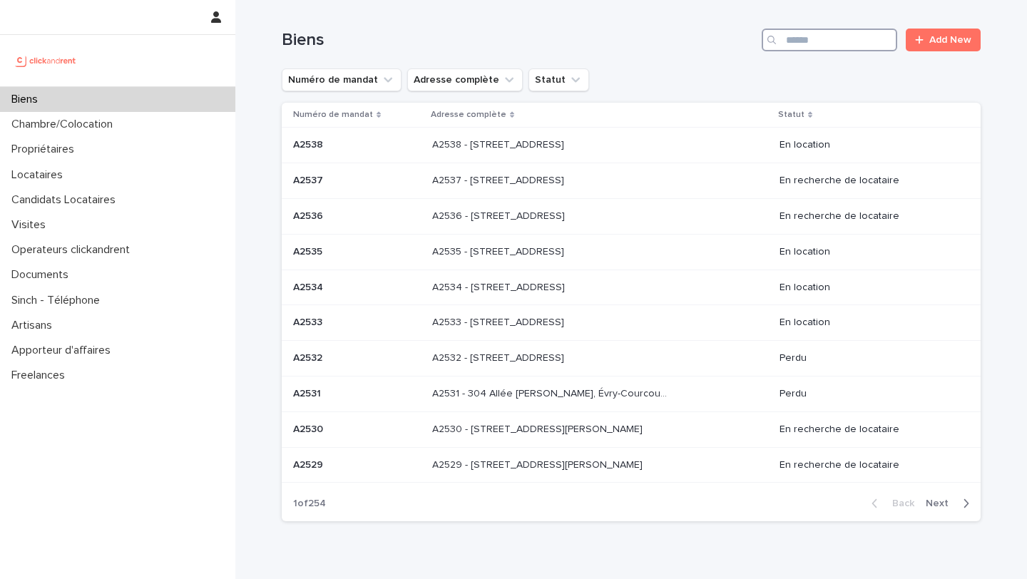
click at [819, 41] on input "Search" at bounding box center [830, 40] width 136 height 23
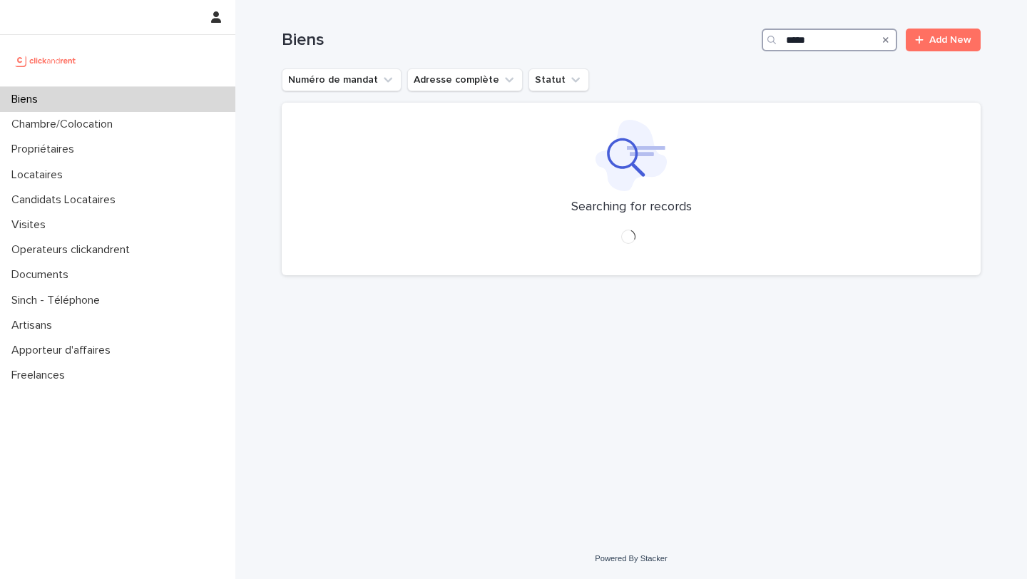
type input "*****"
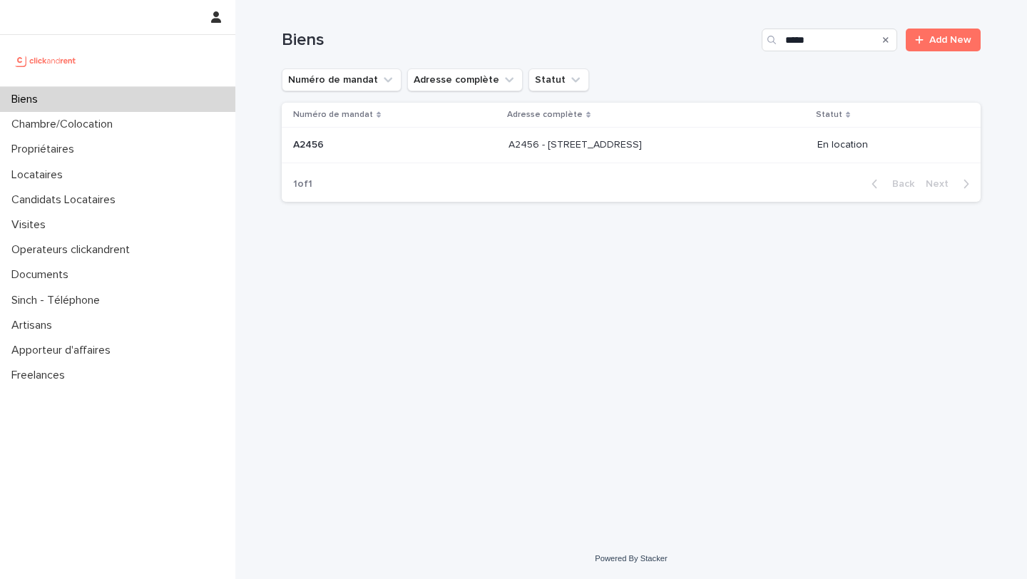
click at [642, 151] on p "A2456 - [STREET_ADDRESS]" at bounding box center [577, 143] width 136 height 15
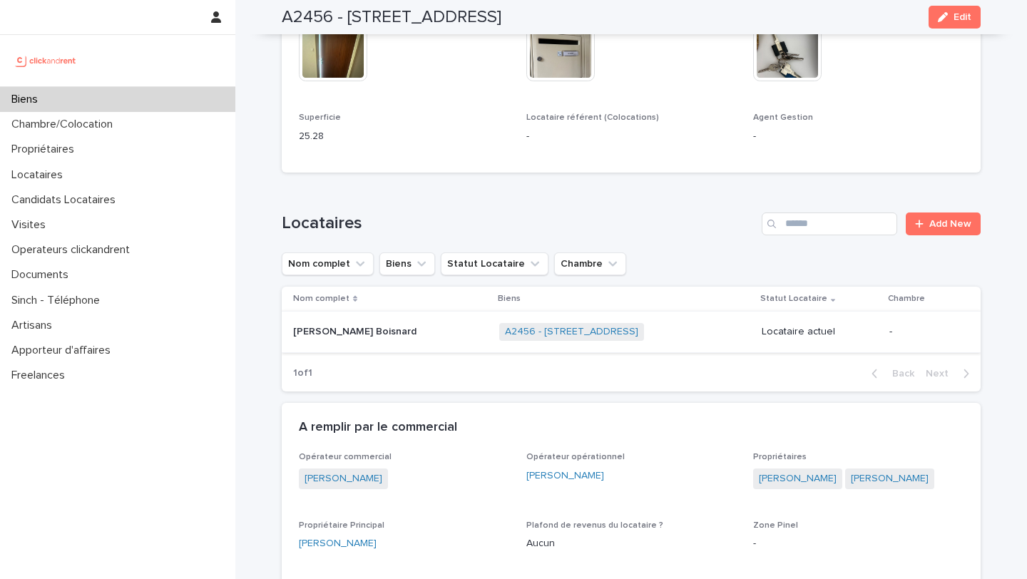
scroll to position [644, 0]
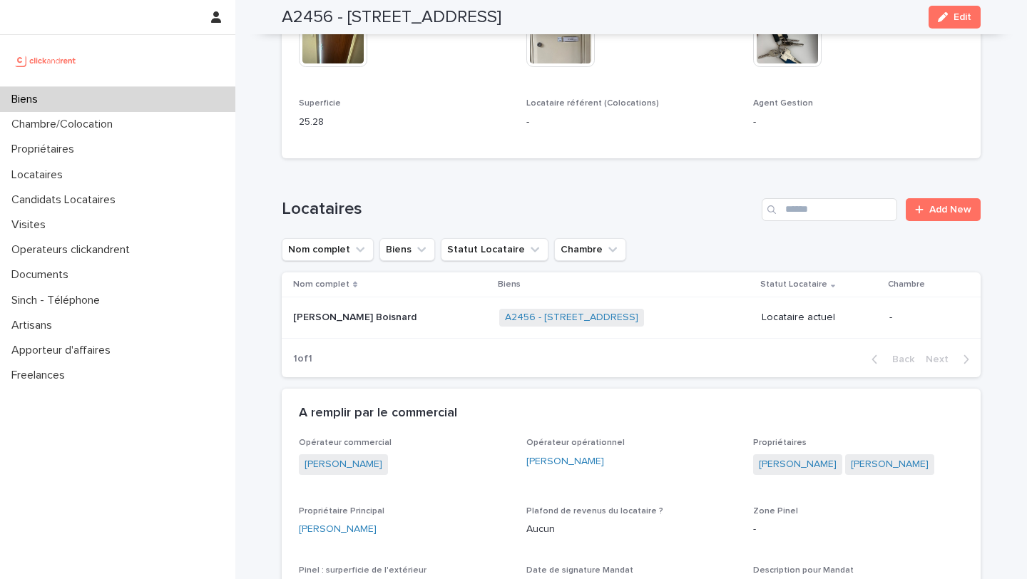
click at [400, 324] on p "[PERSON_NAME] Boisnard" at bounding box center [356, 316] width 126 height 15
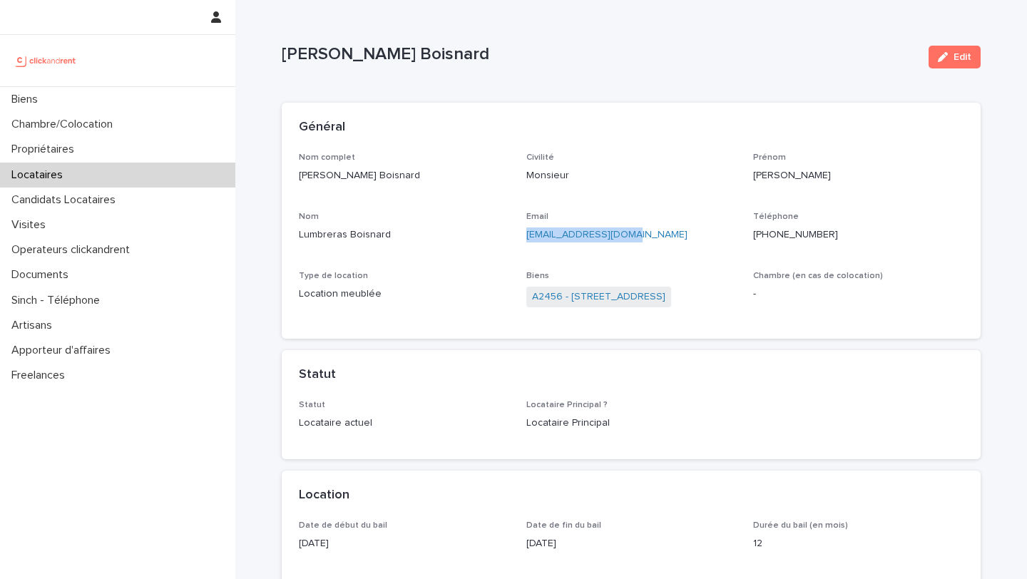
drag, startPoint x: 651, startPoint y: 239, endPoint x: 519, endPoint y: 238, distance: 132.0
click at [519, 238] on div "Nom complet [PERSON_NAME] Boisnard Civilité Monsieur Prénom [PERSON_NAME] Lumbr…" at bounding box center [631, 238] width 665 height 170
copy link "[EMAIL_ADDRESS][DOMAIN_NAME]"
click at [156, 98] on div "Biens" at bounding box center [117, 99] width 235 height 25
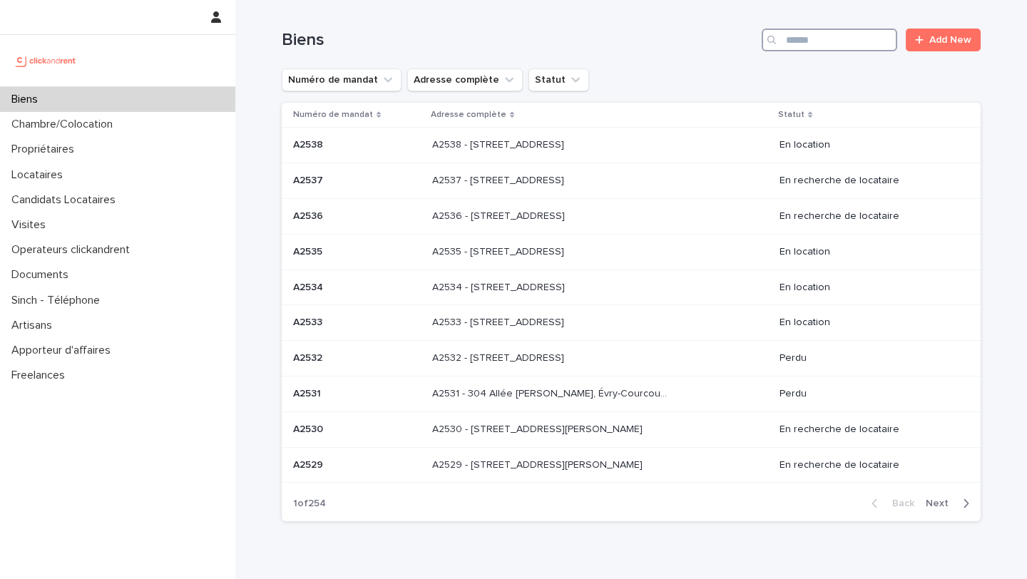
click at [807, 48] on input "Search" at bounding box center [830, 40] width 136 height 23
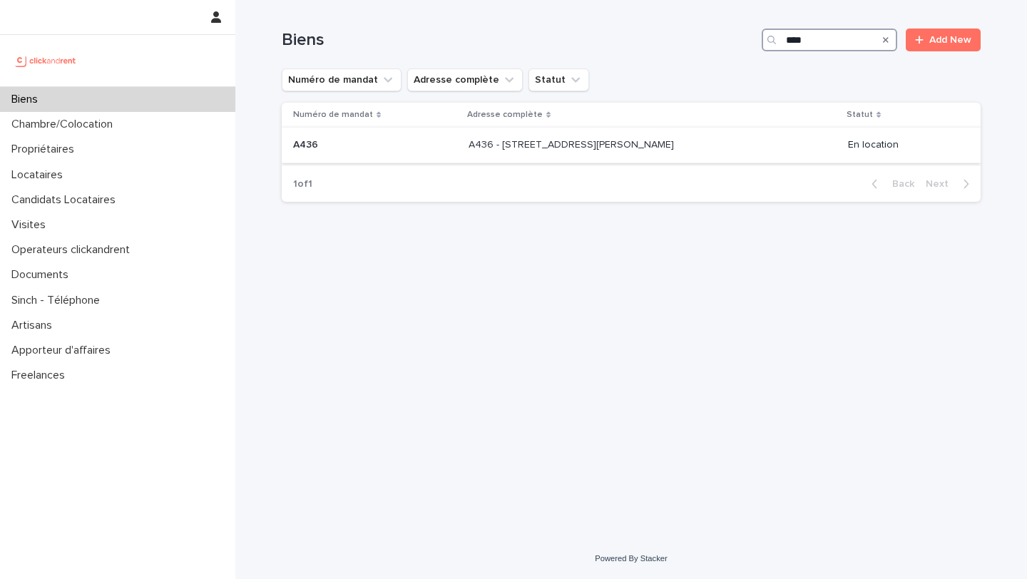
type input "****"
click at [544, 154] on div "A436 - [STREET_ADDRESS][PERSON_NAME] - [STREET_ADDRESS][PERSON_NAME]" at bounding box center [653, 145] width 368 height 24
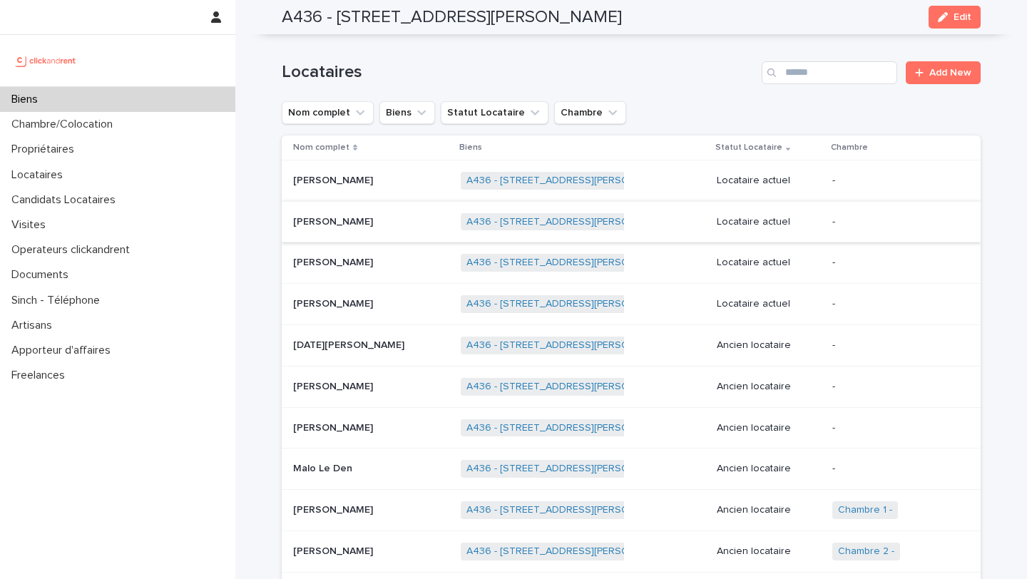
scroll to position [547, 0]
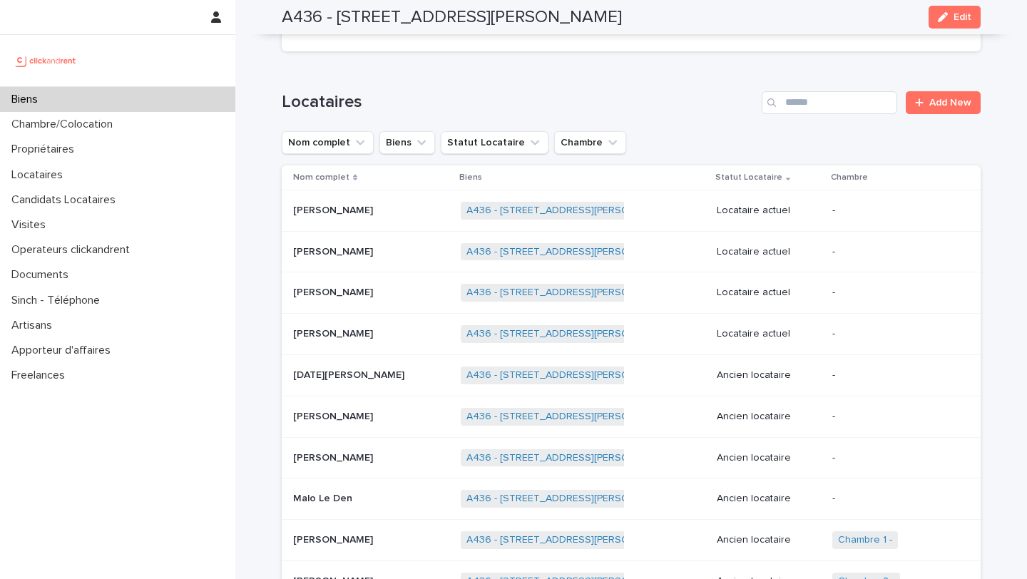
click at [400, 220] on div "[PERSON_NAME] [PERSON_NAME]" at bounding box center [371, 211] width 156 height 24
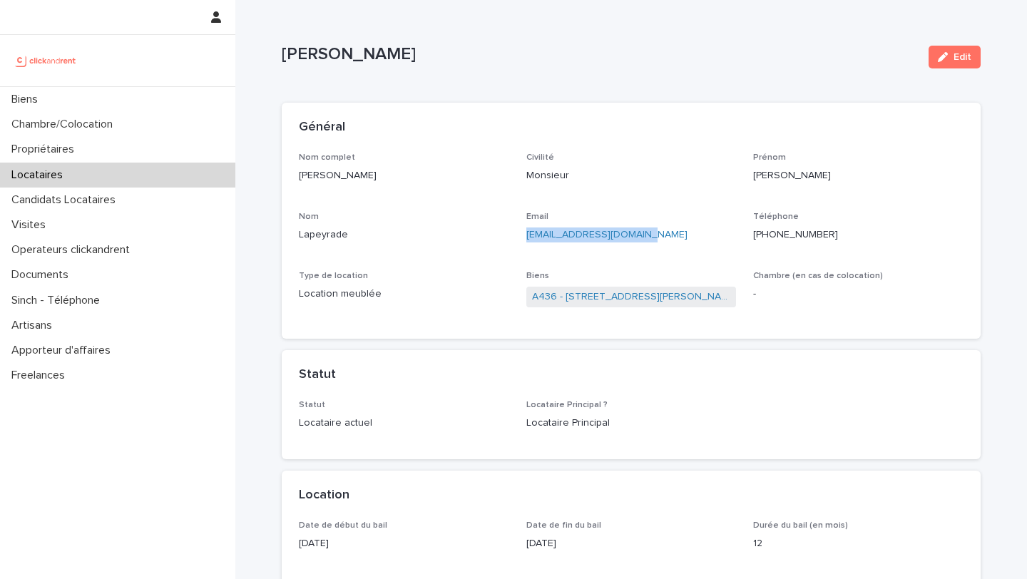
drag, startPoint x: 653, startPoint y: 237, endPoint x: 524, endPoint y: 238, distance: 129.2
click at [524, 238] on div "Nom complet [PERSON_NAME] Civilité Monsieur [PERSON_NAME] [PERSON_NAME] Email […" at bounding box center [631, 238] width 665 height 170
copy link "[EMAIL_ADDRESS][DOMAIN_NAME]"
click at [606, 296] on link "A436 - [STREET_ADDRESS][PERSON_NAME]" at bounding box center [631, 297] width 199 height 15
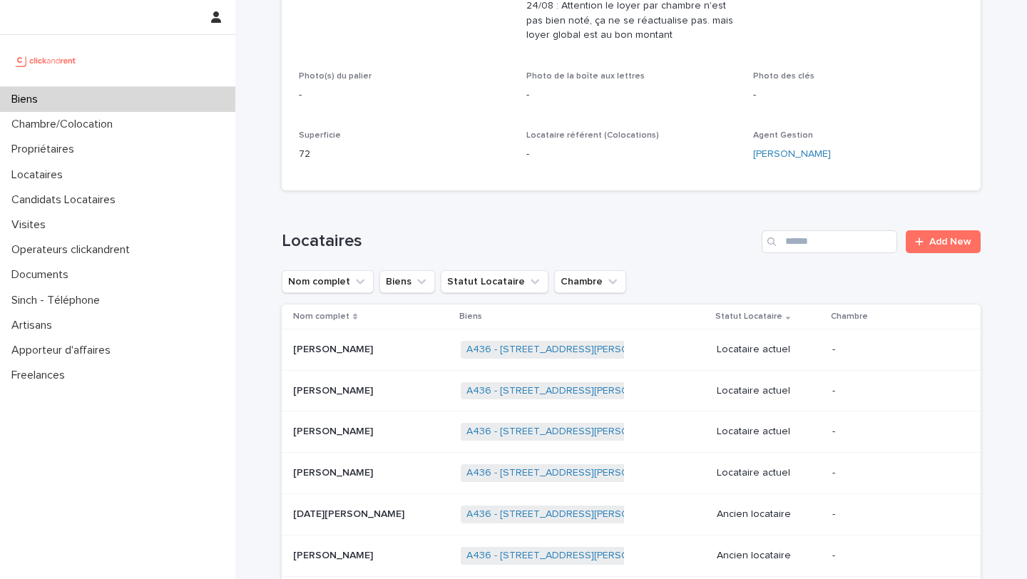
scroll to position [616, 0]
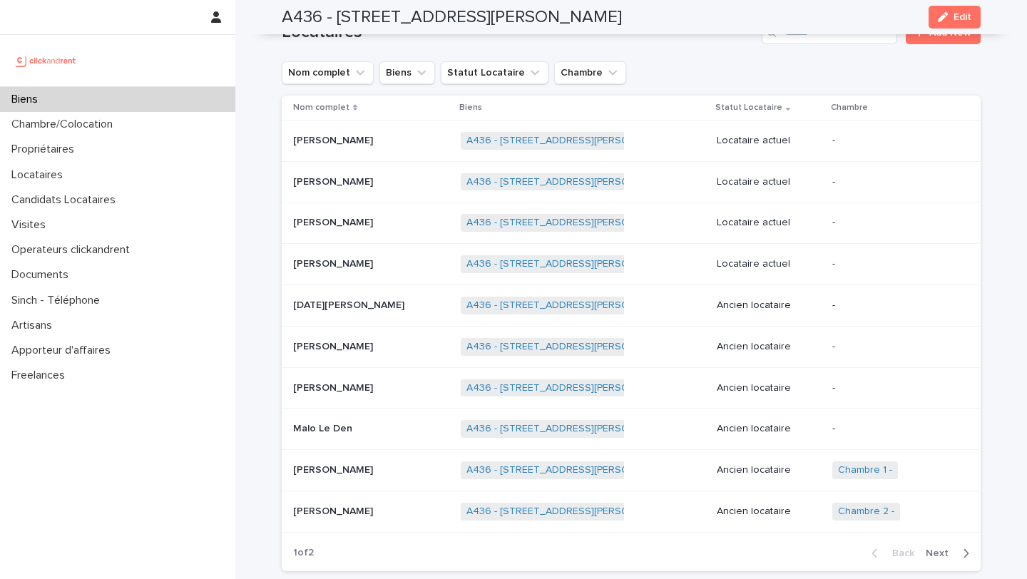
click at [376, 183] on p "[PERSON_NAME]" at bounding box center [334, 180] width 83 height 15
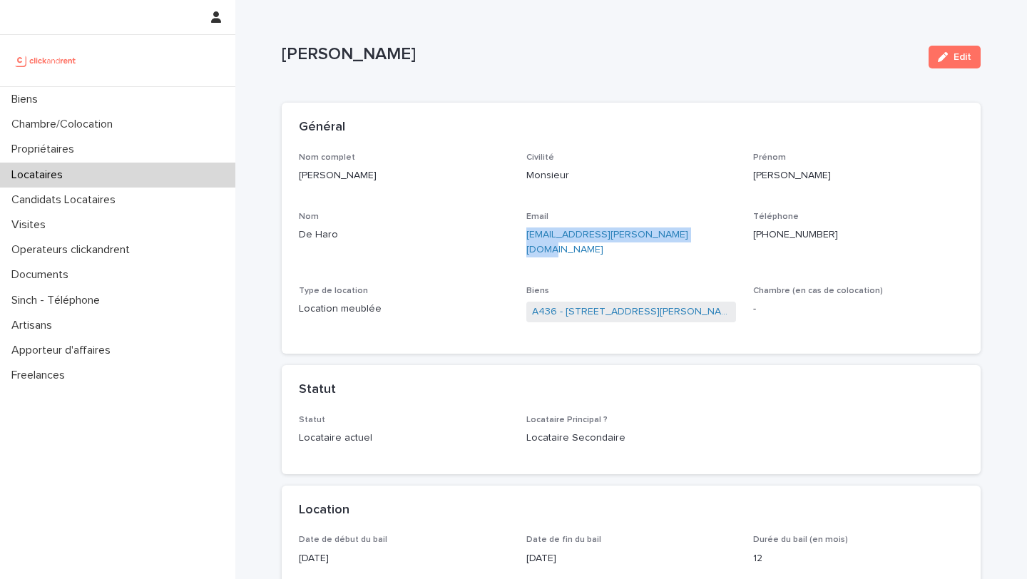
drag, startPoint x: 690, startPoint y: 229, endPoint x: 524, endPoint y: 236, distance: 166.4
click at [524, 236] on div "Nom complet [PERSON_NAME] Civilité Monsieur [PERSON_NAME] [EMAIL_ADDRESS][PERSO…" at bounding box center [631, 245] width 665 height 184
copy link "[EMAIL_ADDRESS][PERSON_NAME][DOMAIN_NAME]"
click at [579, 305] on link "A436 - [STREET_ADDRESS][PERSON_NAME]" at bounding box center [631, 312] width 199 height 15
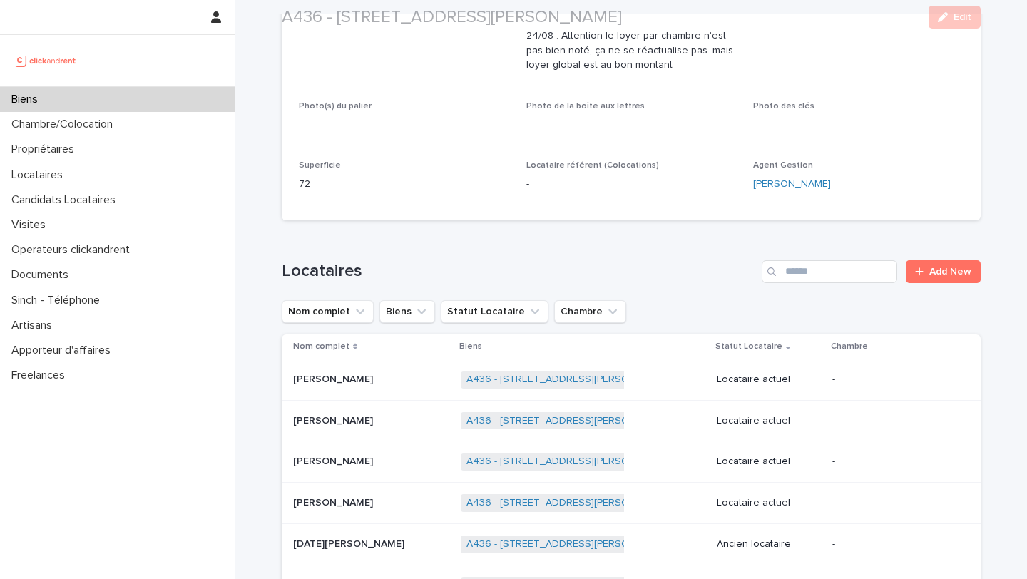
scroll to position [579, 0]
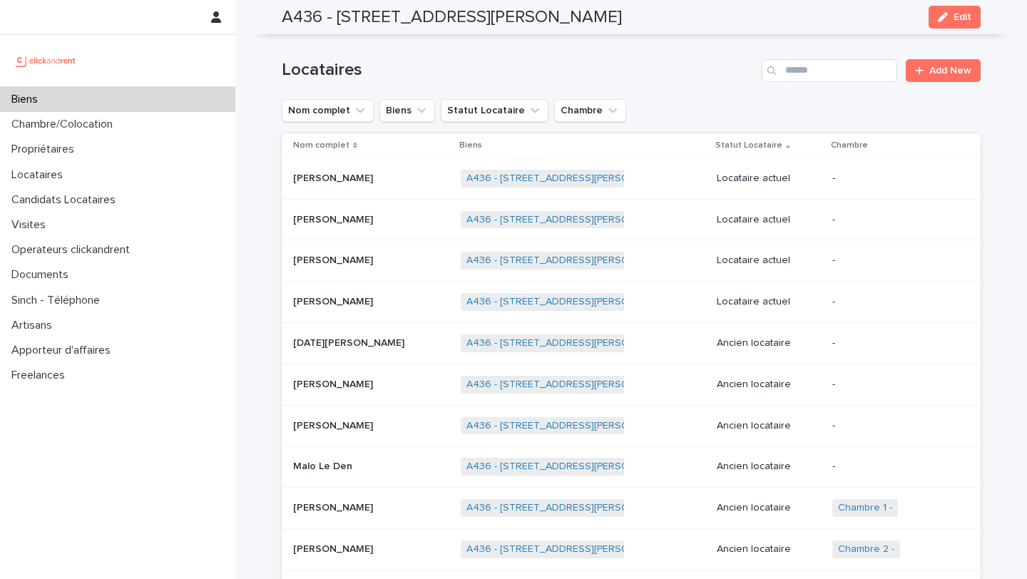
click at [422, 265] on p at bounding box center [371, 261] width 156 height 12
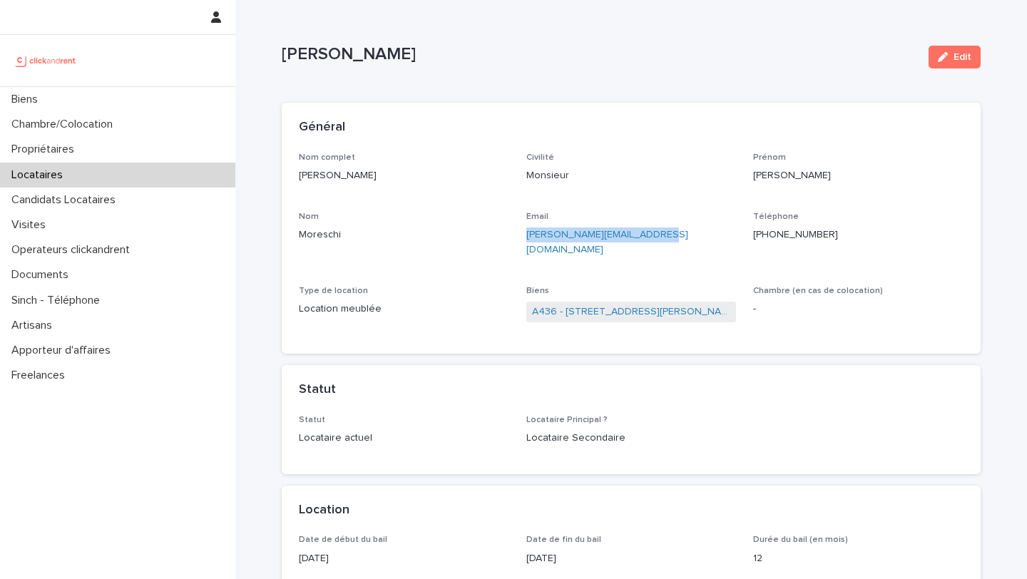
drag, startPoint x: 662, startPoint y: 233, endPoint x: 527, endPoint y: 233, distance: 135.6
click at [527, 233] on p "[PERSON_NAME][EMAIL_ADDRESS][DOMAIN_NAME]" at bounding box center [632, 243] width 210 height 30
copy link "[PERSON_NAME][EMAIL_ADDRESS][DOMAIN_NAME]"
click at [583, 305] on link "A436 - [STREET_ADDRESS][PERSON_NAME]" at bounding box center [631, 312] width 199 height 15
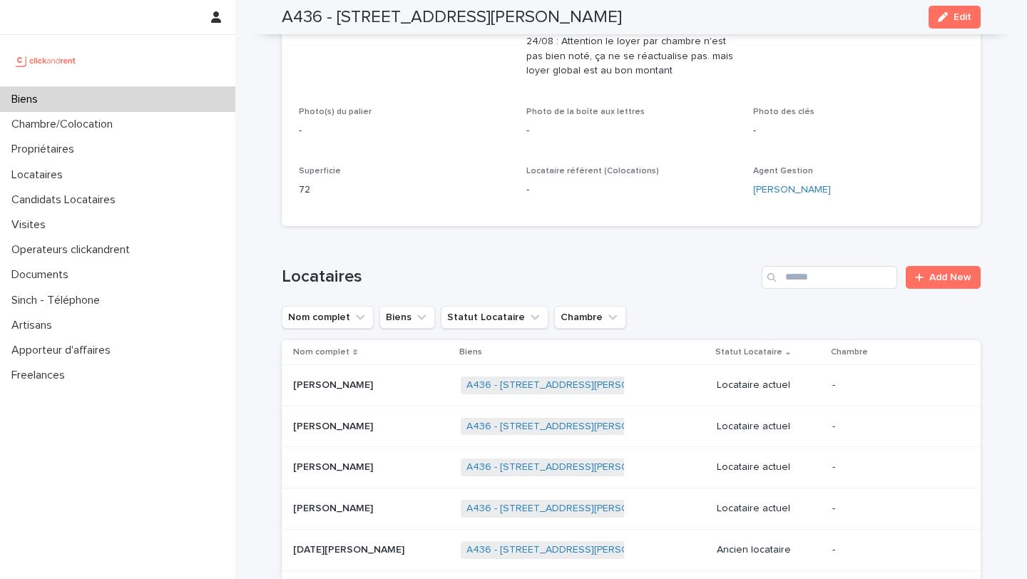
scroll to position [420, 0]
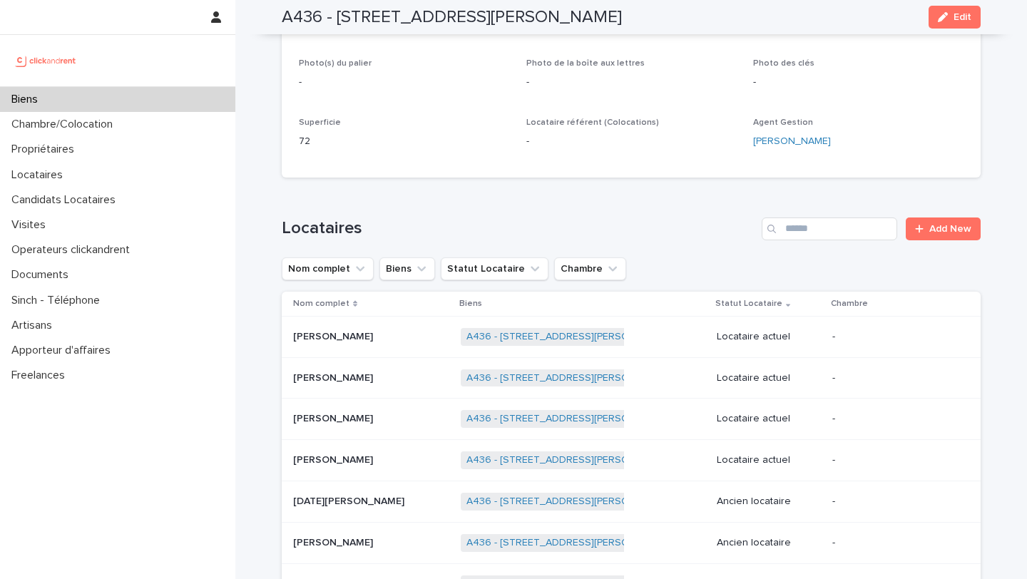
click at [371, 459] on p at bounding box center [371, 461] width 156 height 12
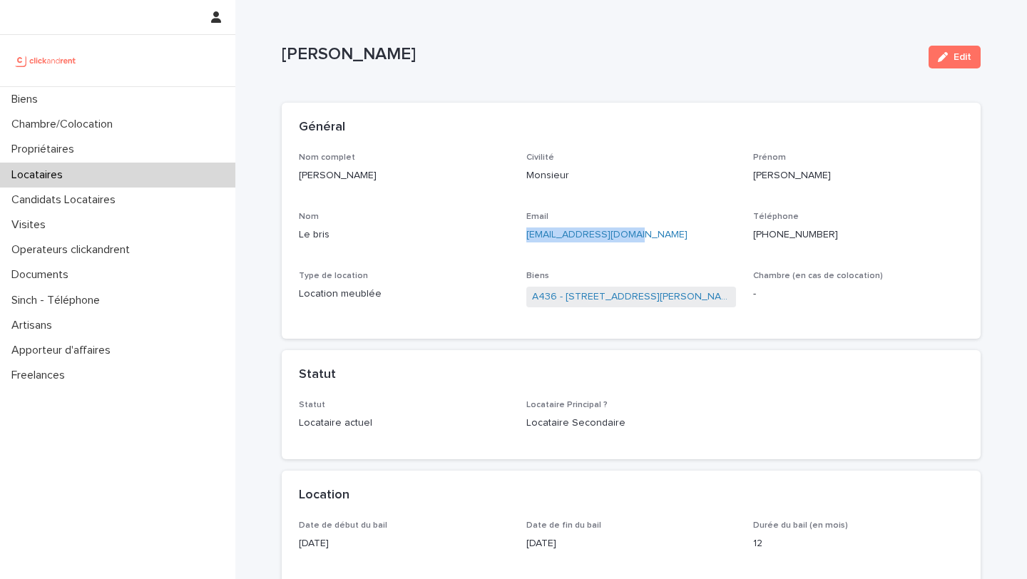
drag, startPoint x: 674, startPoint y: 239, endPoint x: 522, endPoint y: 238, distance: 152.0
click at [522, 238] on div "Nom complet [PERSON_NAME] bris Civilité Monsieur [PERSON_NAME] [PERSON_NAME] Le…" at bounding box center [631, 238] width 665 height 170
copy link "[EMAIL_ADDRESS][DOMAIN_NAME]"
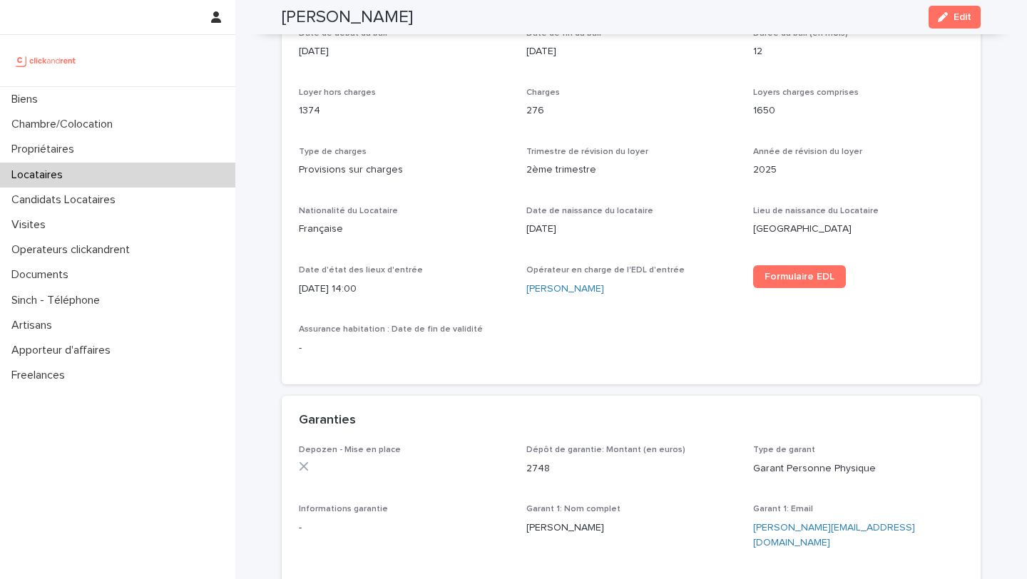
scroll to position [478, 0]
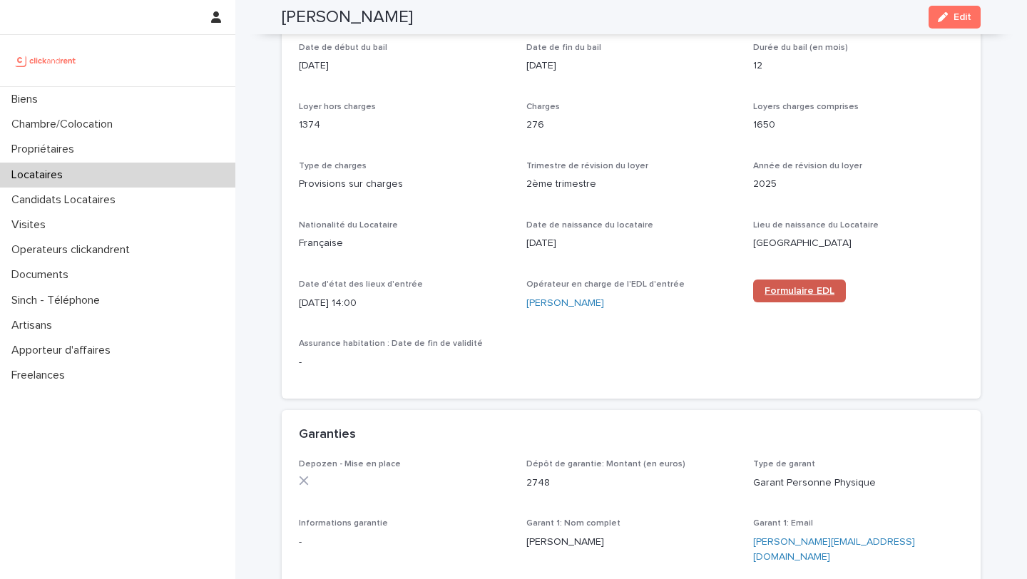
click at [793, 295] on span "Formulaire EDL" at bounding box center [800, 291] width 70 height 10
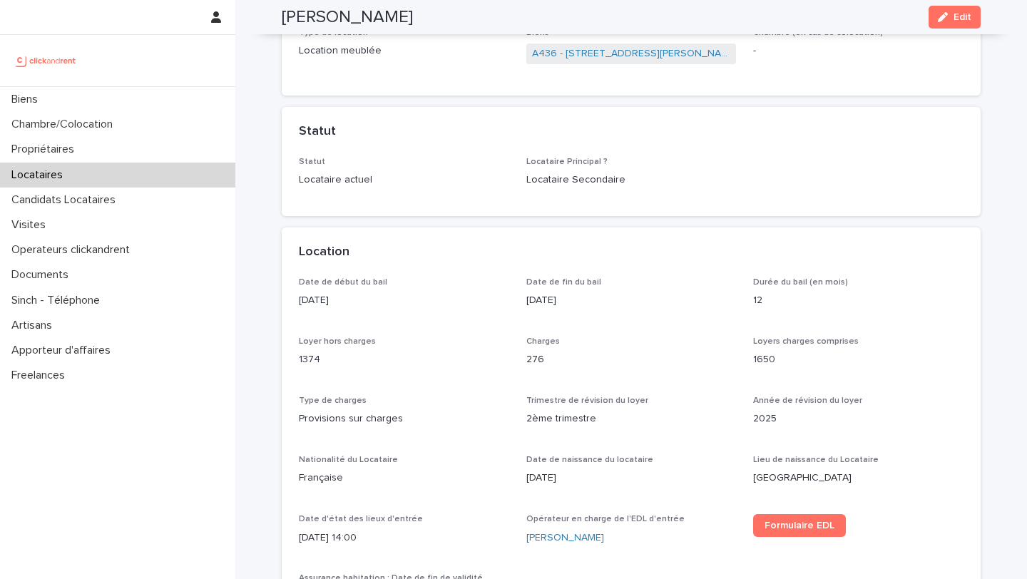
scroll to position [0, 0]
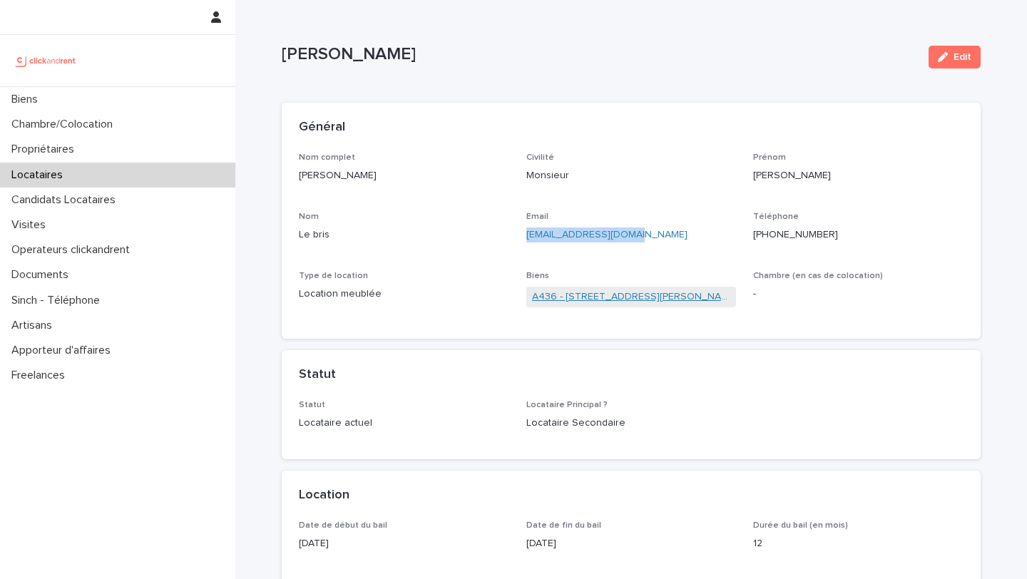
click at [603, 300] on link "A436 - [STREET_ADDRESS][PERSON_NAME]" at bounding box center [631, 297] width 199 height 15
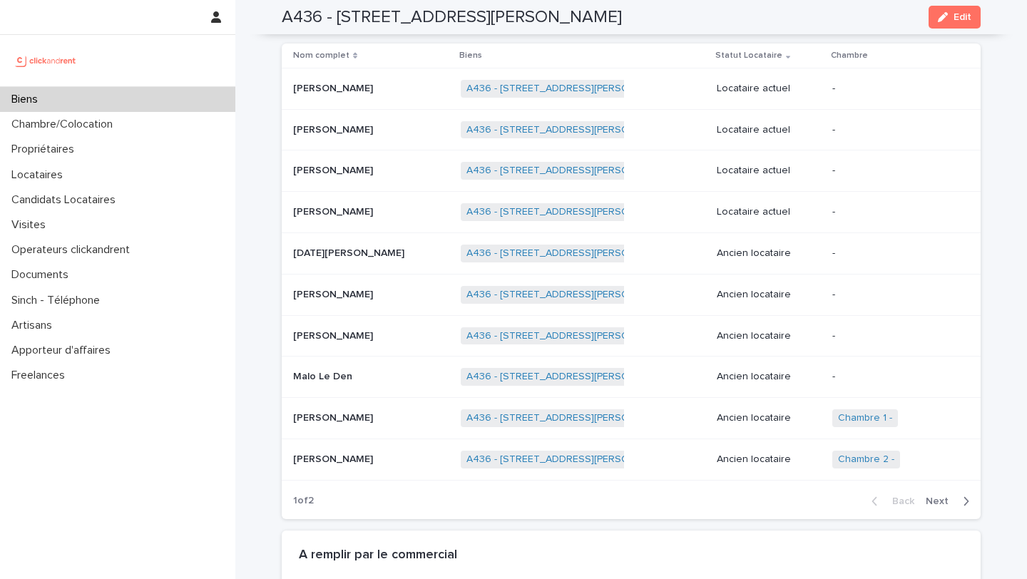
scroll to position [664, 0]
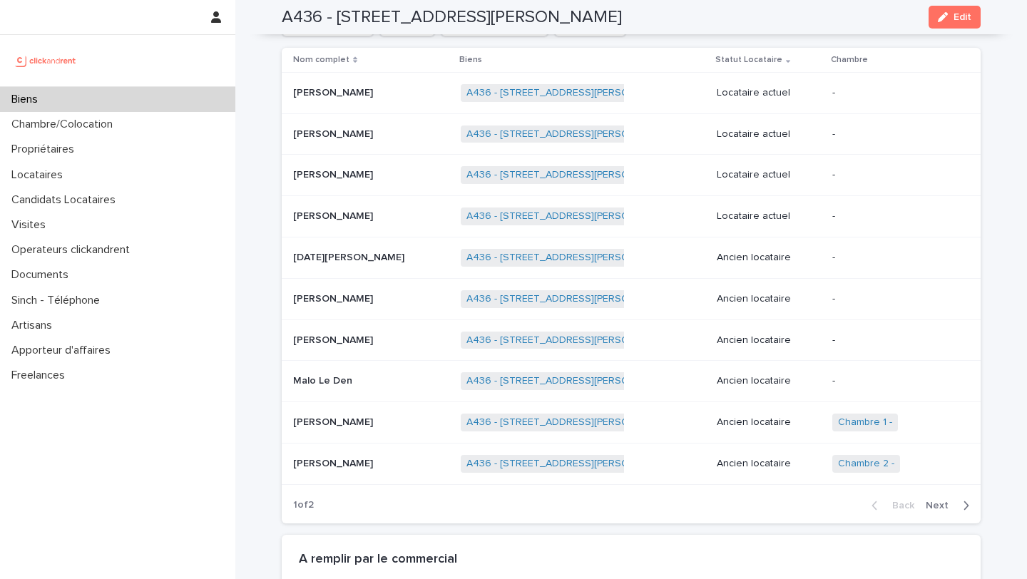
click at [83, 101] on div "Biens" at bounding box center [117, 99] width 235 height 25
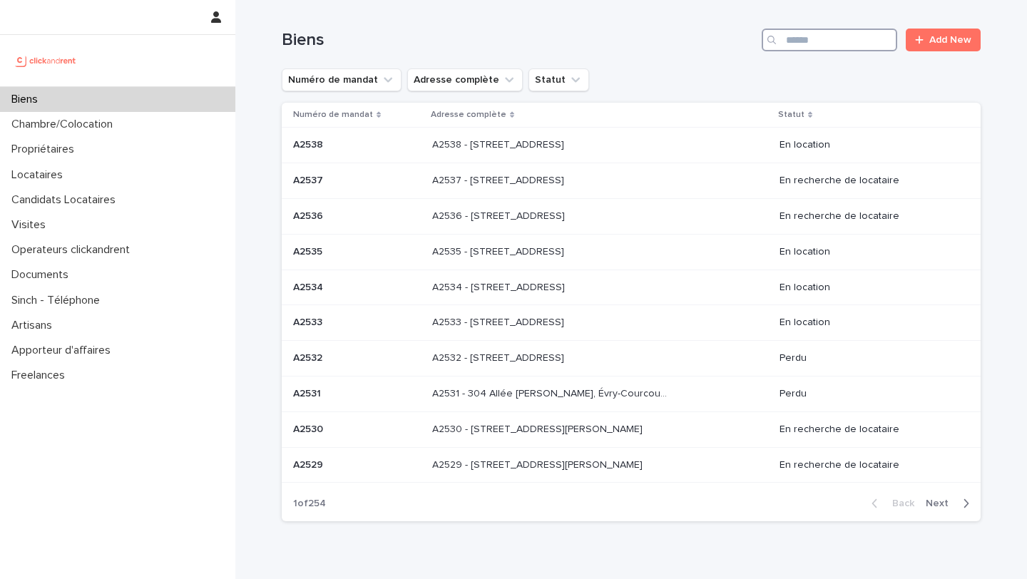
click at [798, 48] on input "Search" at bounding box center [830, 40] width 136 height 23
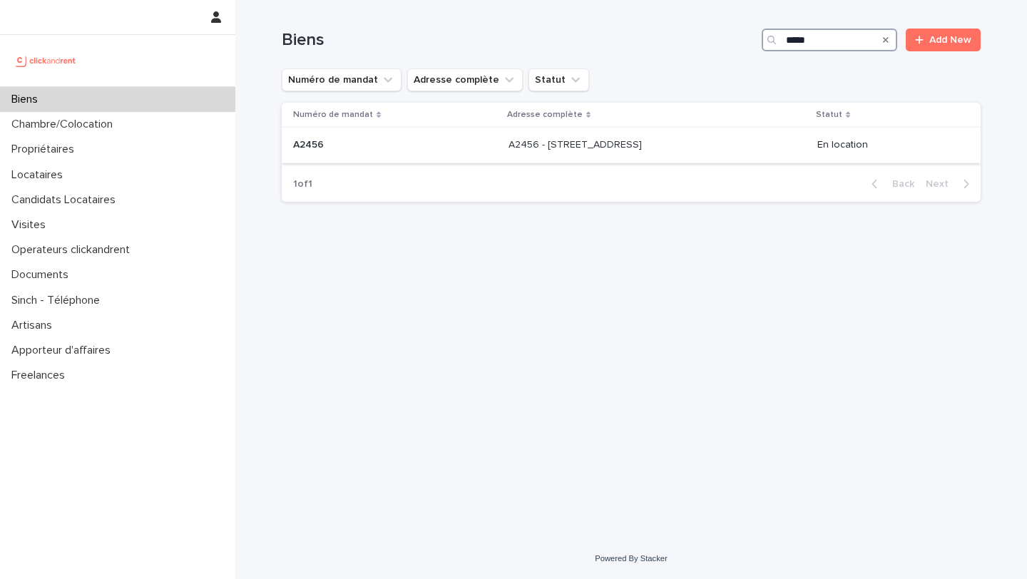
type input "*****"
click at [609, 153] on div "A2456 - [STREET_ADDRESS] 76300 A2456 - [STREET_ADDRESS]" at bounding box center [658, 145] width 298 height 24
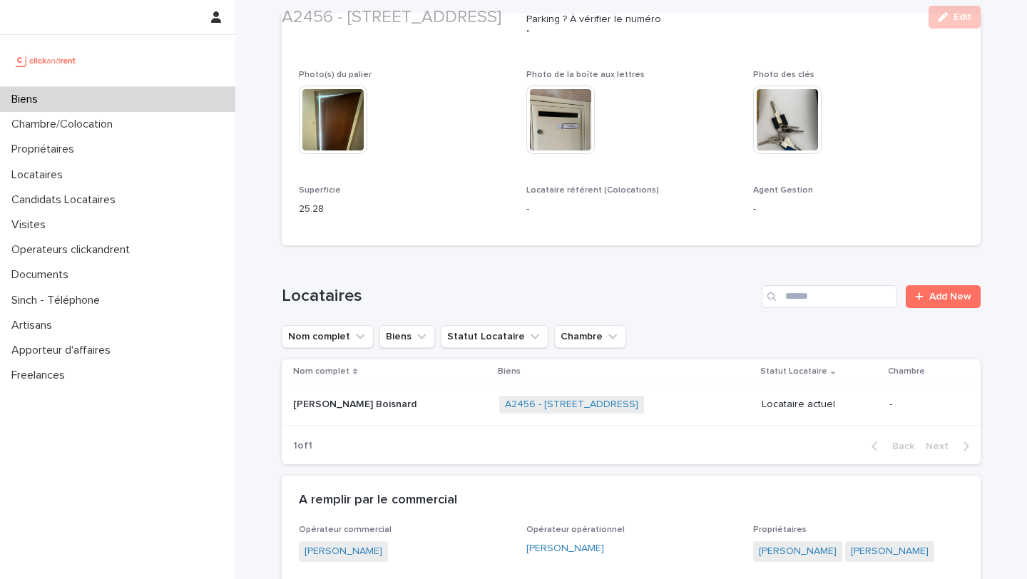
scroll to position [773, 0]
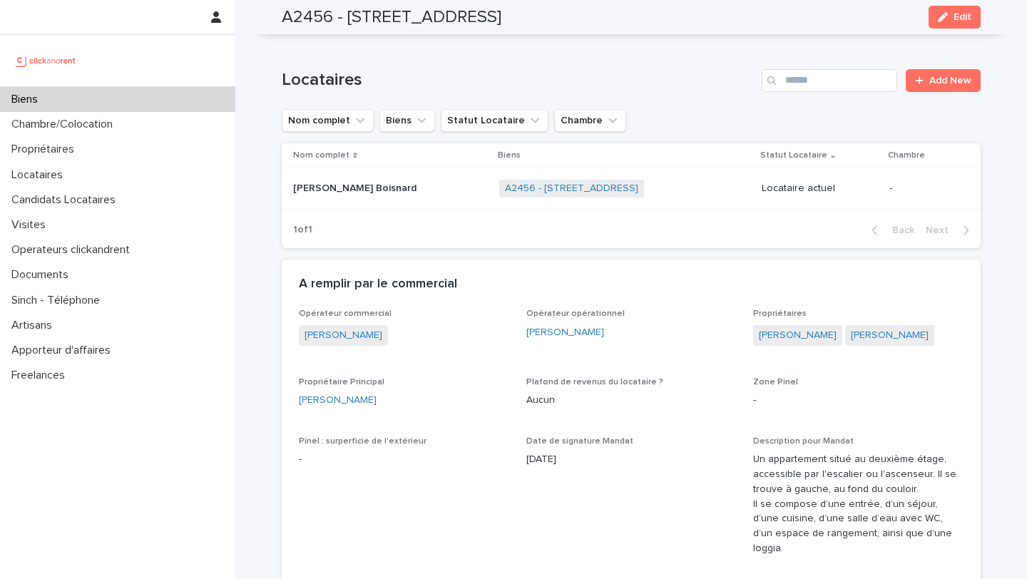
click at [385, 210] on td "[PERSON_NAME] Boisnard [PERSON_NAME]" at bounding box center [388, 188] width 212 height 41
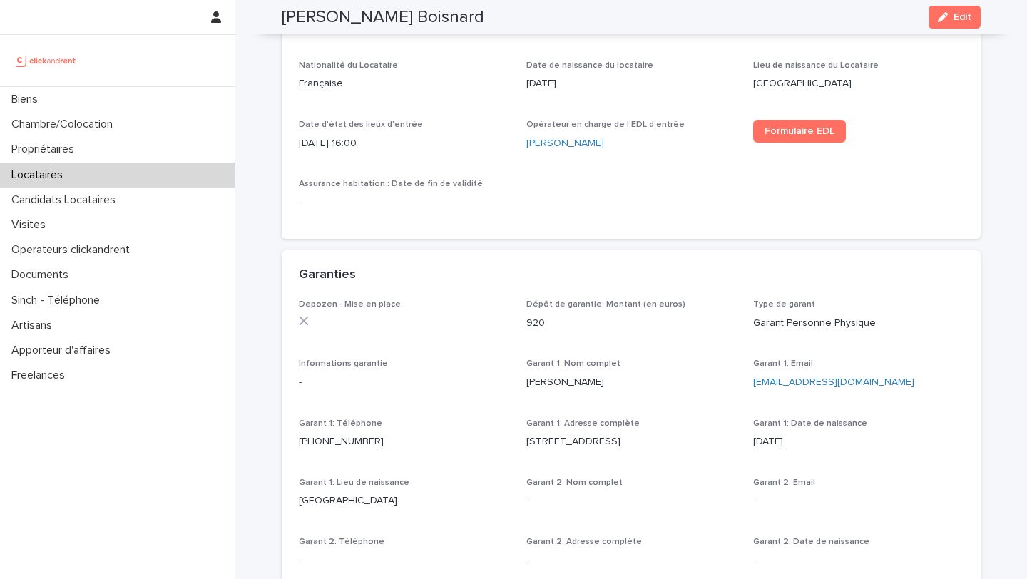
scroll to position [640, 0]
click at [827, 126] on span "Formulaire EDL" at bounding box center [800, 129] width 70 height 10
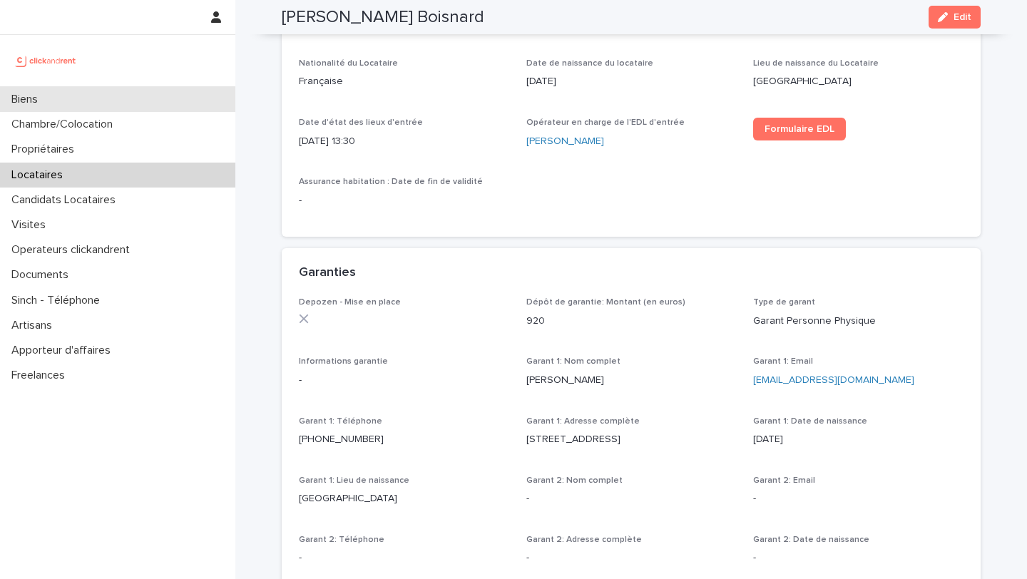
click at [193, 102] on div "Biens" at bounding box center [117, 99] width 235 height 25
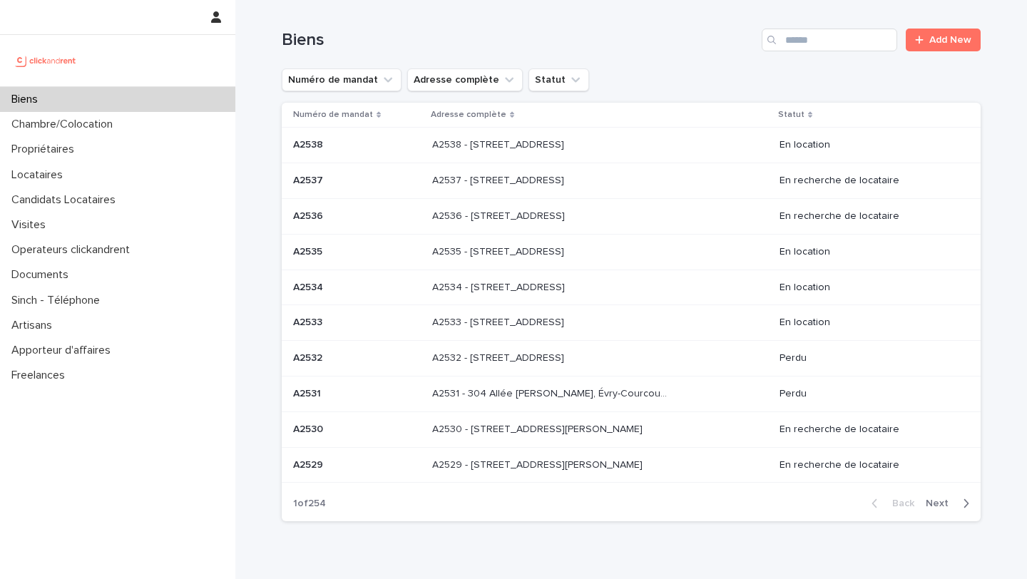
click at [841, 53] on div "Biens Add New" at bounding box center [631, 34] width 699 height 68
click at [840, 48] on input "Search" at bounding box center [830, 40] width 136 height 23
type input "****"
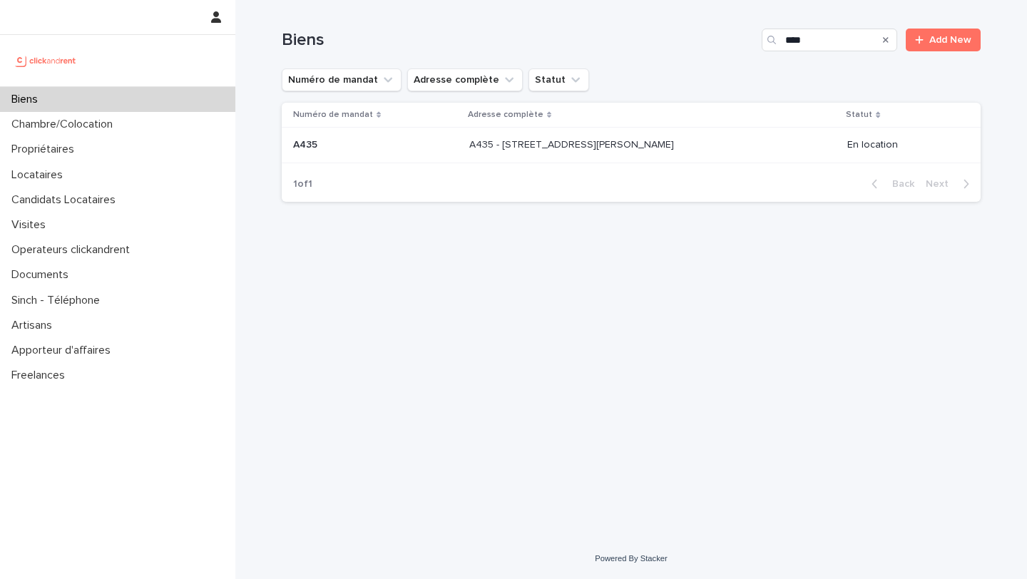
click at [589, 155] on div "A435 - [STREET_ADDRESS][PERSON_NAME] A435 - [STREET_ADDRESS][PERSON_NAME]" at bounding box center [652, 145] width 367 height 24
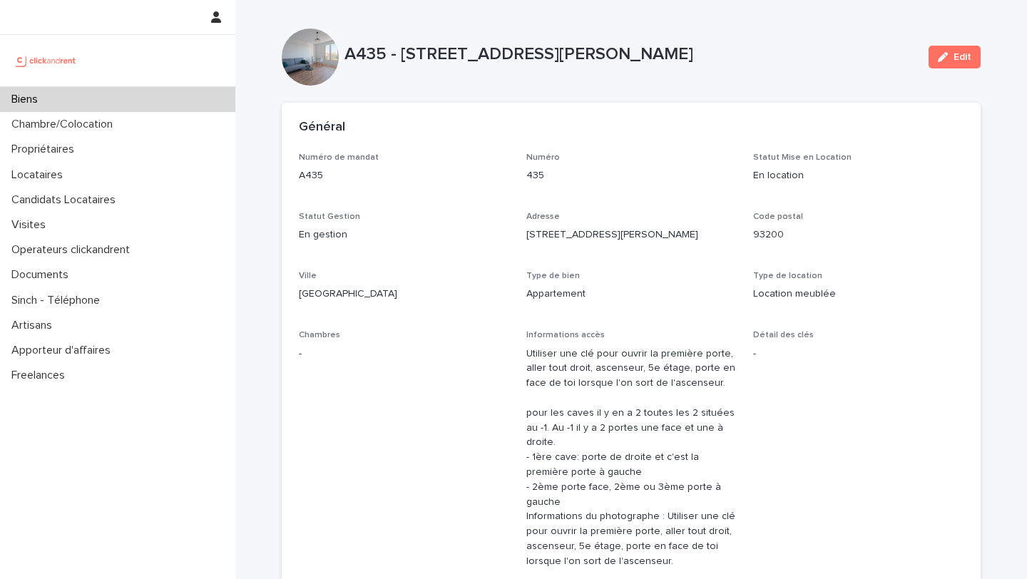
scroll to position [682, 0]
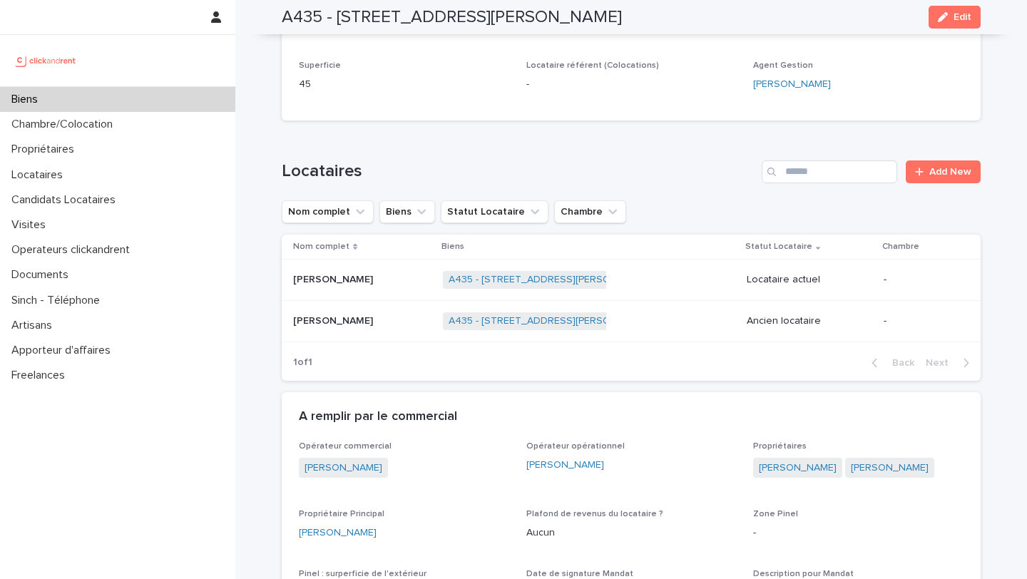
click at [372, 273] on div "[PERSON_NAME]" at bounding box center [362, 280] width 138 height 24
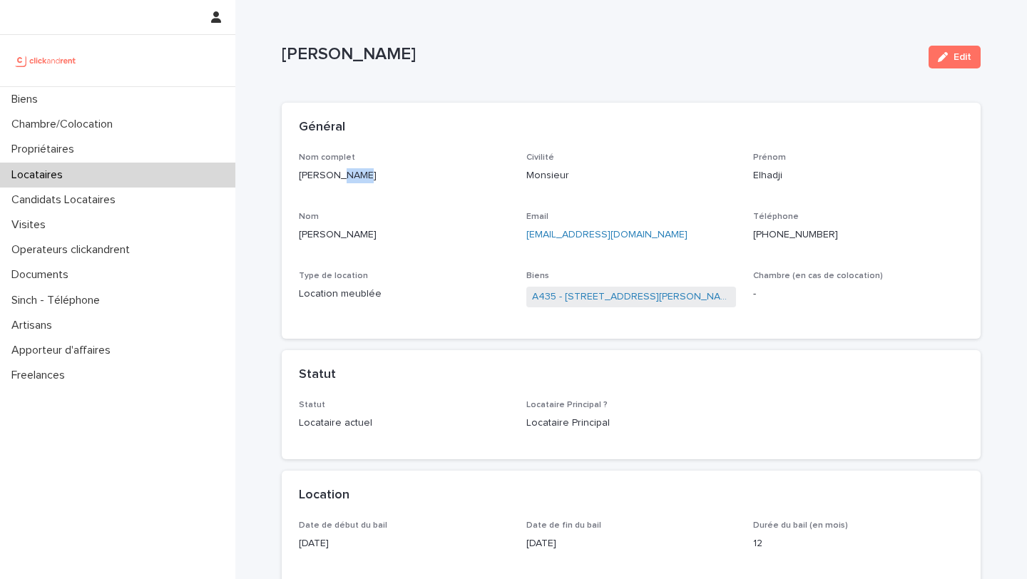
drag, startPoint x: 377, startPoint y: 178, endPoint x: 330, endPoint y: 178, distance: 47.8
click at [330, 178] on p "[PERSON_NAME]" at bounding box center [404, 175] width 210 height 15
copy p "[PERSON_NAME]"
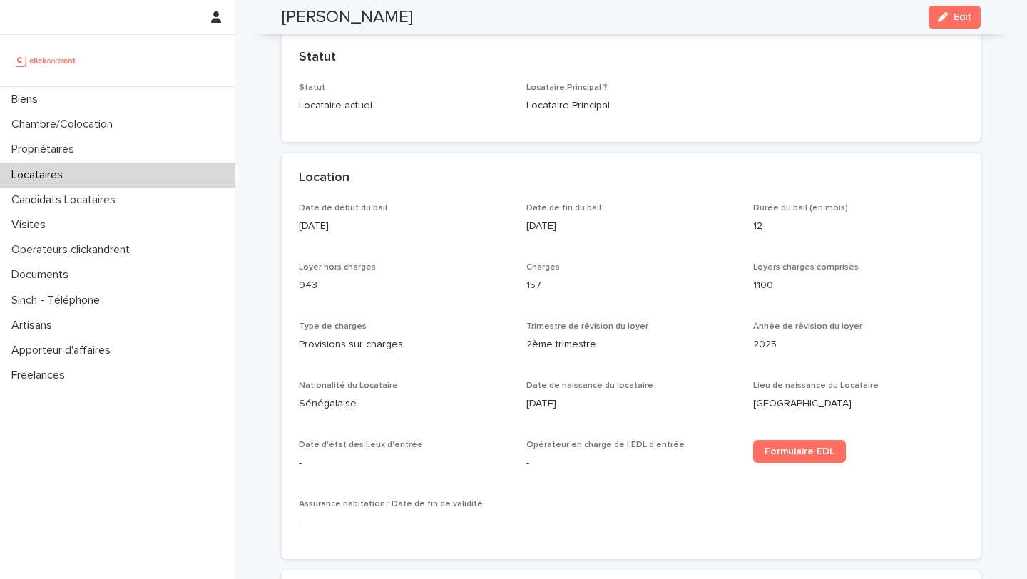
scroll to position [805, 0]
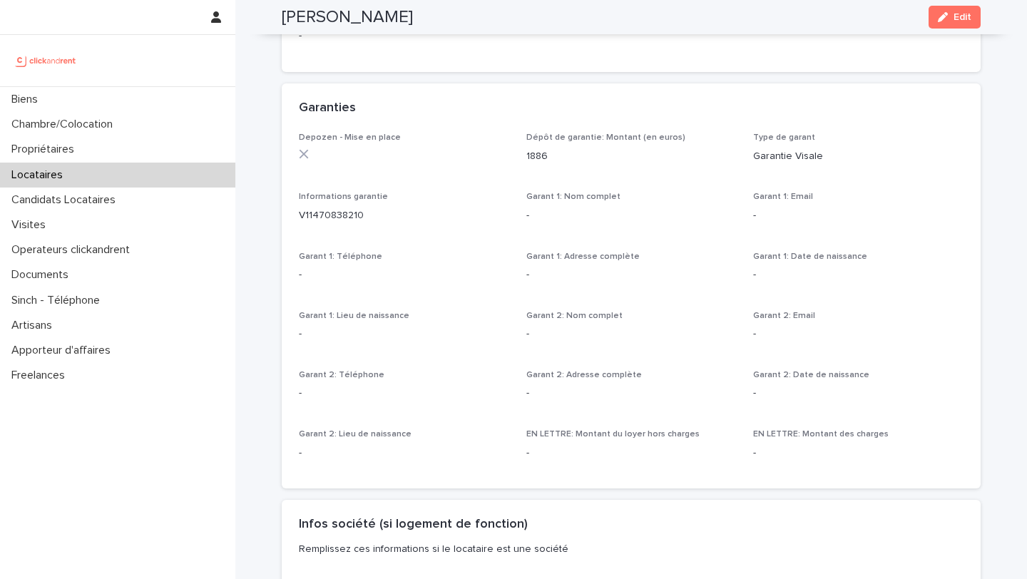
click at [399, 228] on div "Informations garantie V11470838210" at bounding box center [404, 213] width 210 height 42
drag, startPoint x: 399, startPoint y: 212, endPoint x: 298, endPoint y: 214, distance: 100.6
click at [298, 214] on div "Depozen - Mise en place Dépôt de garantie: Montant (en euros) 1886 Type de gara…" at bounding box center [631, 311] width 699 height 356
copy p "V11470838210"
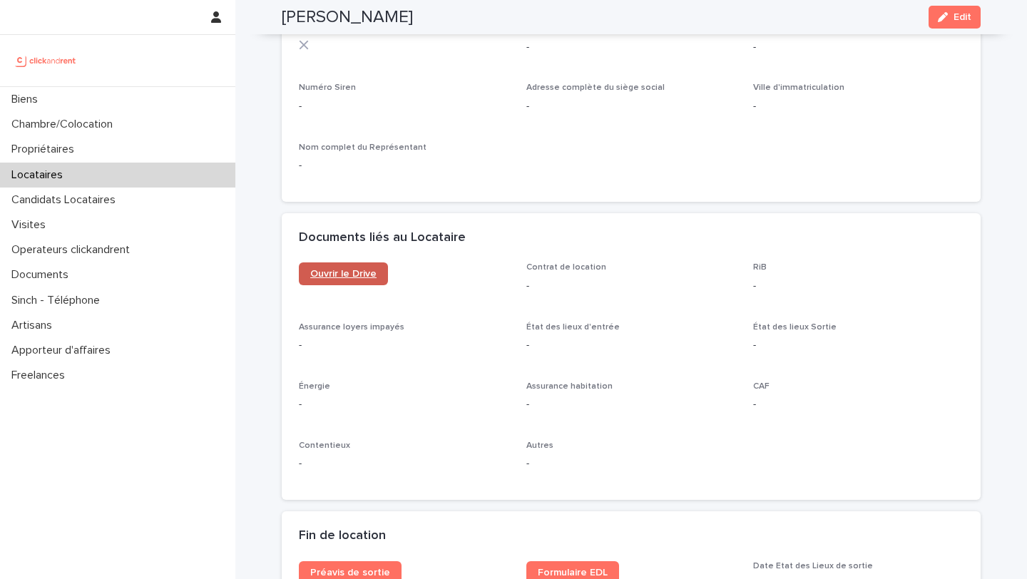
click at [357, 277] on span "Ouvrir le Drive" at bounding box center [343, 274] width 66 height 10
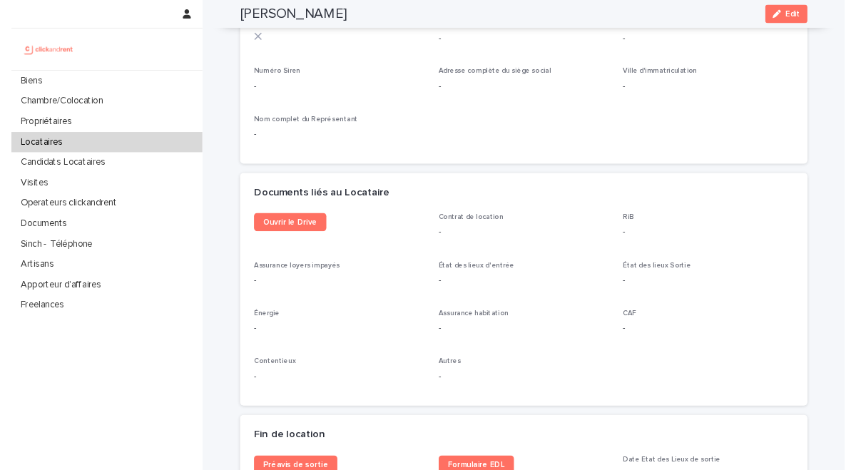
scroll to position [0, 0]
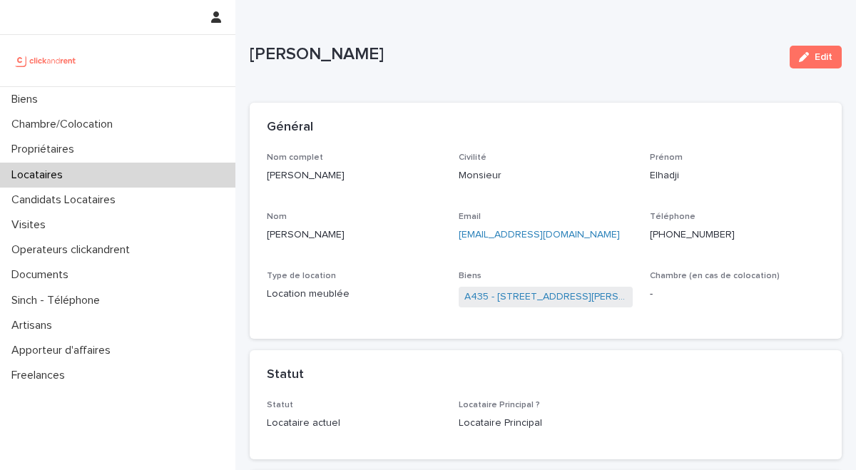
click at [91, 172] on div "Locataires" at bounding box center [117, 175] width 235 height 25
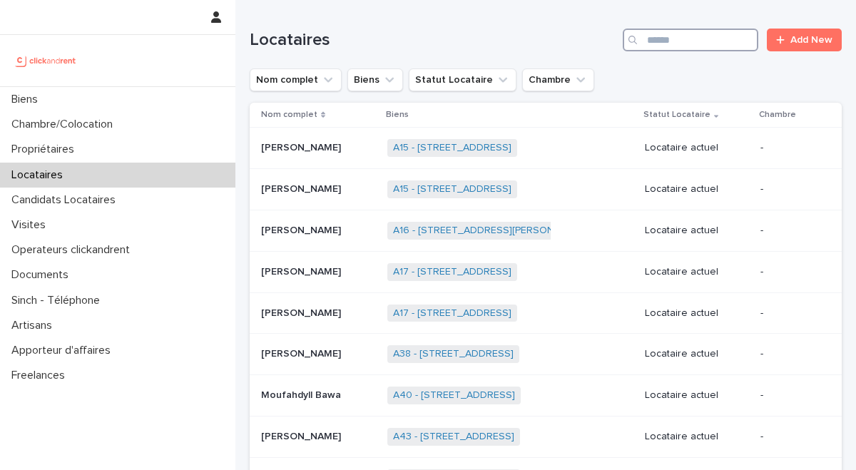
click at [730, 33] on input "Search" at bounding box center [691, 40] width 136 height 23
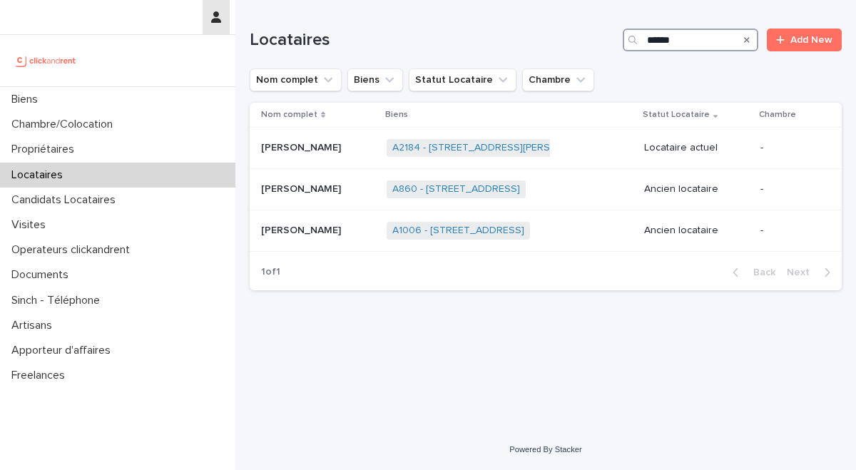
type input "******"
click at [313, 156] on div "[PERSON_NAME] [PERSON_NAME]" at bounding box center [318, 148] width 114 height 24
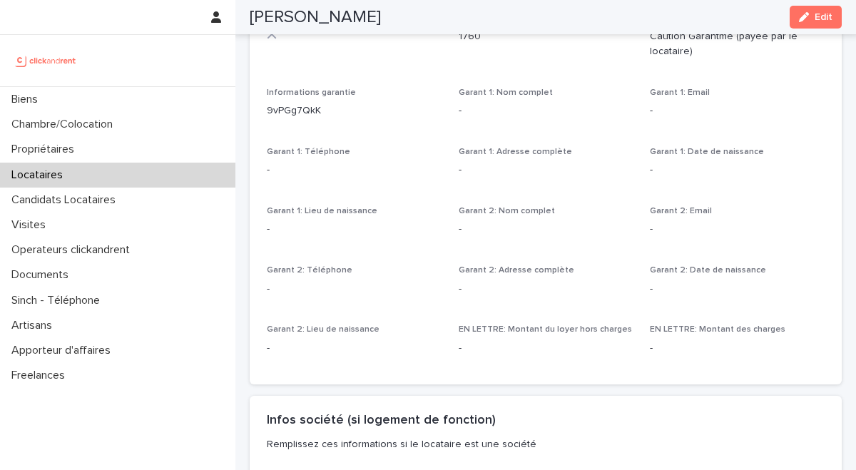
scroll to position [968, 0]
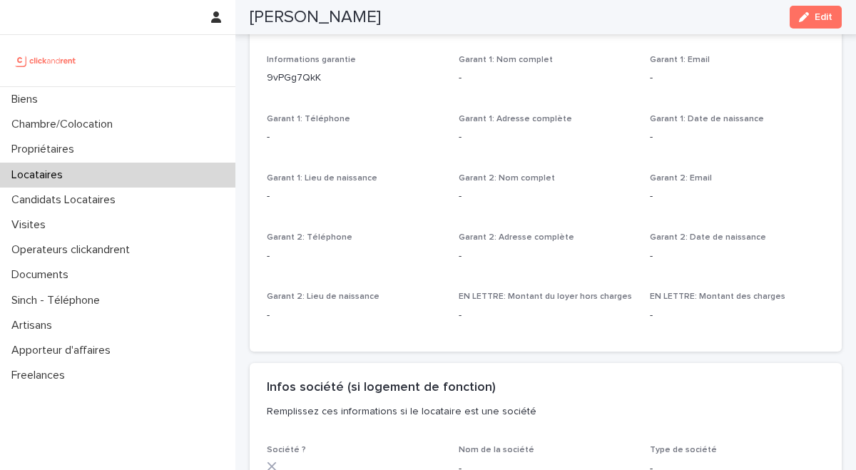
click at [801, 114] on p "Garant 1: Date de naissance" at bounding box center [737, 119] width 175 height 10
click at [813, 20] on div "button" at bounding box center [807, 17] width 16 height 10
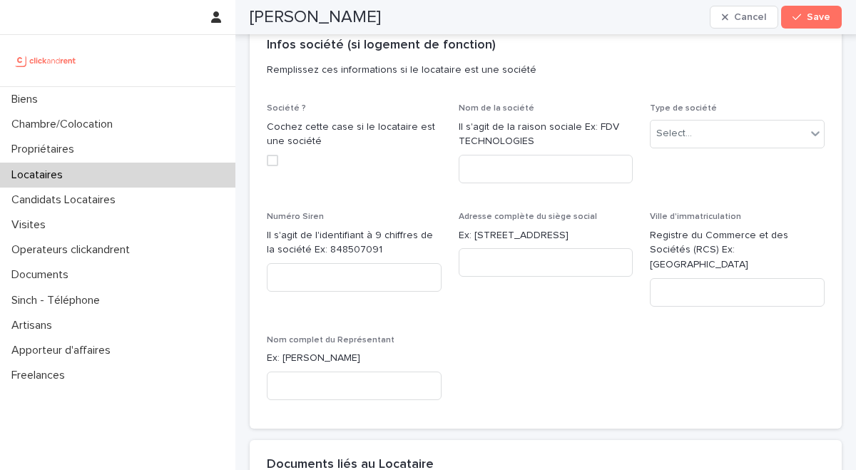
scroll to position [2296, 0]
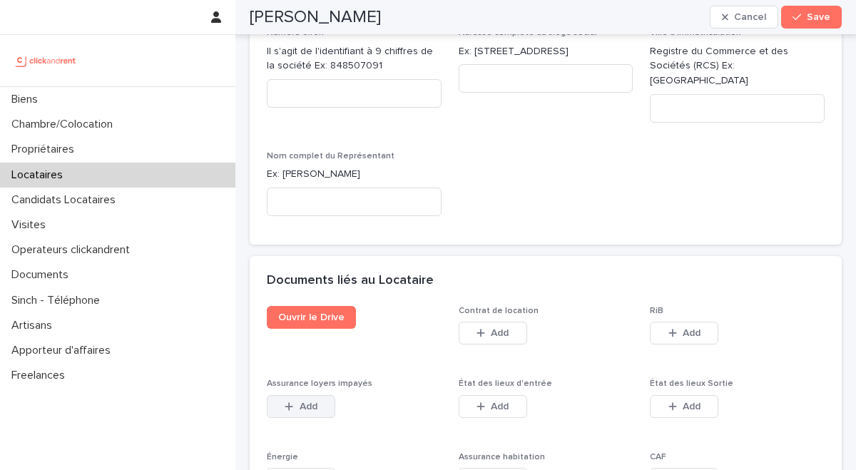
click at [290, 402] on icon "button" at bounding box center [289, 407] width 9 height 10
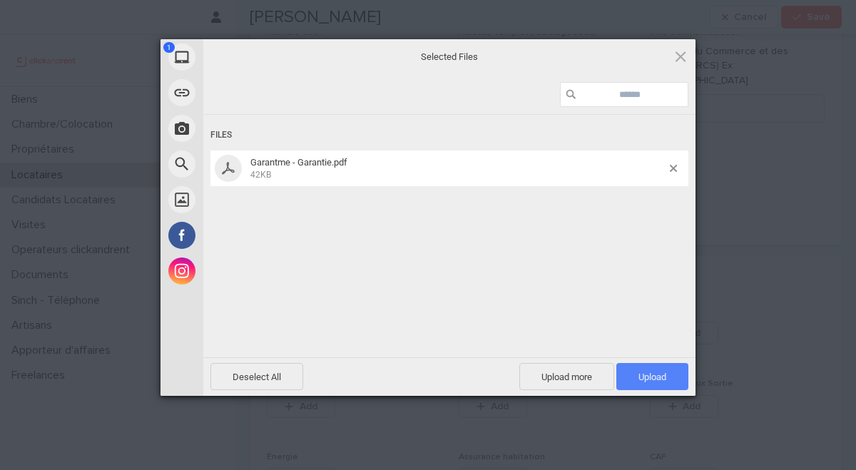
click at [641, 377] on span "Upload 1" at bounding box center [653, 377] width 28 height 11
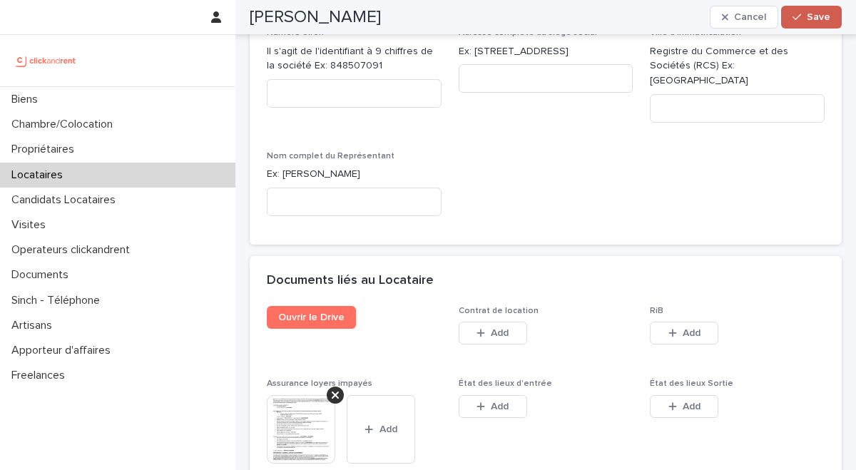
click at [811, 19] on span "Save" at bounding box center [819, 17] width 24 height 10
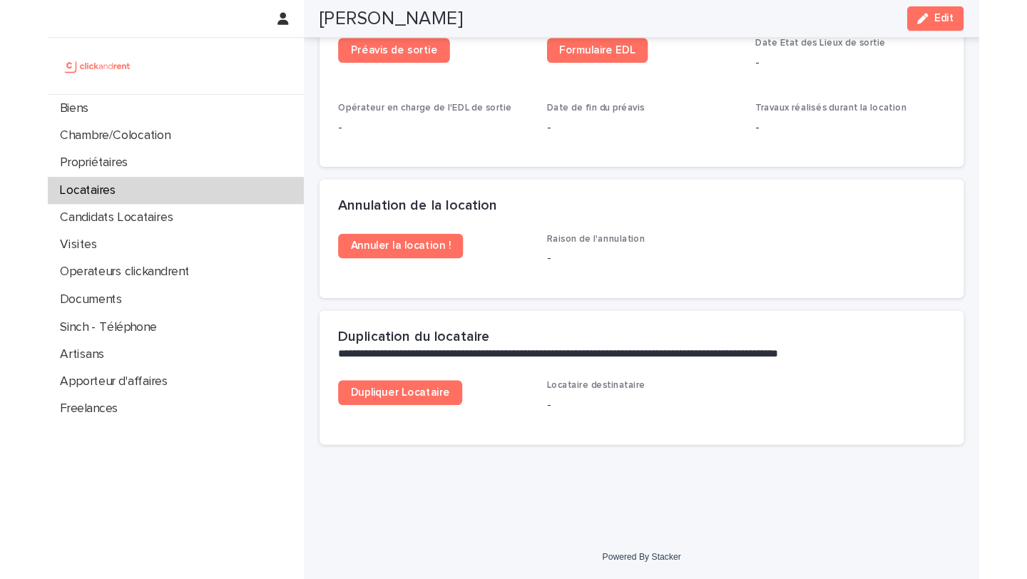
scroll to position [1837, 0]
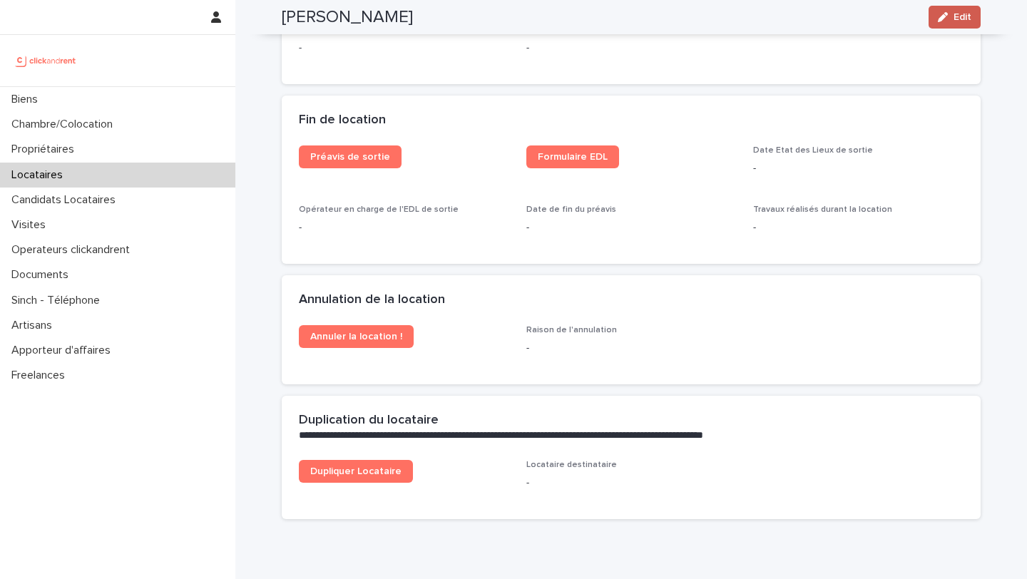
click at [955, 21] on span "Edit" at bounding box center [963, 17] width 18 height 10
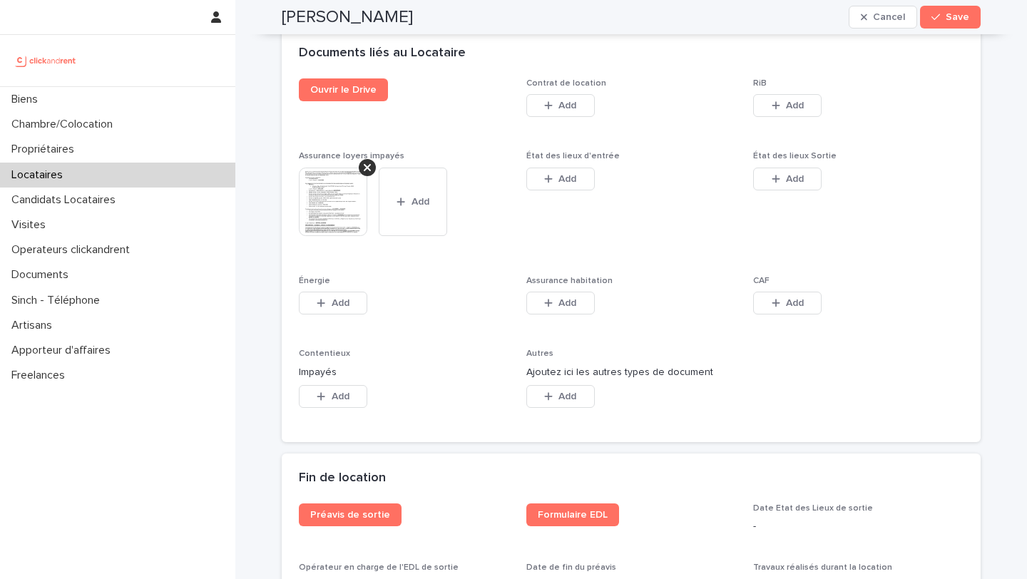
scroll to position [2392, 0]
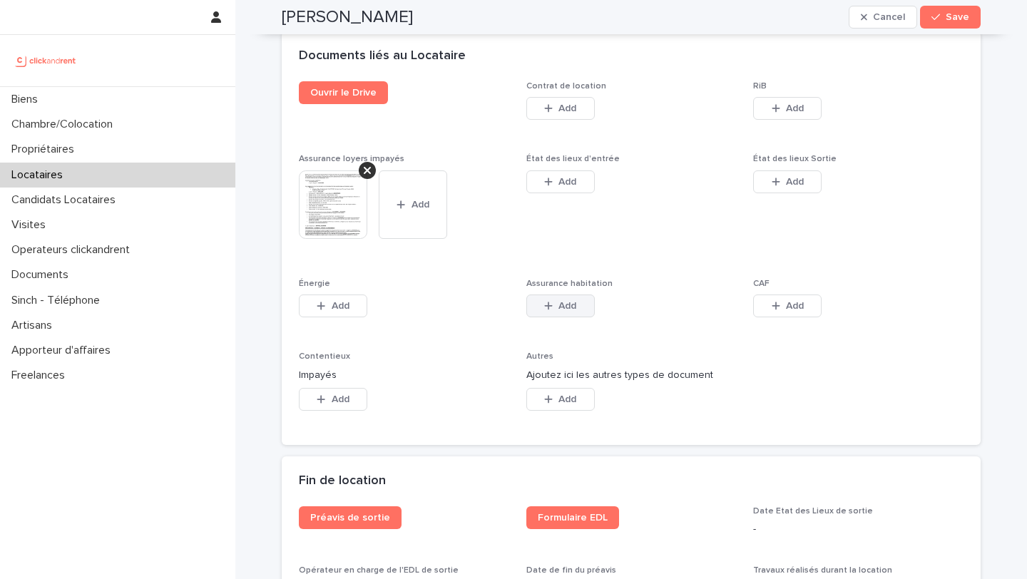
click at [564, 301] on span "Add" at bounding box center [568, 306] width 18 height 10
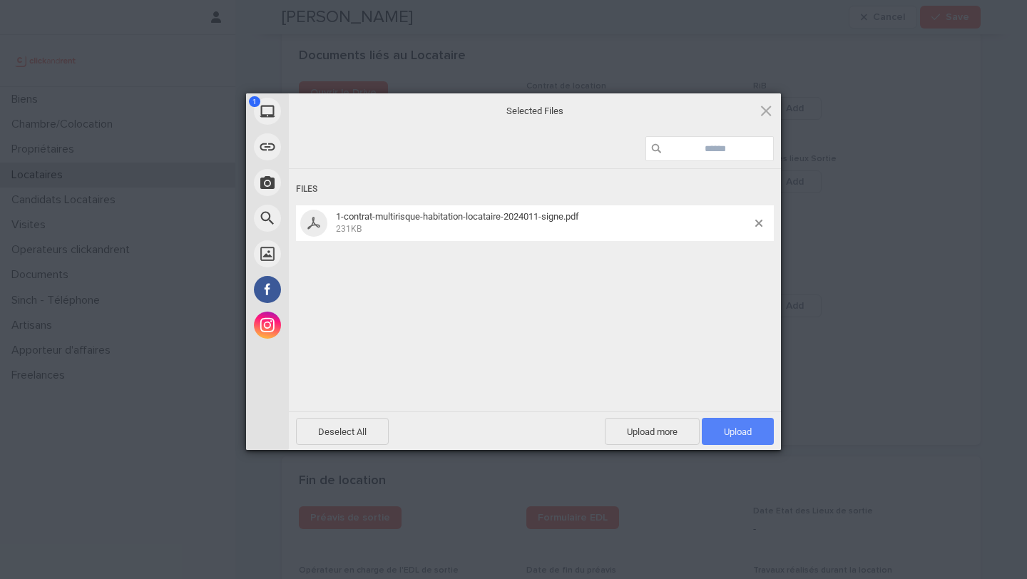
click at [751, 425] on span "Upload 1" at bounding box center [738, 431] width 72 height 27
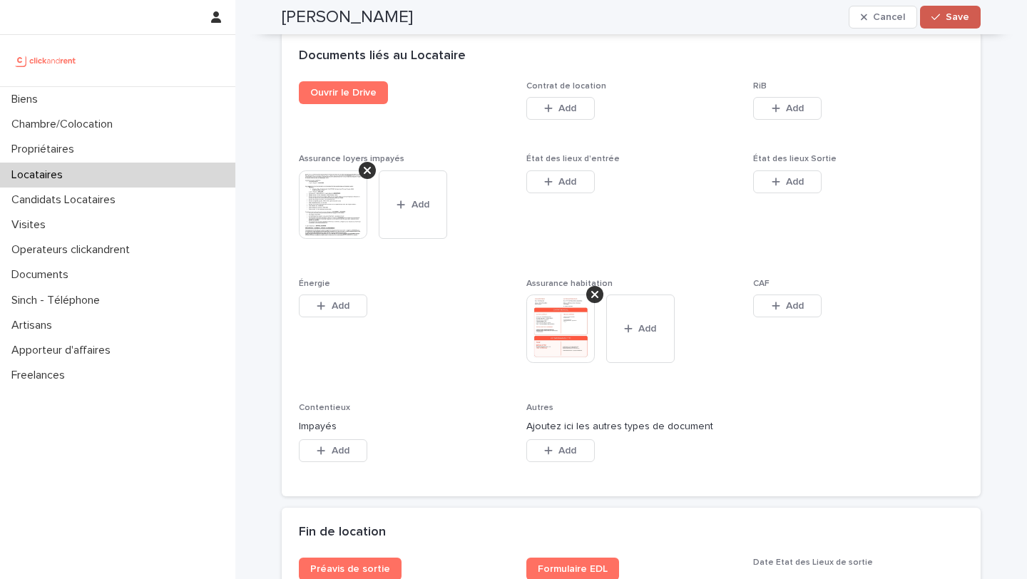
click at [965, 17] on span "Save" at bounding box center [958, 17] width 24 height 10
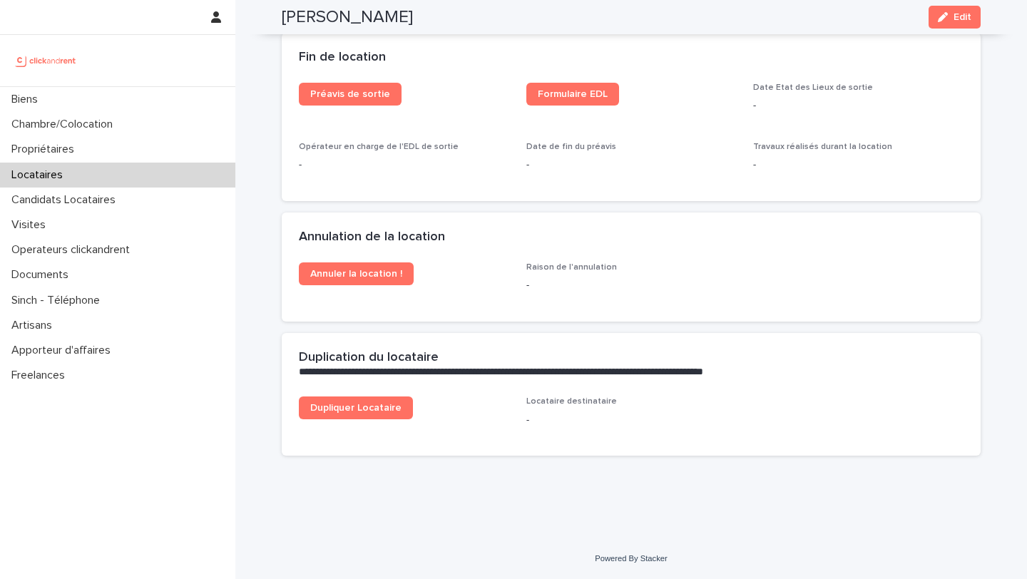
scroll to position [1843, 0]
click at [178, 108] on div "Biens" at bounding box center [117, 99] width 235 height 25
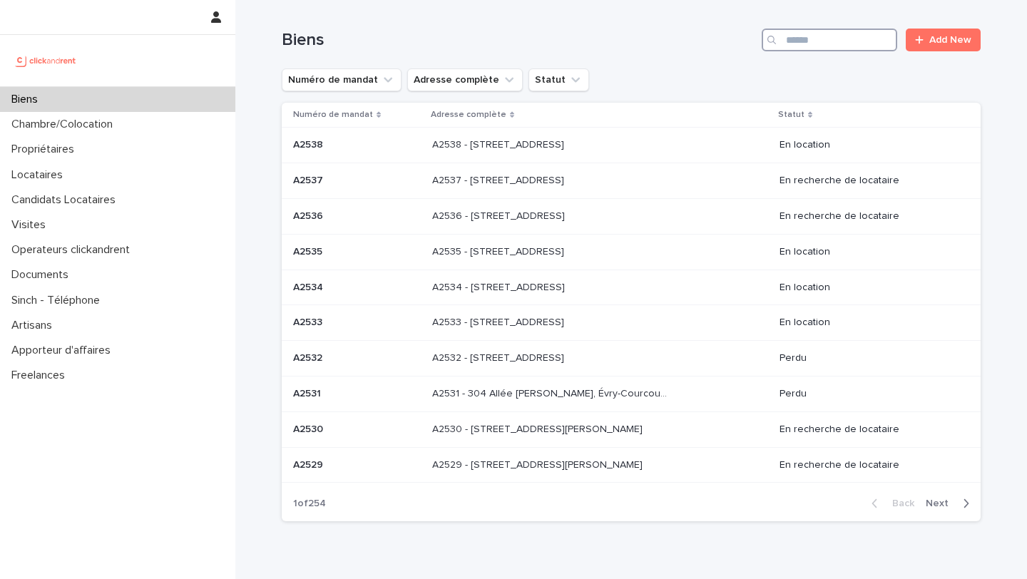
click at [838, 40] on input "Search" at bounding box center [830, 40] width 136 height 23
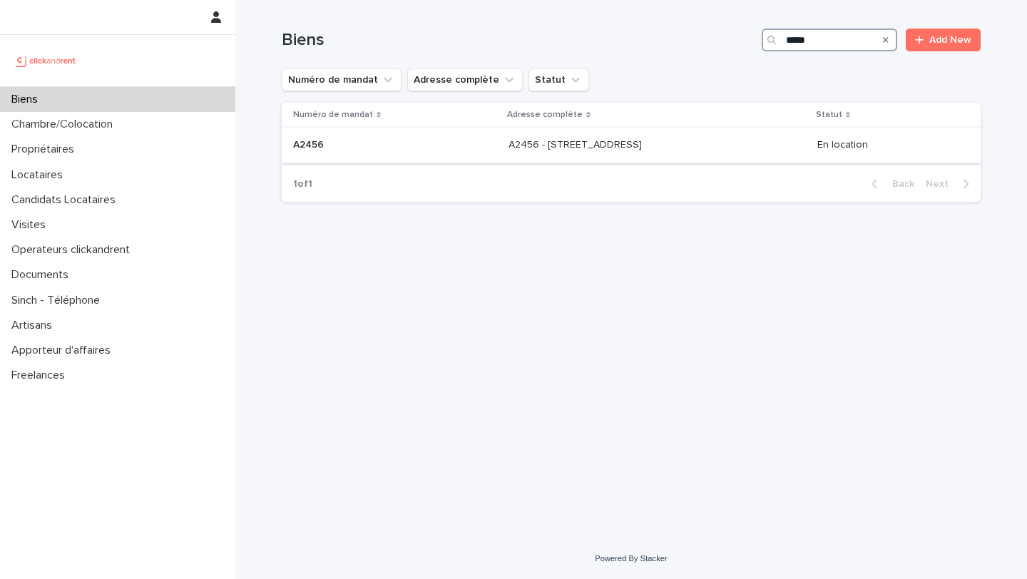
type input "*****"
click at [604, 146] on p "A2456 - [STREET_ADDRESS]" at bounding box center [577, 143] width 136 height 15
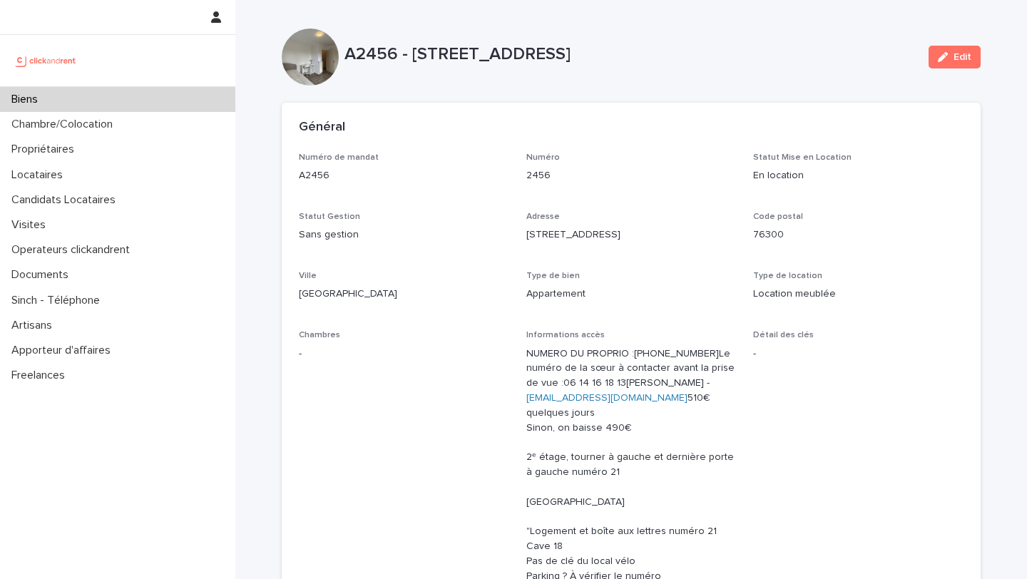
drag, startPoint x: 413, startPoint y: 55, endPoint x: 796, endPoint y: 58, distance: 382.5
click at [796, 58] on p "A2456 - [STREET_ADDRESS]" at bounding box center [631, 54] width 573 height 21
copy p "[STREET_ADDRESS]"
click at [171, 103] on div "Biens" at bounding box center [117, 99] width 235 height 25
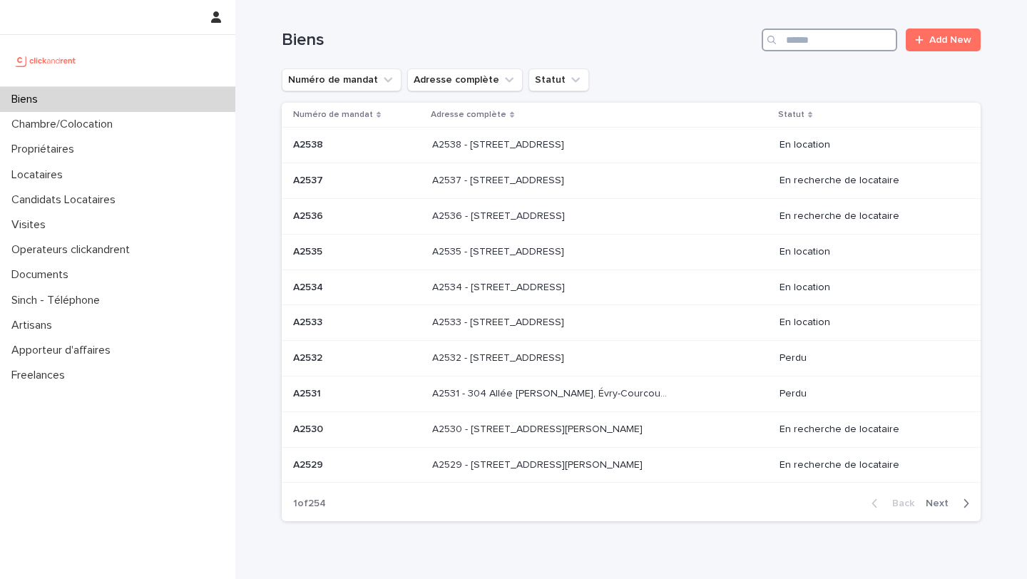
click at [823, 41] on input "Search" at bounding box center [830, 40] width 136 height 23
type input "****"
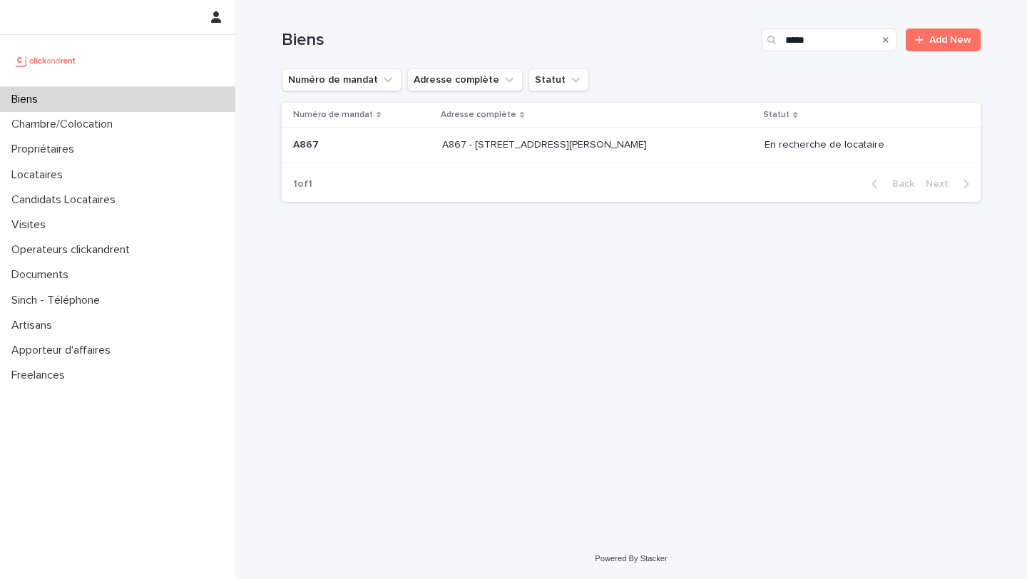
click at [627, 158] on td "A867 - [STREET_ADDRESS][PERSON_NAME] A867 - [STREET_ADDRESS][PERSON_NAME]" at bounding box center [598, 146] width 323 height 36
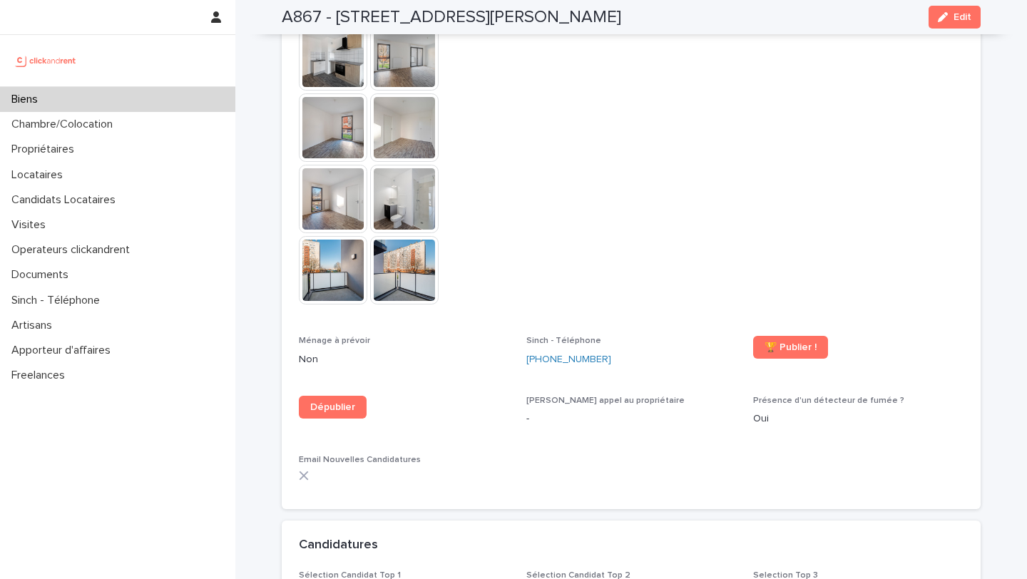
scroll to position [3882, 0]
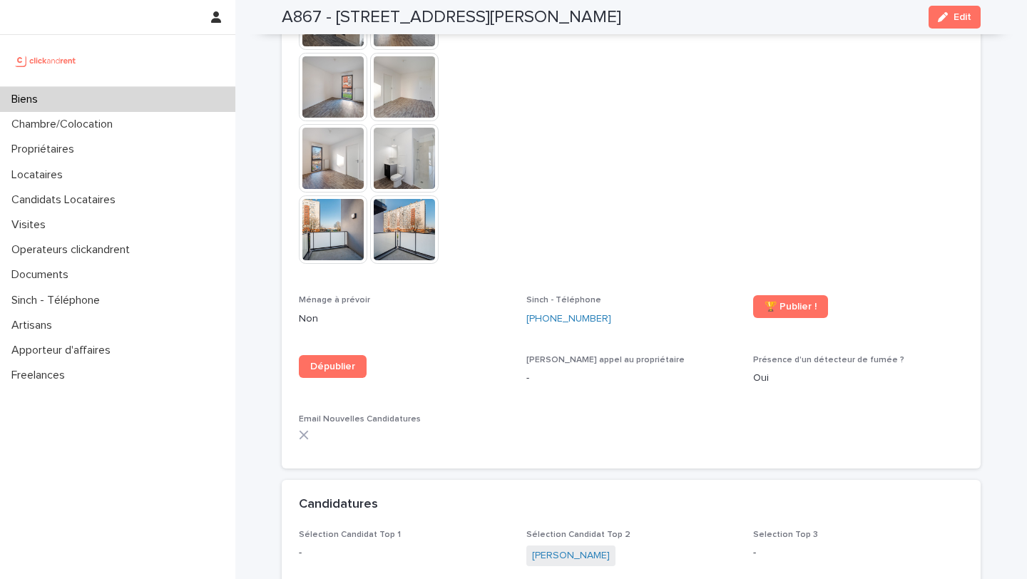
click at [568, 546] on span "[PERSON_NAME]" at bounding box center [571, 556] width 89 height 21
click at [572, 549] on link "[PERSON_NAME]" at bounding box center [571, 556] width 78 height 15
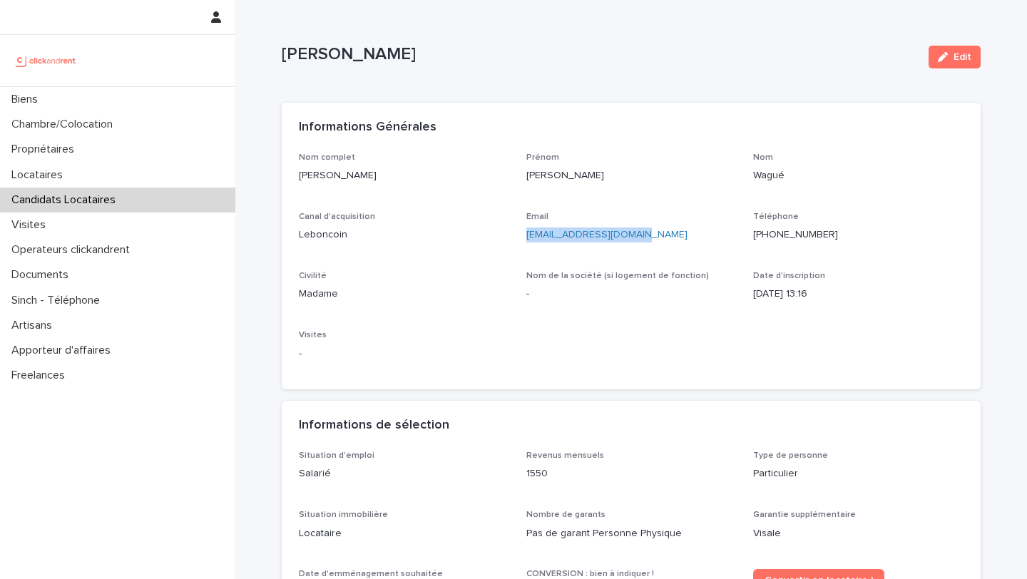
drag, startPoint x: 646, startPoint y: 237, endPoint x: 523, endPoint y: 238, distance: 122.7
click at [523, 238] on div "Nom complet [PERSON_NAME] Prénom [PERSON_NAME] Nom Wagué Canal d'acquisition Le…" at bounding box center [631, 263] width 665 height 220
copy link "[EMAIL_ADDRESS][DOMAIN_NAME]"
drag, startPoint x: 417, startPoint y: 167, endPoint x: 397, endPoint y: 177, distance: 23.0
click at [397, 177] on div "[PERSON_NAME]" at bounding box center [404, 175] width 210 height 18
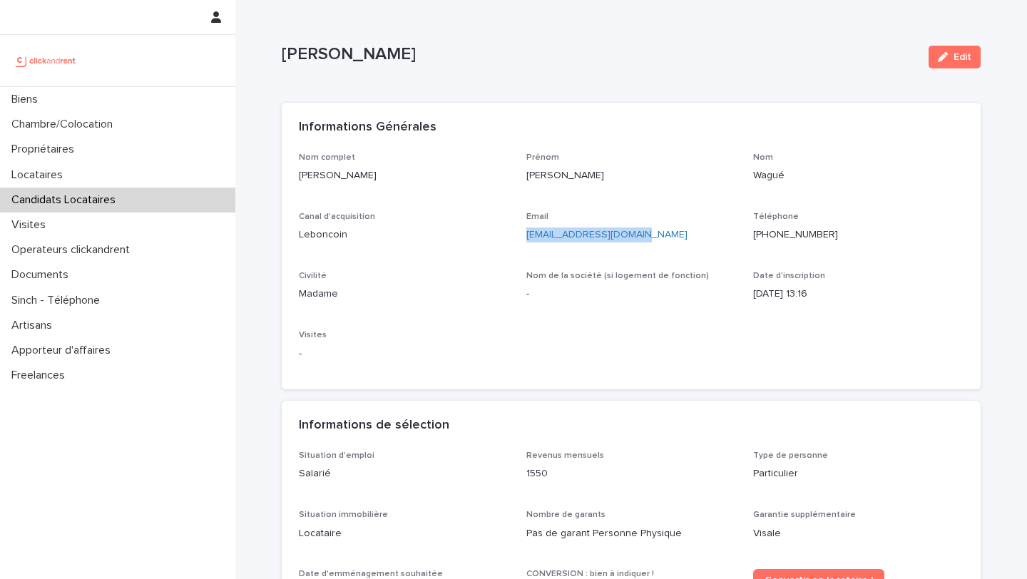
copy p "[PERSON_NAME]"
